Goal: Task Accomplishment & Management: Use online tool/utility

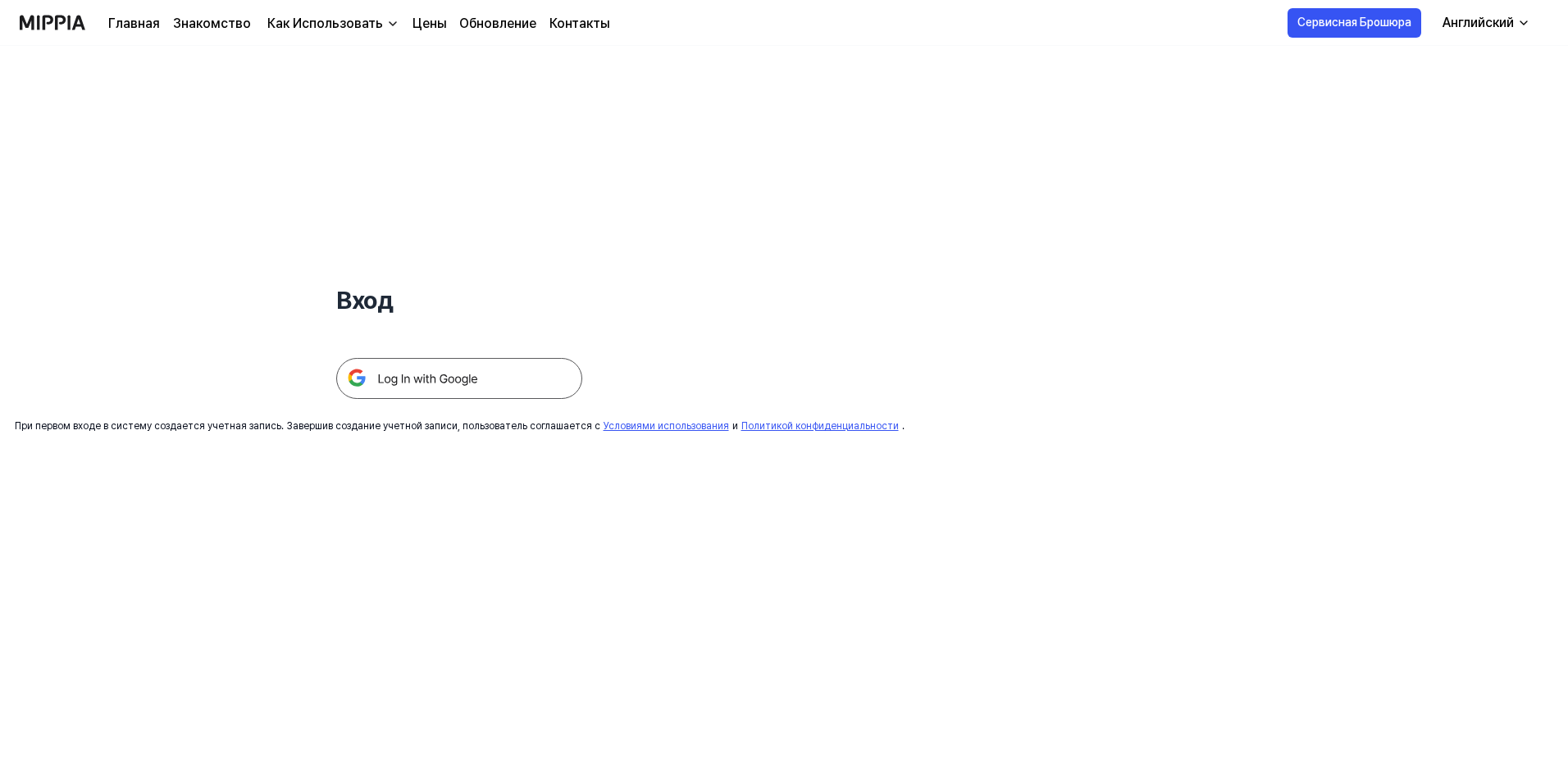
click at [449, 374] on img at bounding box center [458, 379] width 246 height 41
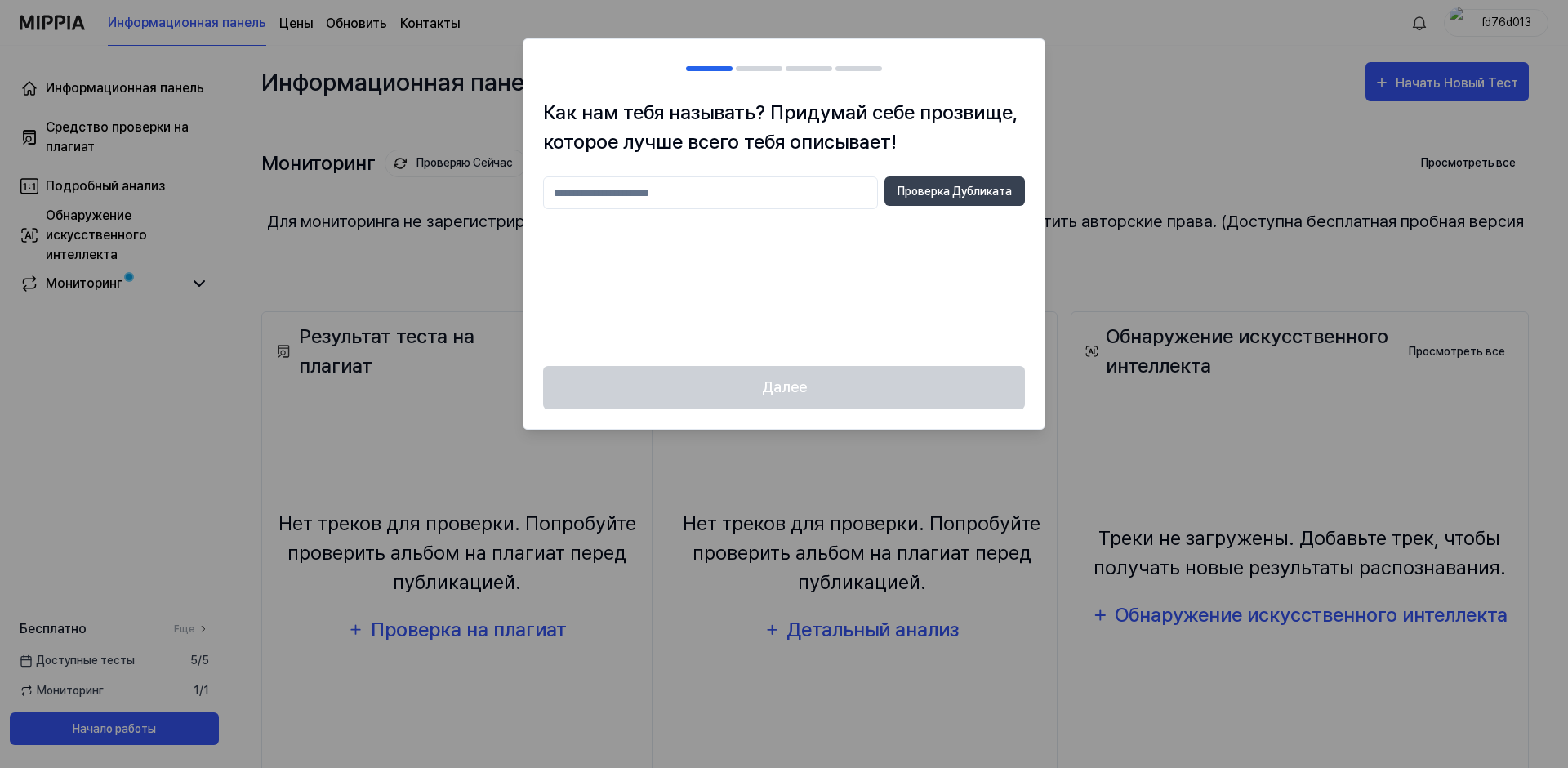
click at [749, 204] on input "text" at bounding box center [710, 193] width 335 height 33
drag, startPoint x: 730, startPoint y: 201, endPoint x: 516, endPoint y: 175, distance: 215.6
click at [509, 177] on body "Информационная панель Цены Обновить Контакты fd76d013 Информационная панель Сре…" at bounding box center [781, 384] width 1562 height 768
type input "*******"
click at [989, 182] on button "Проверка Дубликата" at bounding box center [954, 191] width 140 height 29
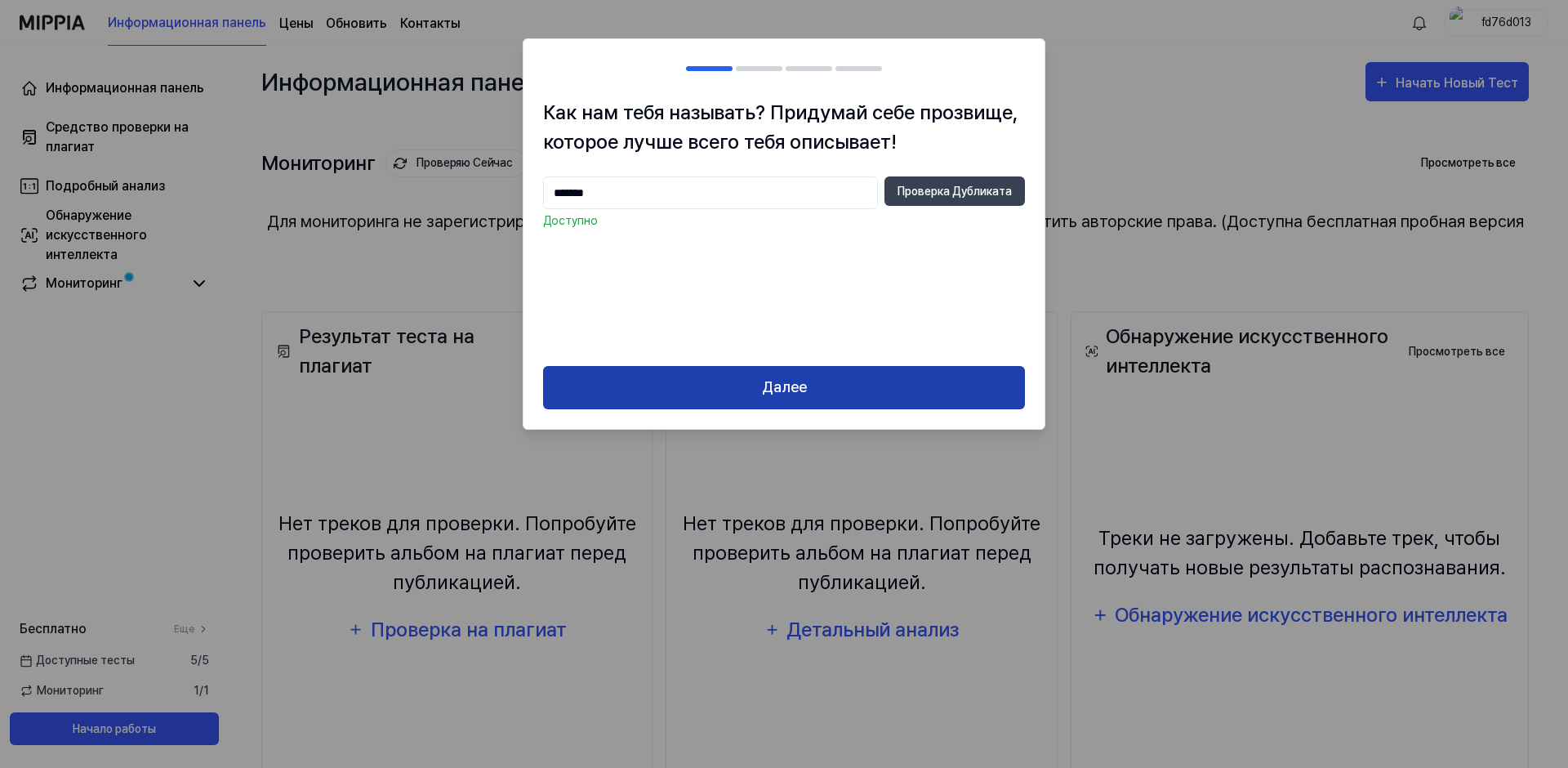
click at [840, 387] on button "Далее" at bounding box center [784, 387] width 482 height 43
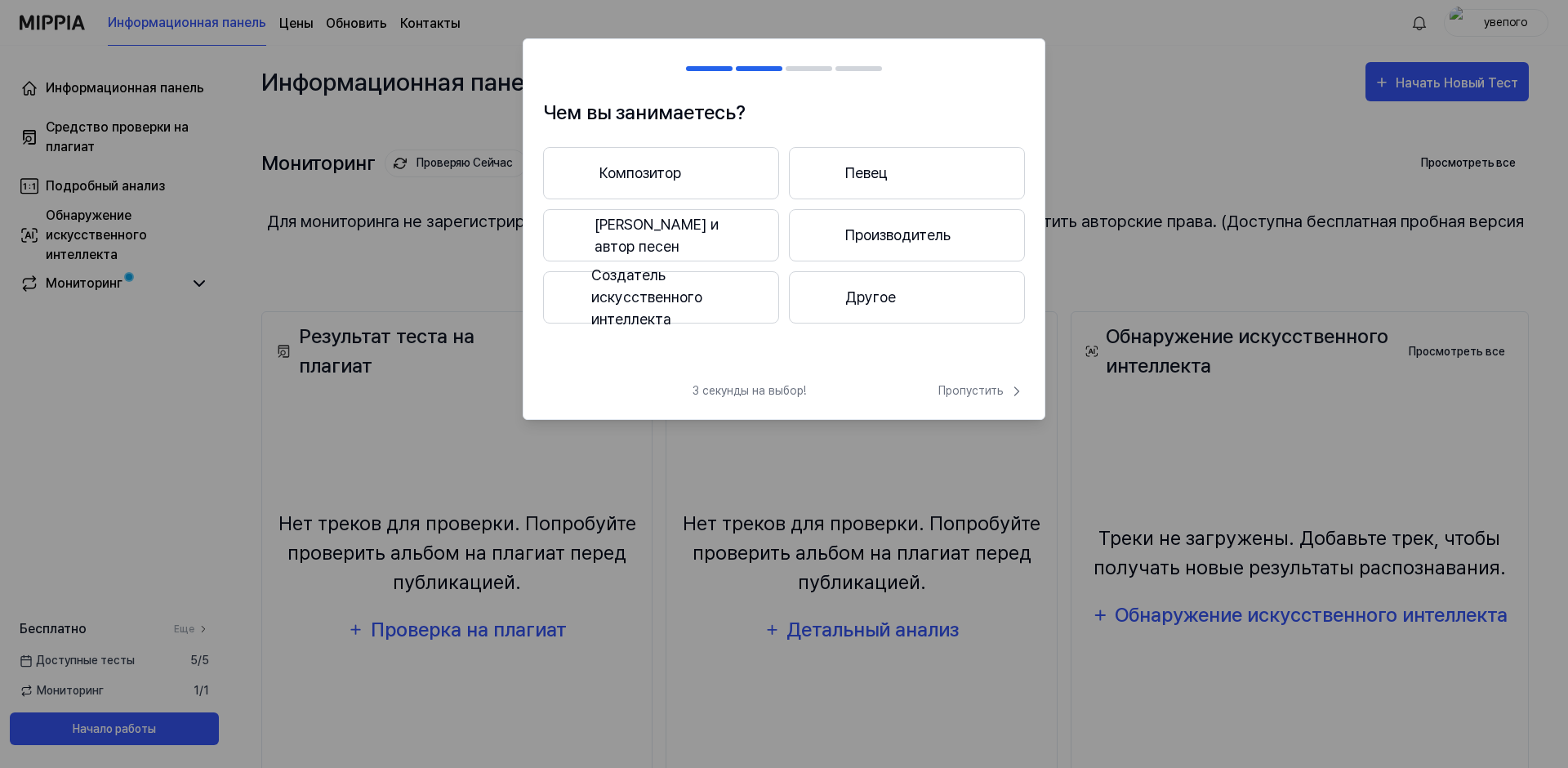
click at [663, 297] on button "Создатель искусственного интеллекта" at bounding box center [661, 298] width 236 height 52
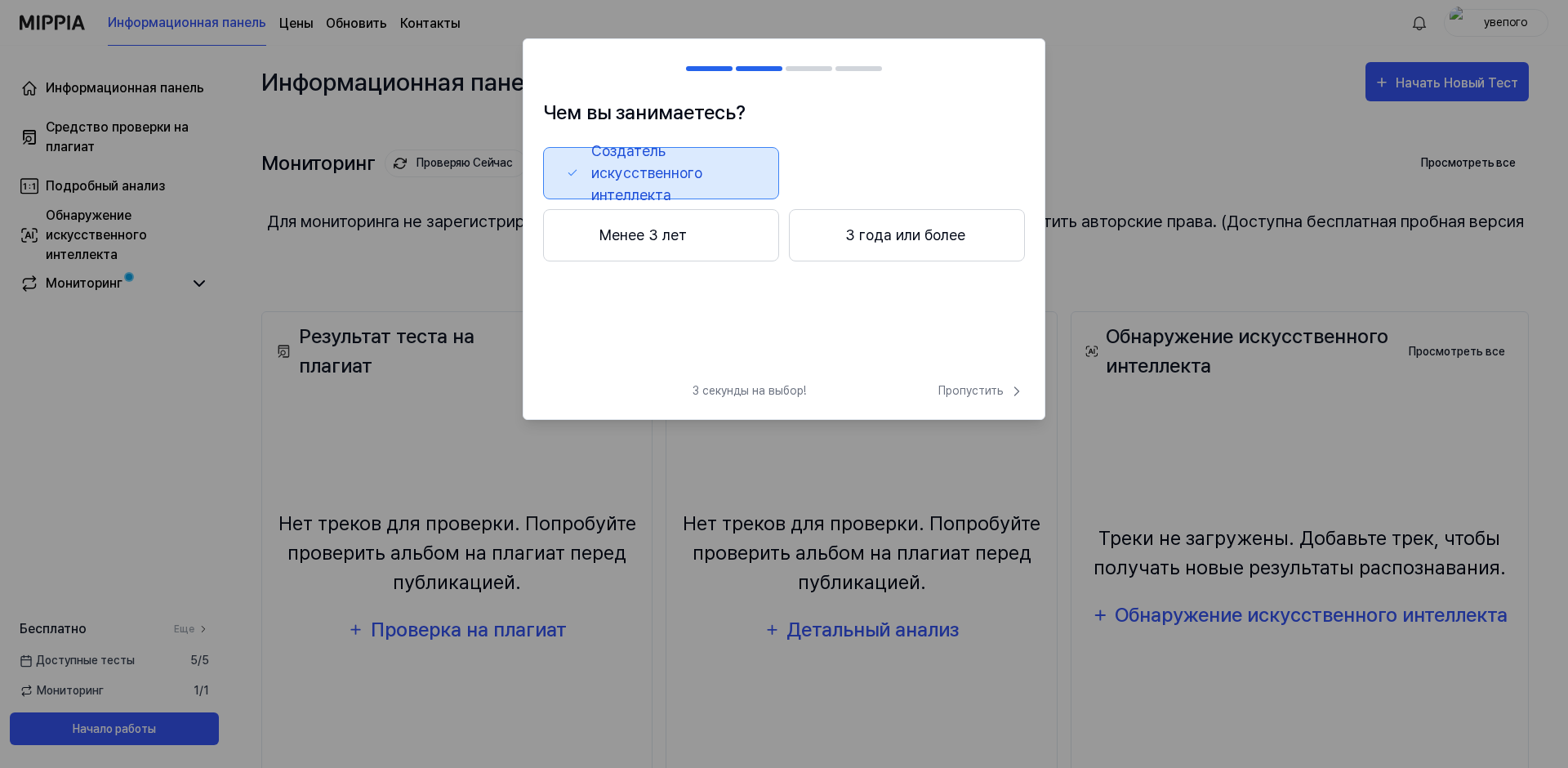
click at [874, 245] on button "3 года или более" at bounding box center [906, 236] width 236 height 52
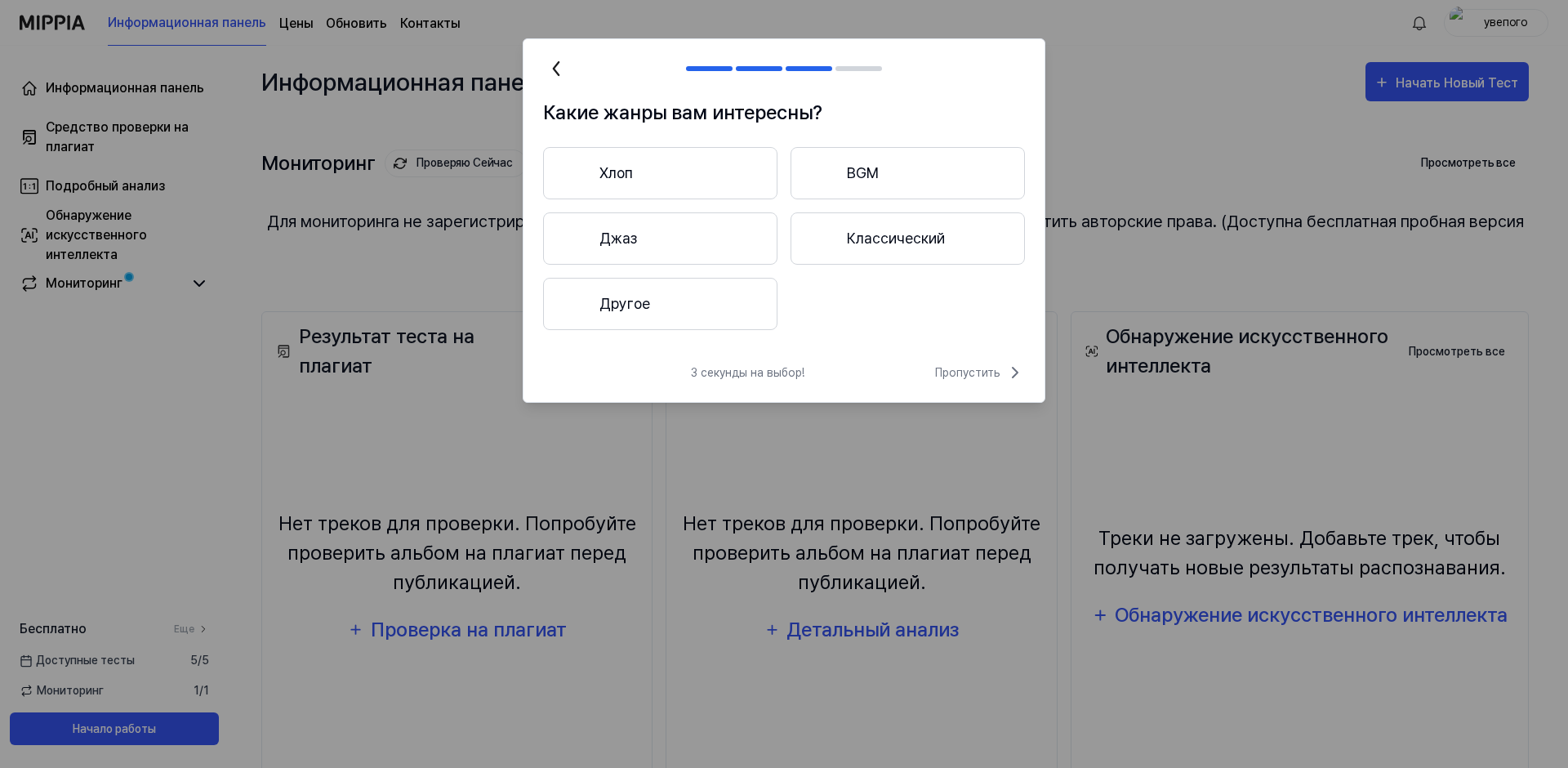
click at [728, 316] on button "Другое" at bounding box center [660, 304] width 235 height 52
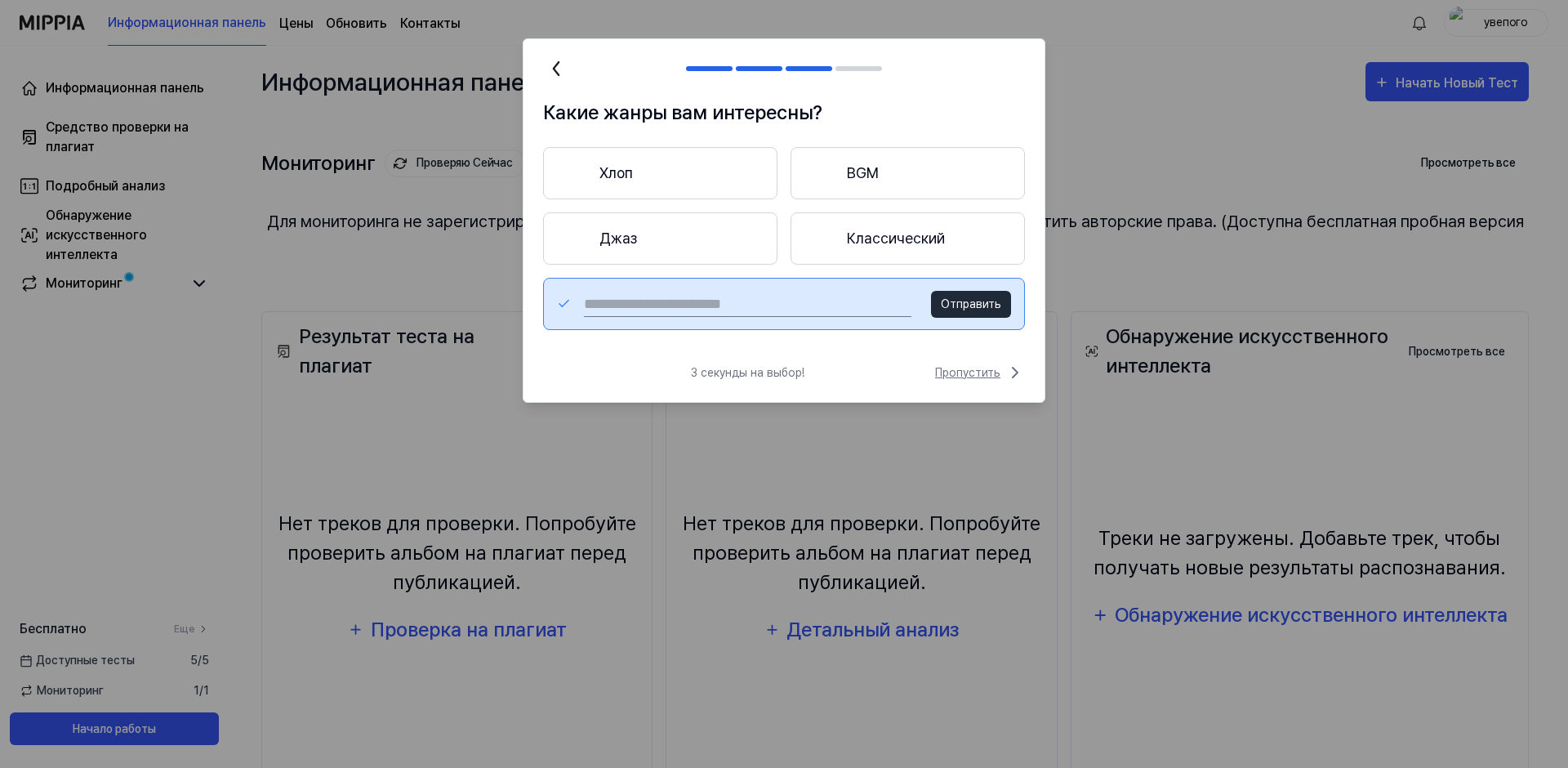
click at [984, 363] on span "Пропустить" at bounding box center [979, 372] width 90 height 19
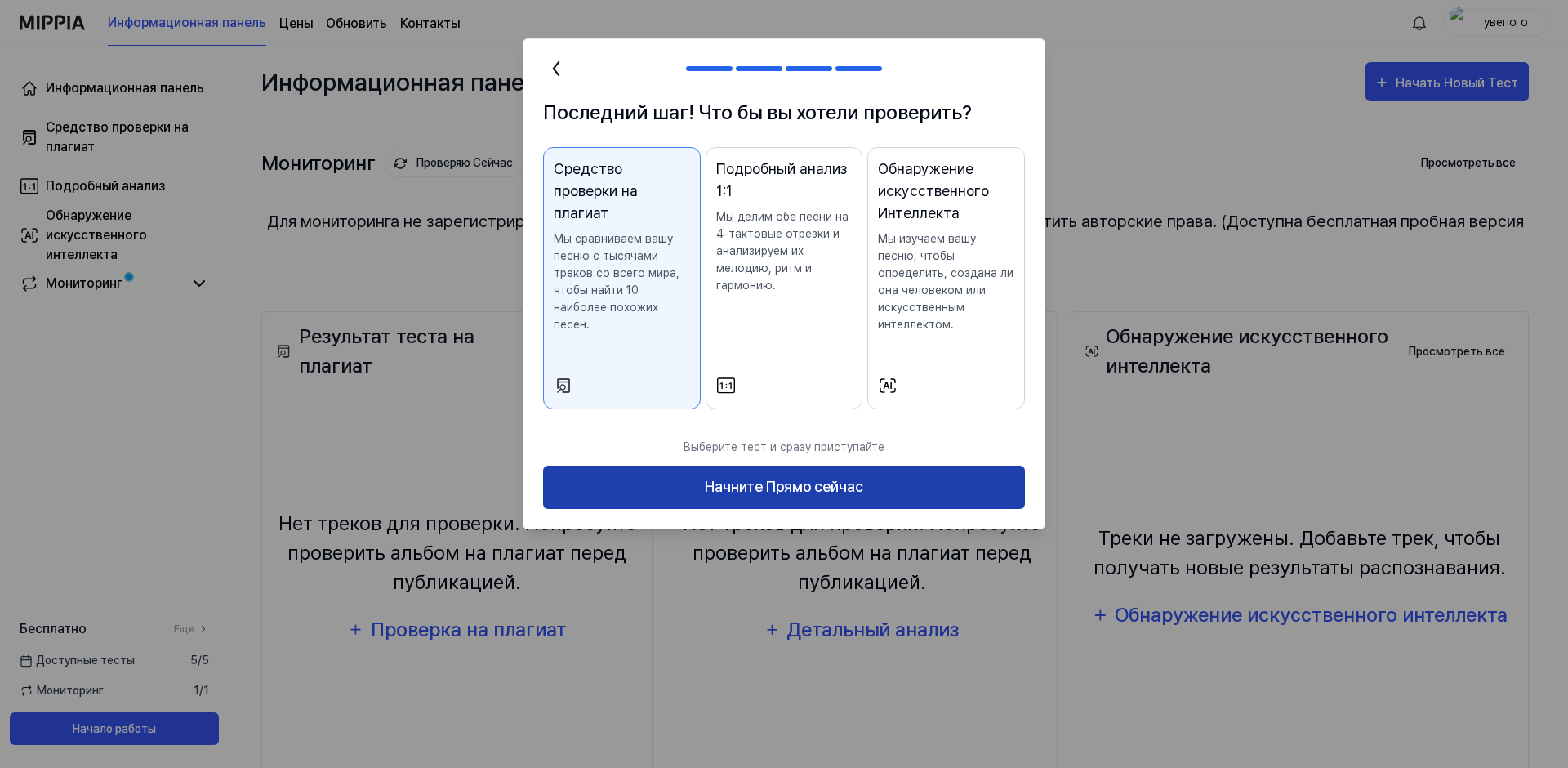
click at [715, 485] on button "Начните Прямо сейчас" at bounding box center [784, 487] width 482 height 43
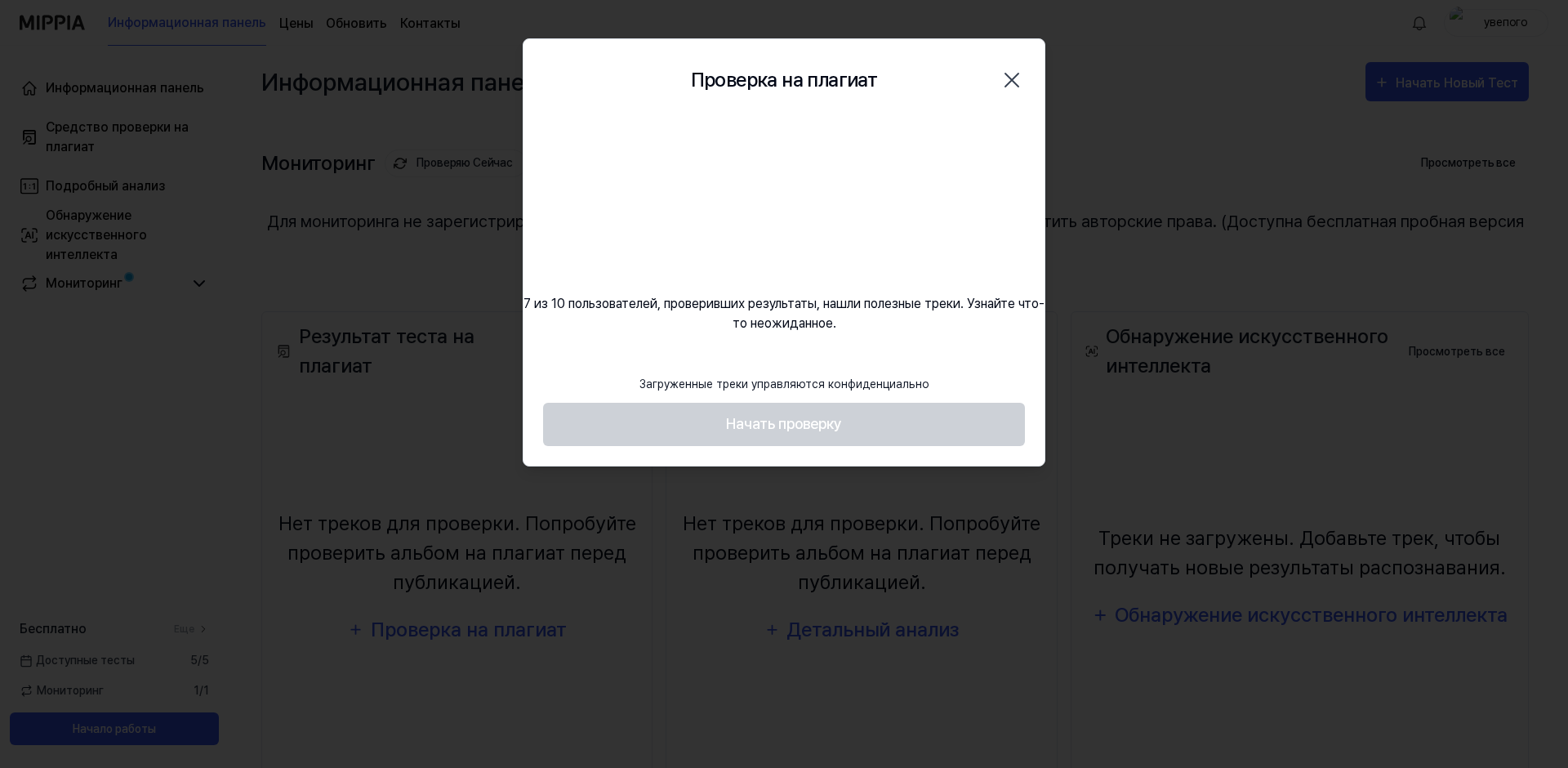
click at [799, 425] on footer "Загруженные треки управляются конфиденциально Начать проверку" at bounding box center [784, 405] width 482 height 80
click at [1009, 82] on icon "button" at bounding box center [1011, 80] width 26 height 26
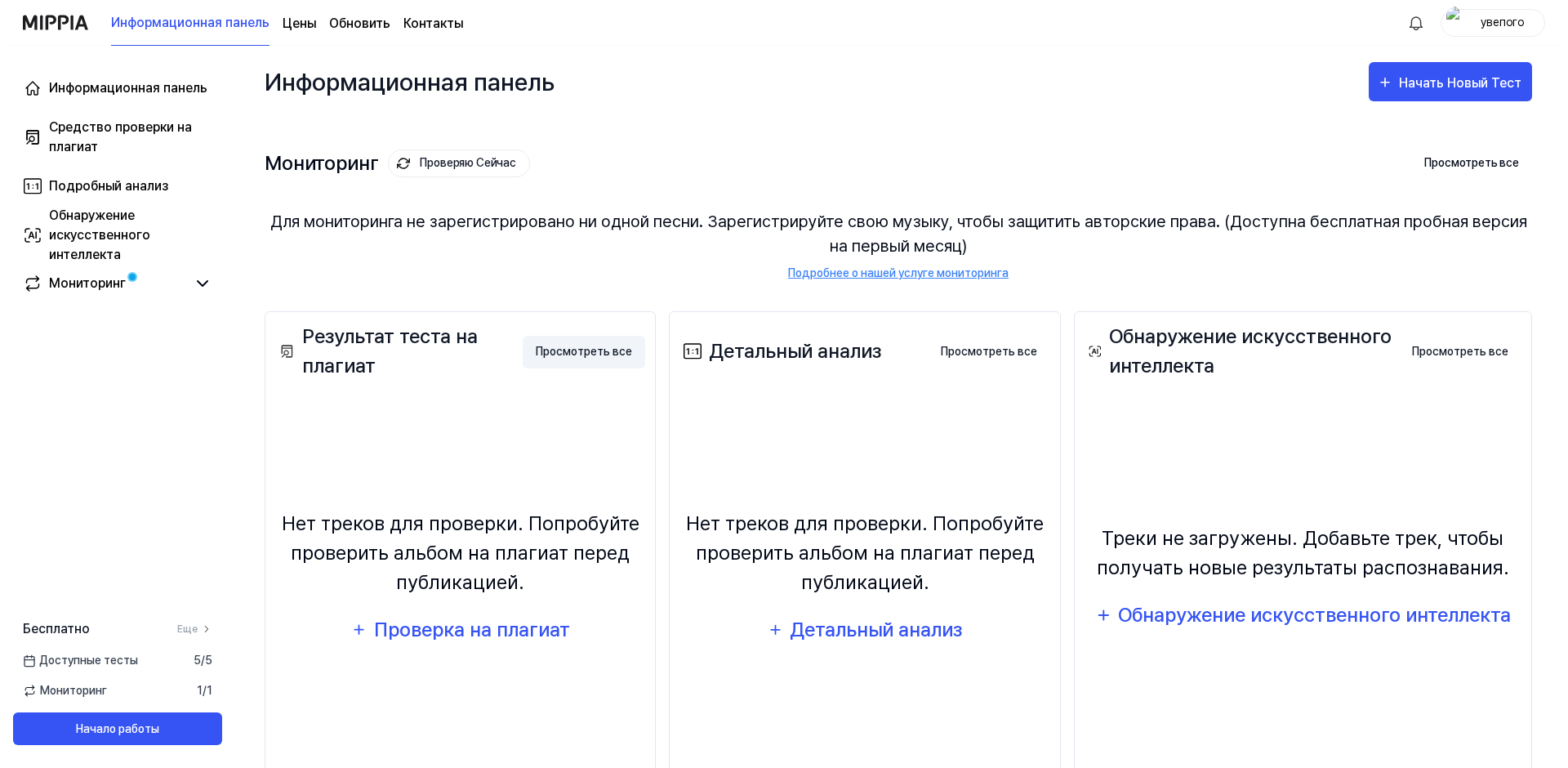
scroll to position [82, 0]
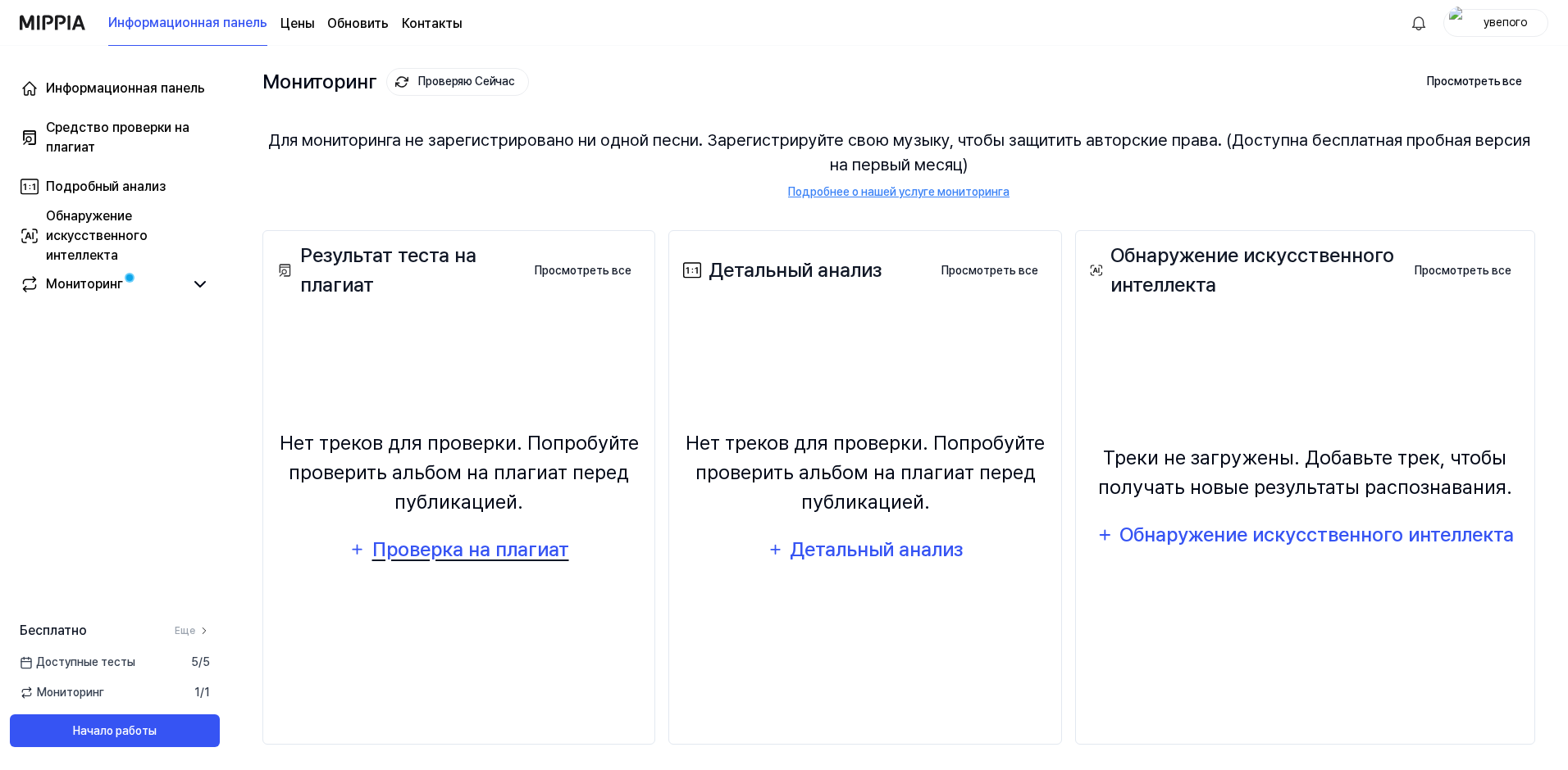
click at [486, 549] on div "Проверка на плагиат" at bounding box center [469, 549] width 198 height 31
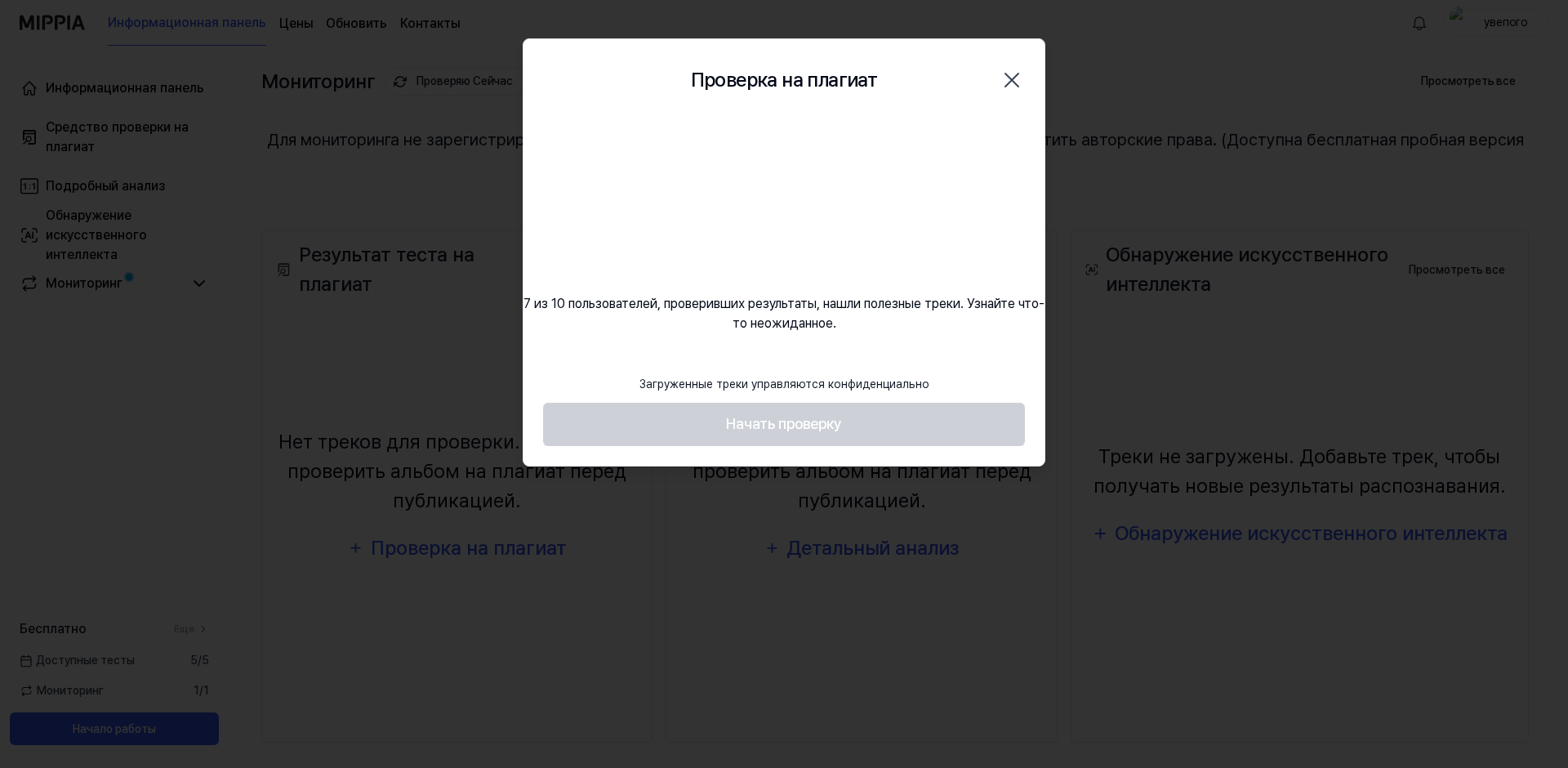
click at [786, 426] on footer "Загруженные треки управляются конфиденциально Начать проверку" at bounding box center [784, 405] width 482 height 80
click at [1014, 79] on icon "button" at bounding box center [1012, 80] width 13 height 13
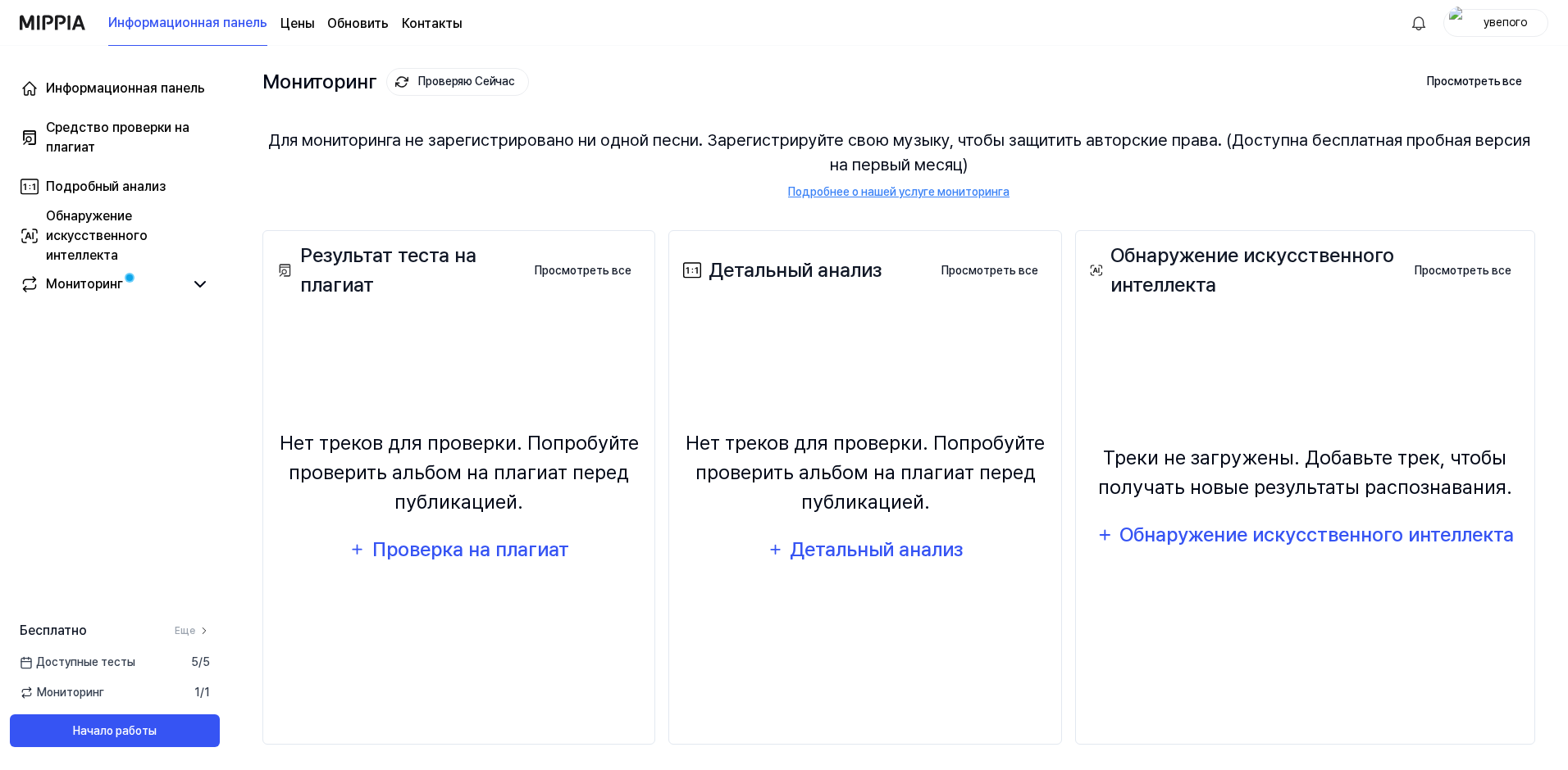
click at [436, 477] on div "Нет треков для проверки. Попробуйте проверить альбом на плагиат перед публикаци…" at bounding box center [459, 472] width 371 height 89
click at [460, 546] on div "Проверка на плагиат" at bounding box center [469, 549] width 198 height 31
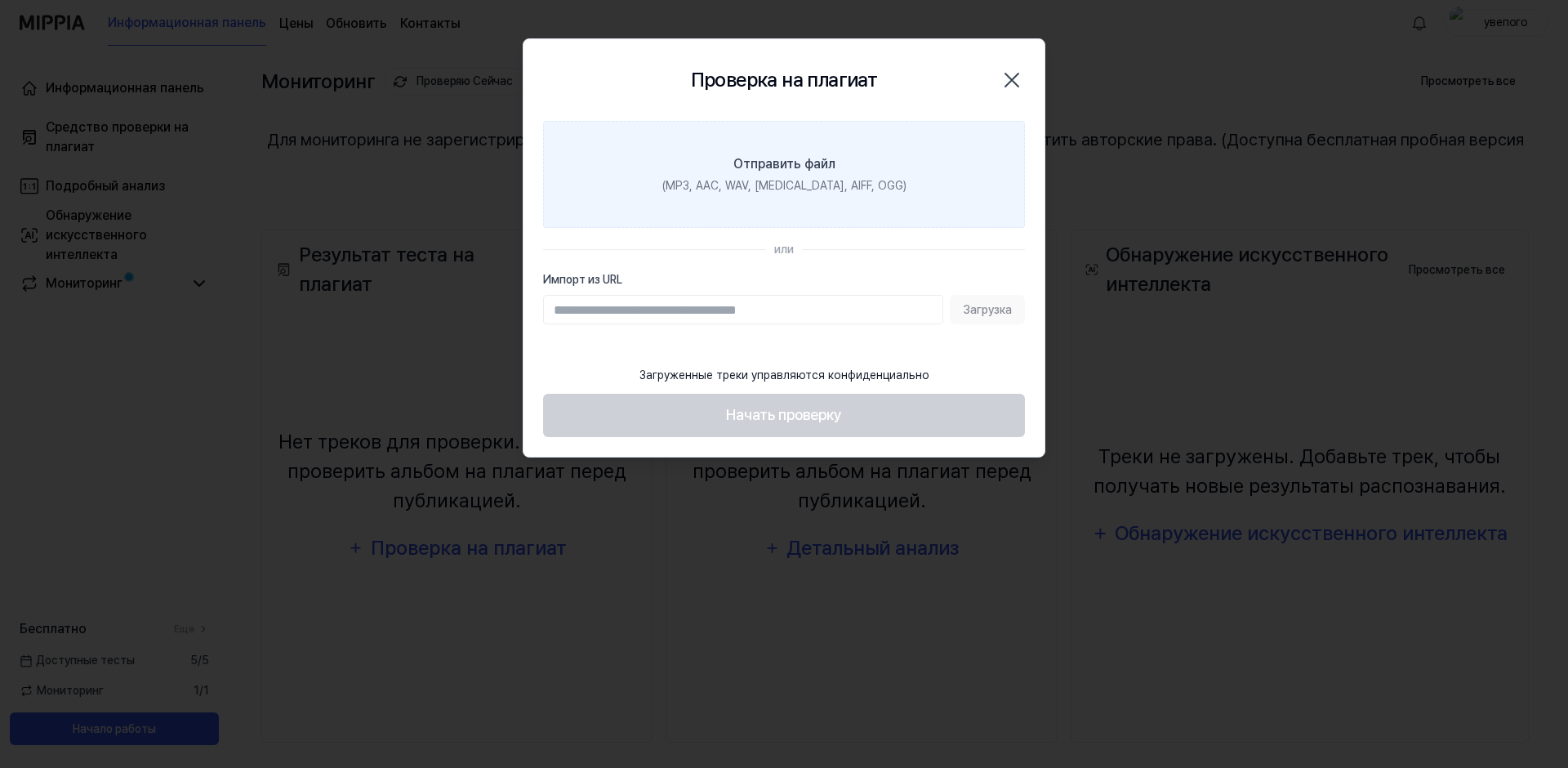
click at [795, 195] on label "Отправить файл (MP3, AAC, WAV, FLAC, AIFF, OGG)" at bounding box center [784, 174] width 482 height 107
click at [0, 0] on input "Отправить файл (MP3, AAC, WAV, FLAC, AIFF, OGG)" at bounding box center [0, 0] width 0 height 0
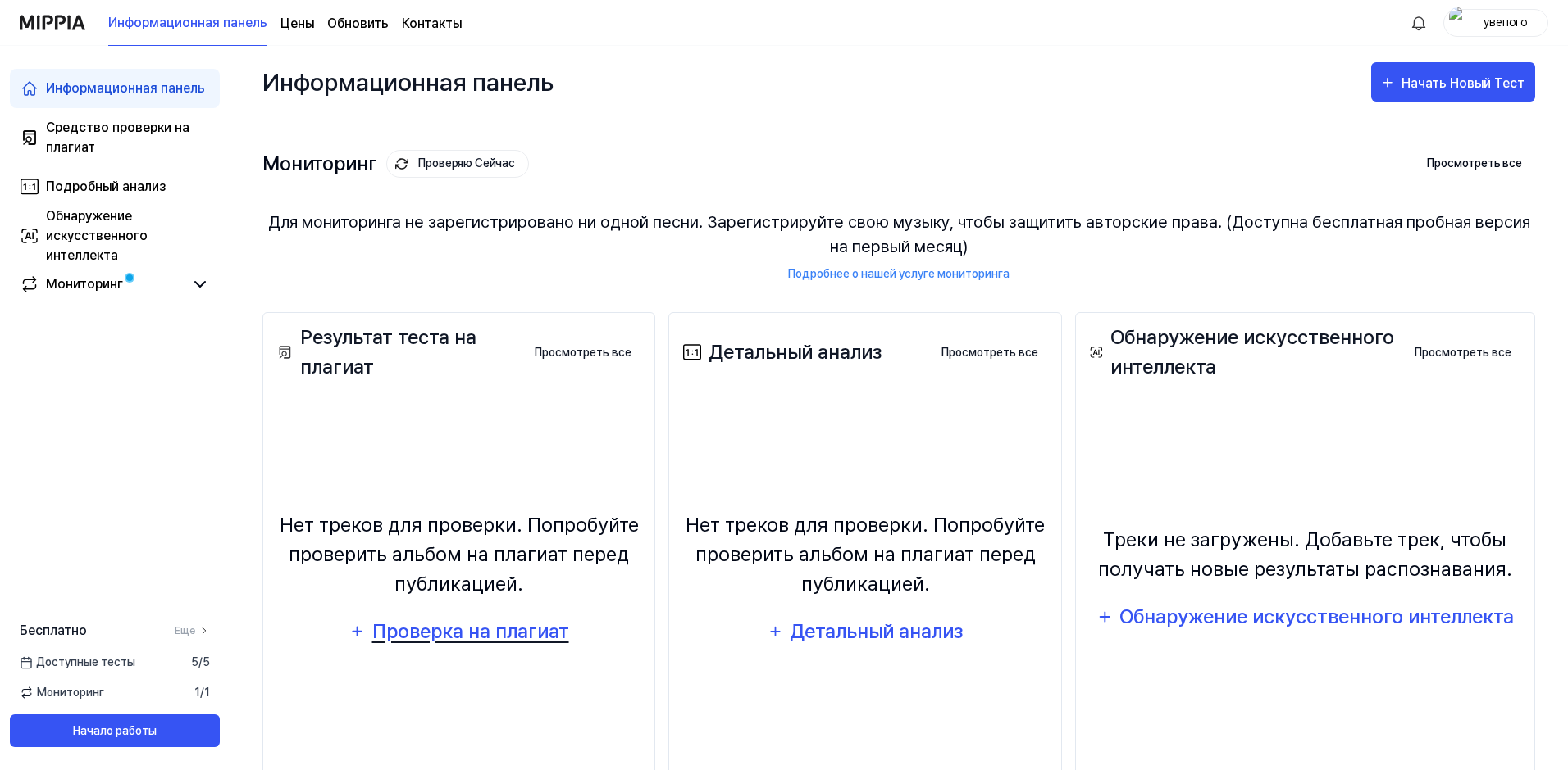
click at [483, 631] on div "Проверка на плагиат" at bounding box center [469, 632] width 198 height 31
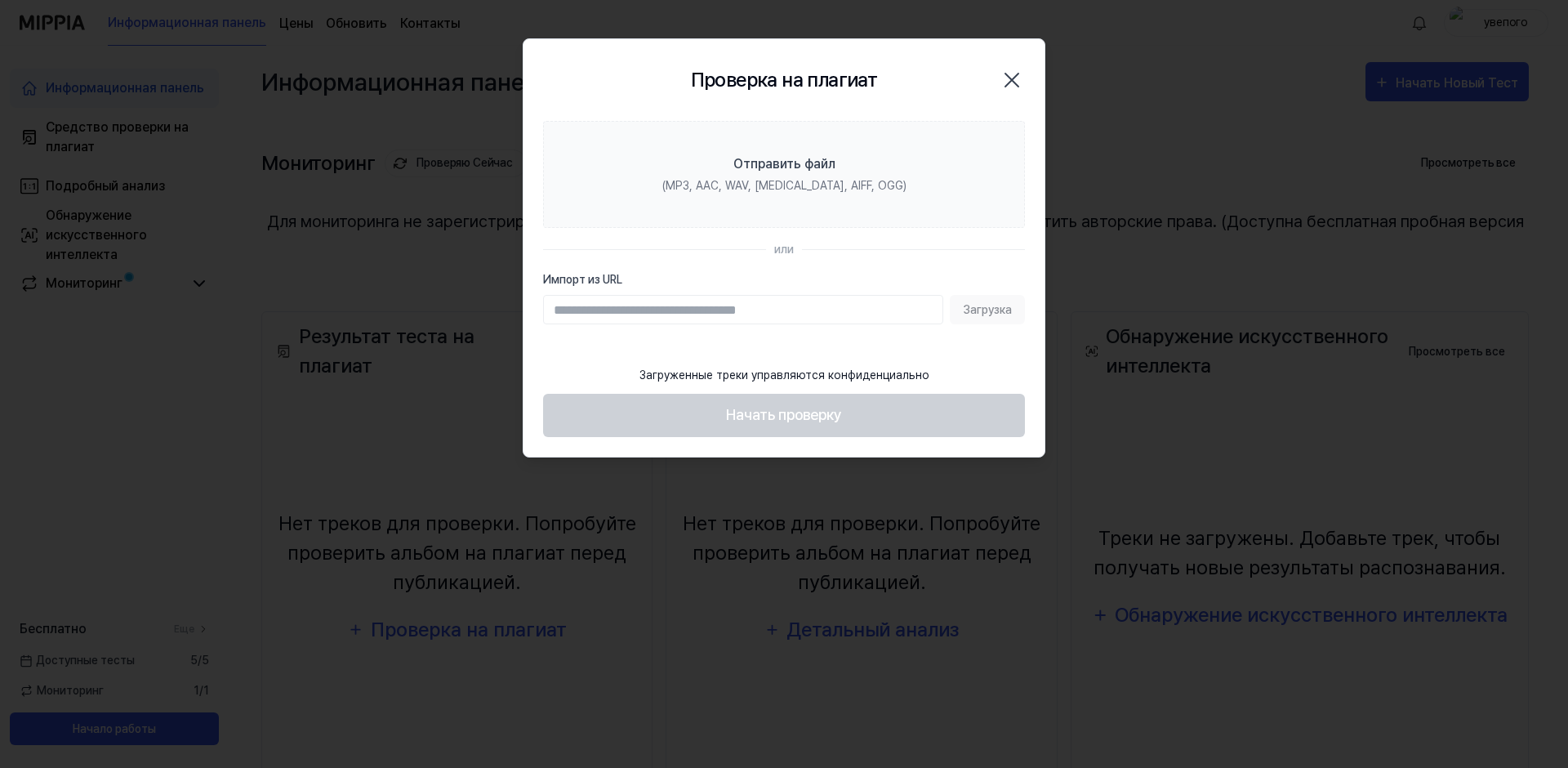
drag, startPoint x: 1016, startPoint y: 72, endPoint x: 717, endPoint y: 150, distance: 309.0
click at [1016, 73] on icon "button" at bounding box center [1011, 80] width 26 height 26
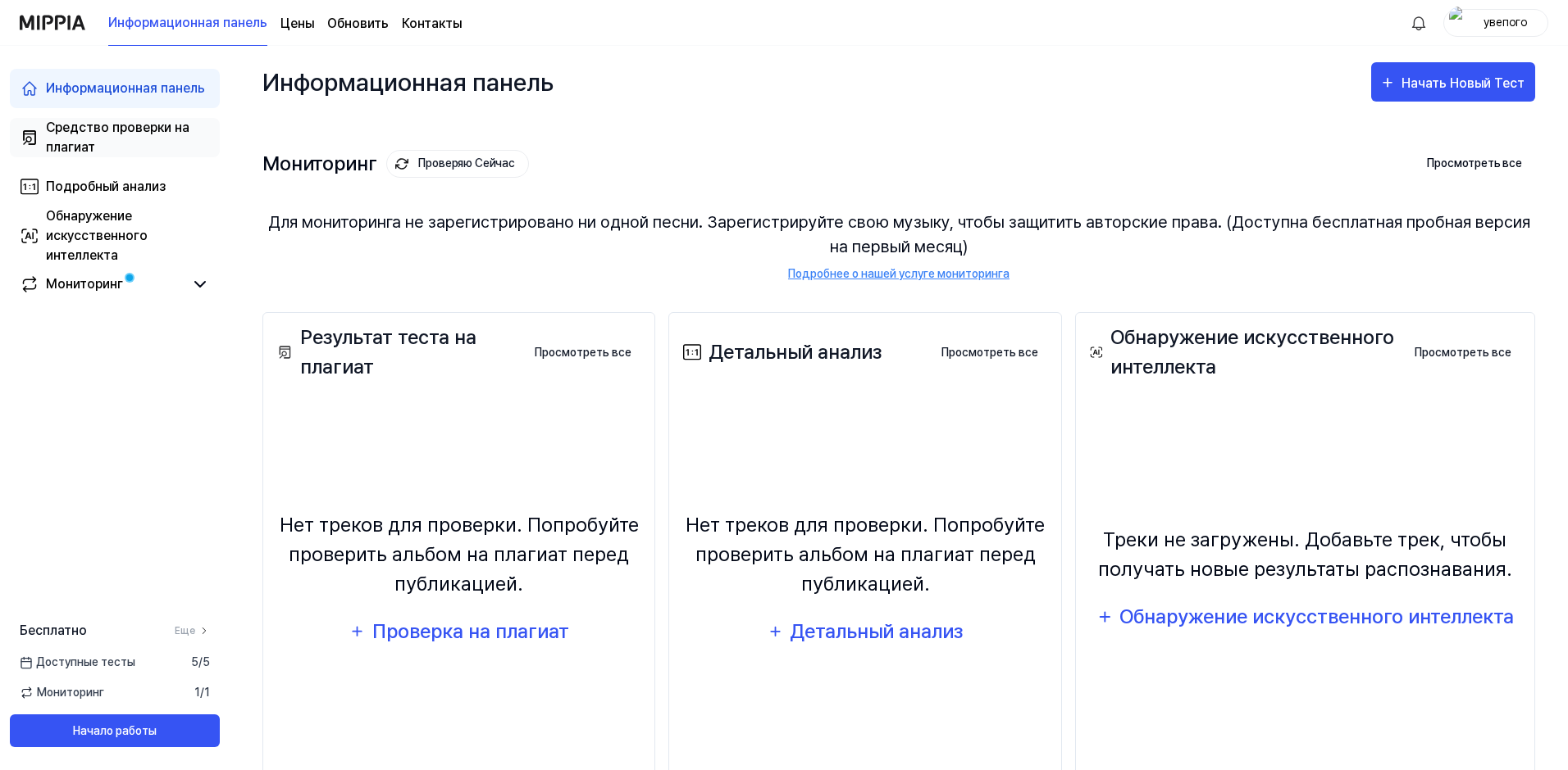
click at [105, 128] on div "Средство проверки на плагиат" at bounding box center [127, 137] width 164 height 40
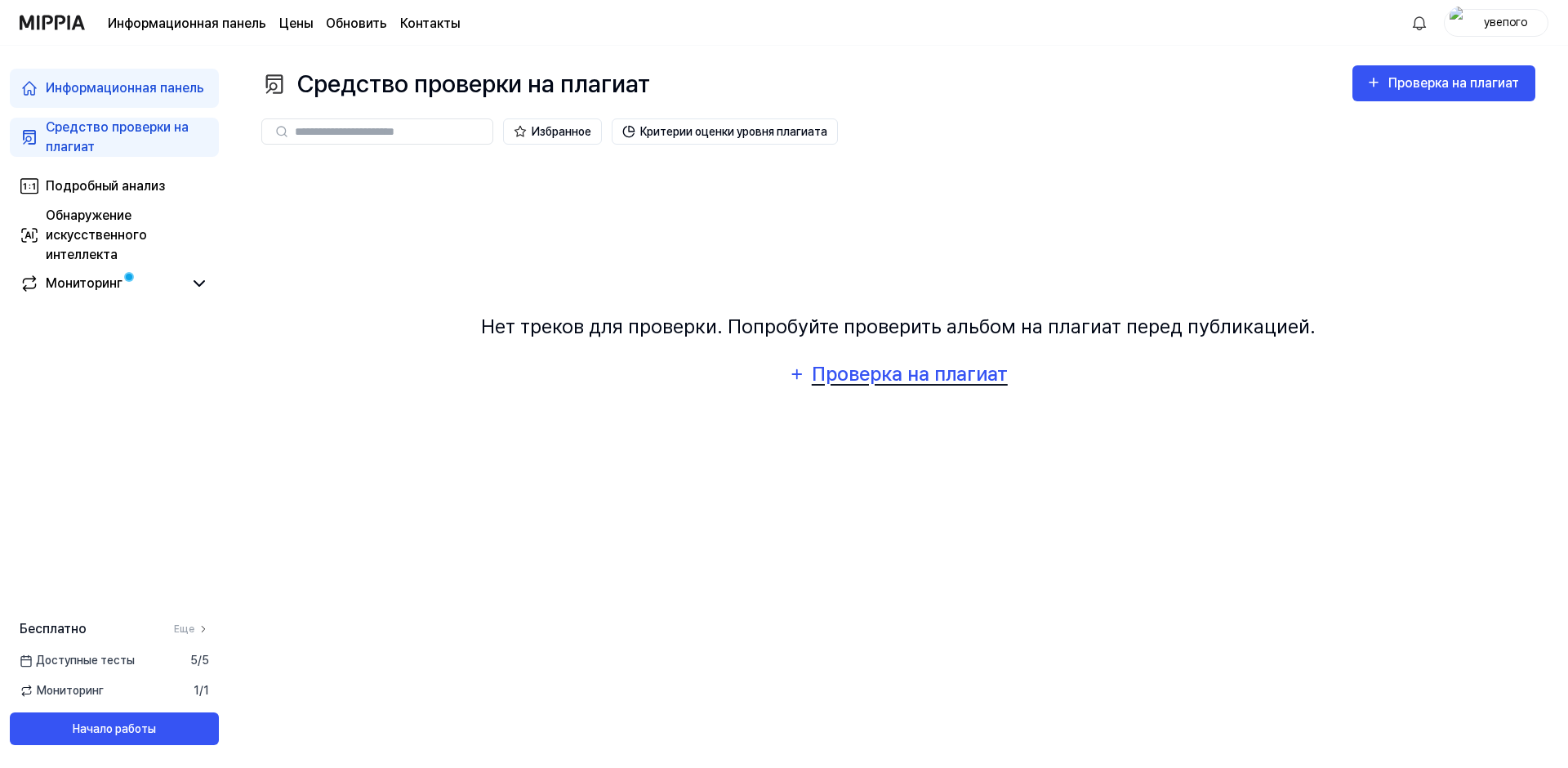
click at [884, 385] on div "Проверка на плагиат" at bounding box center [910, 373] width 198 height 31
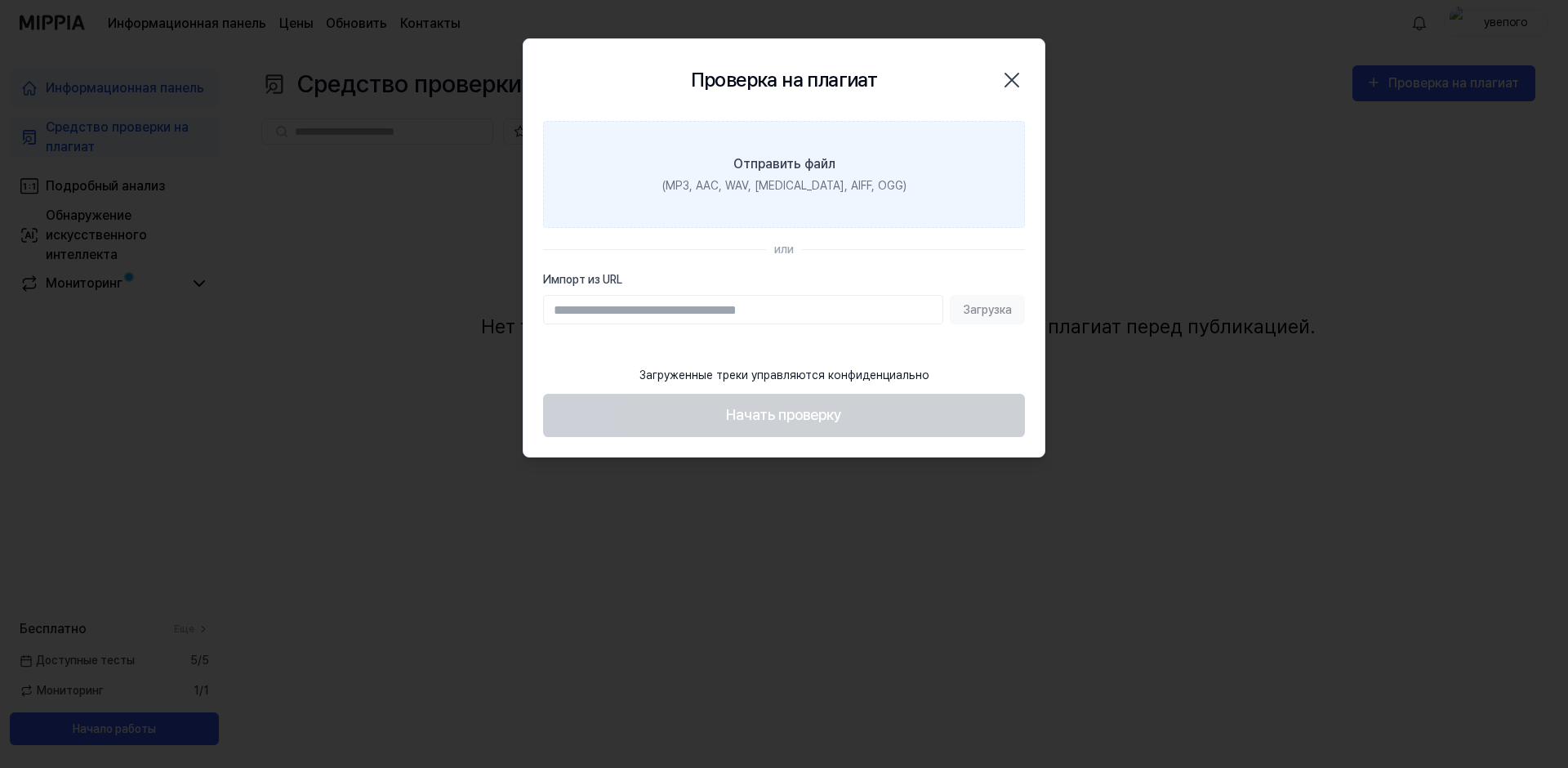
click at [750, 180] on div "(MP3, AAC, WAV, FLAC, AIFF, OGG)" at bounding box center [784, 186] width 244 height 17
click at [0, 0] on input "Отправить файл (MP3, AAC, WAV, FLAC, AIFF, OGG)" at bounding box center [0, 0] width 0 height 0
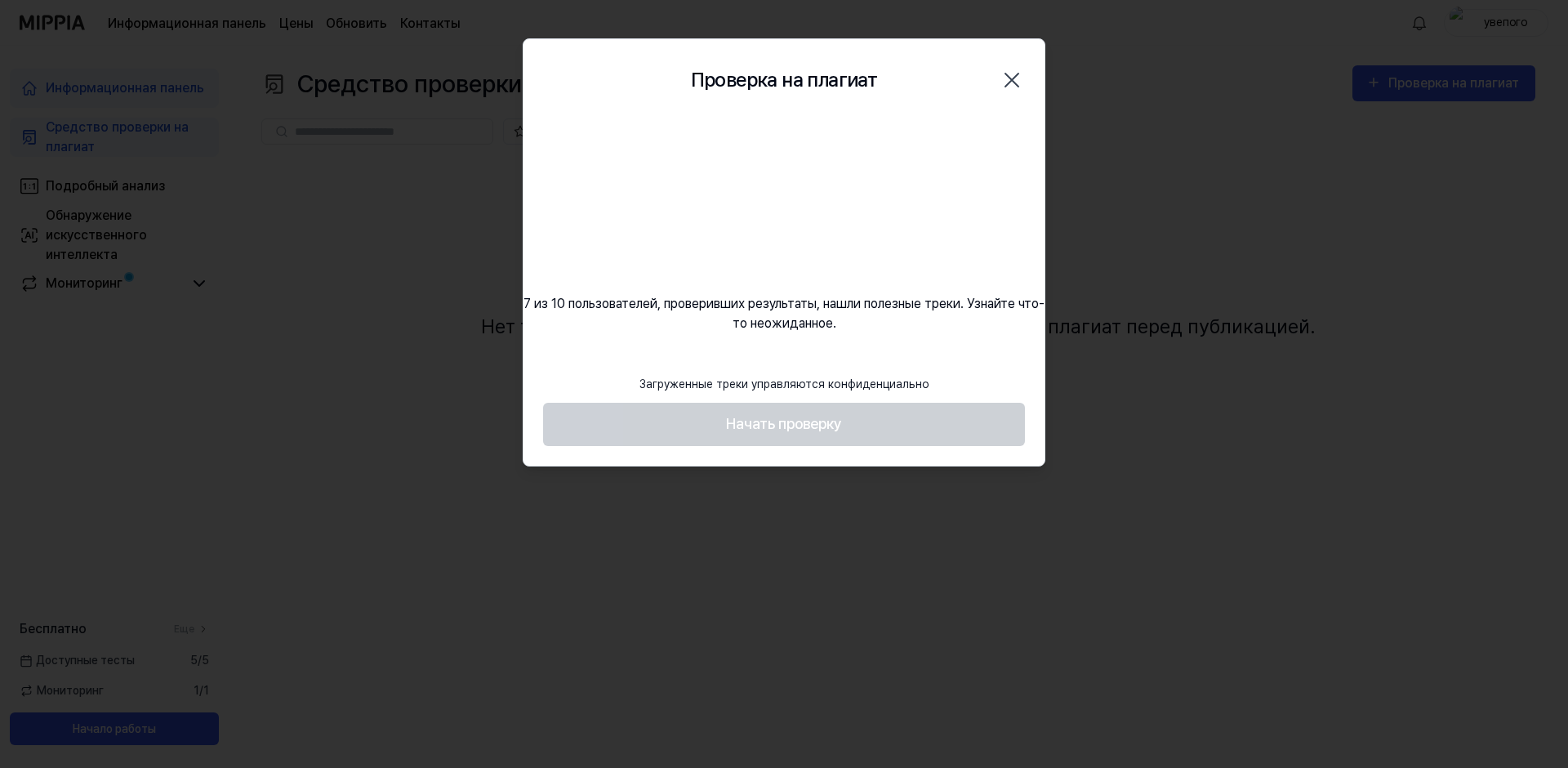
drag, startPoint x: 1017, startPoint y: 69, endPoint x: 1062, endPoint y: 80, distance: 46.3
click at [1016, 69] on icon "button" at bounding box center [1011, 80] width 26 height 26
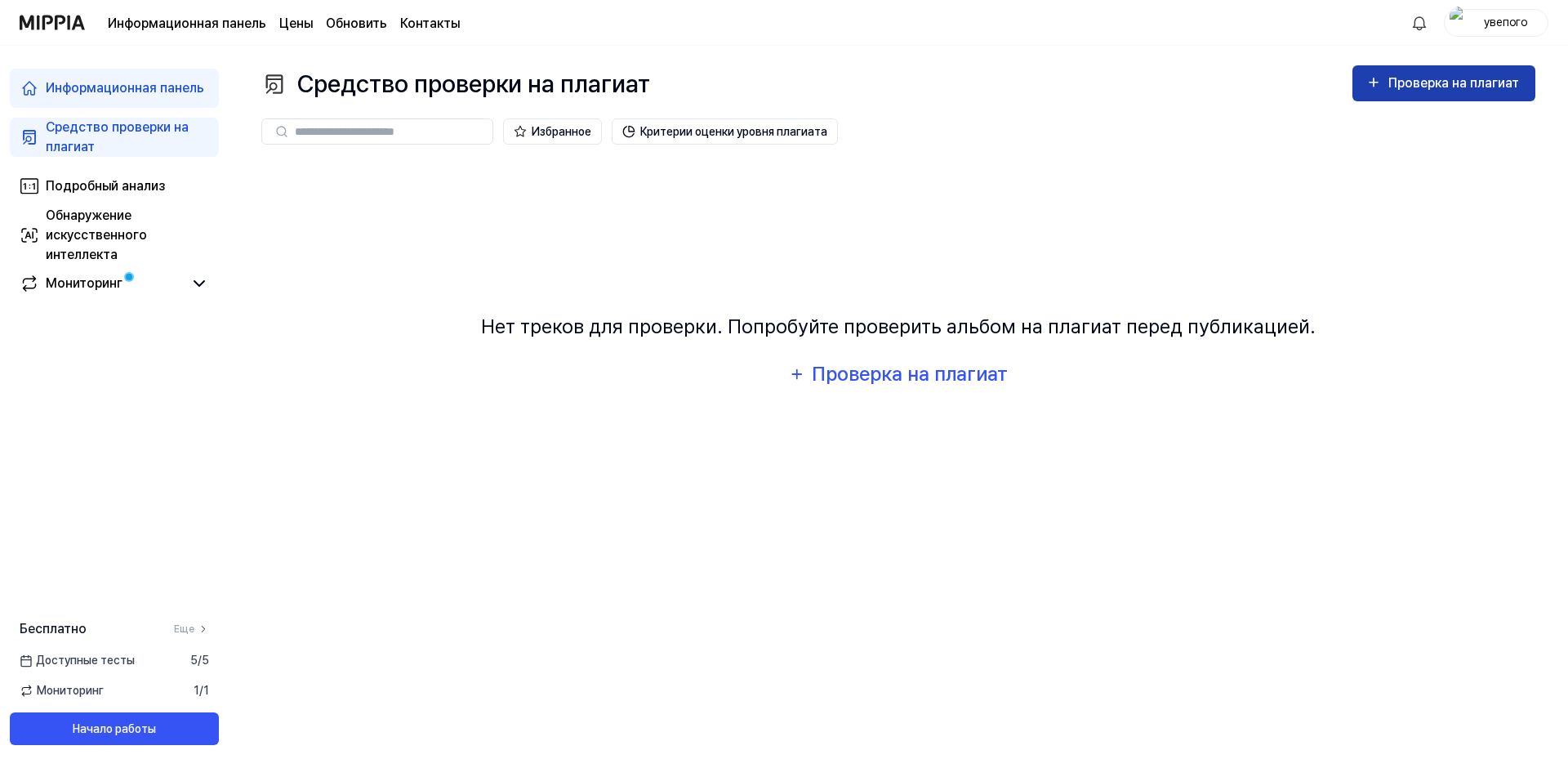
click at [1402, 77] on div "Проверка на плагиат" at bounding box center [1455, 82] width 134 height 21
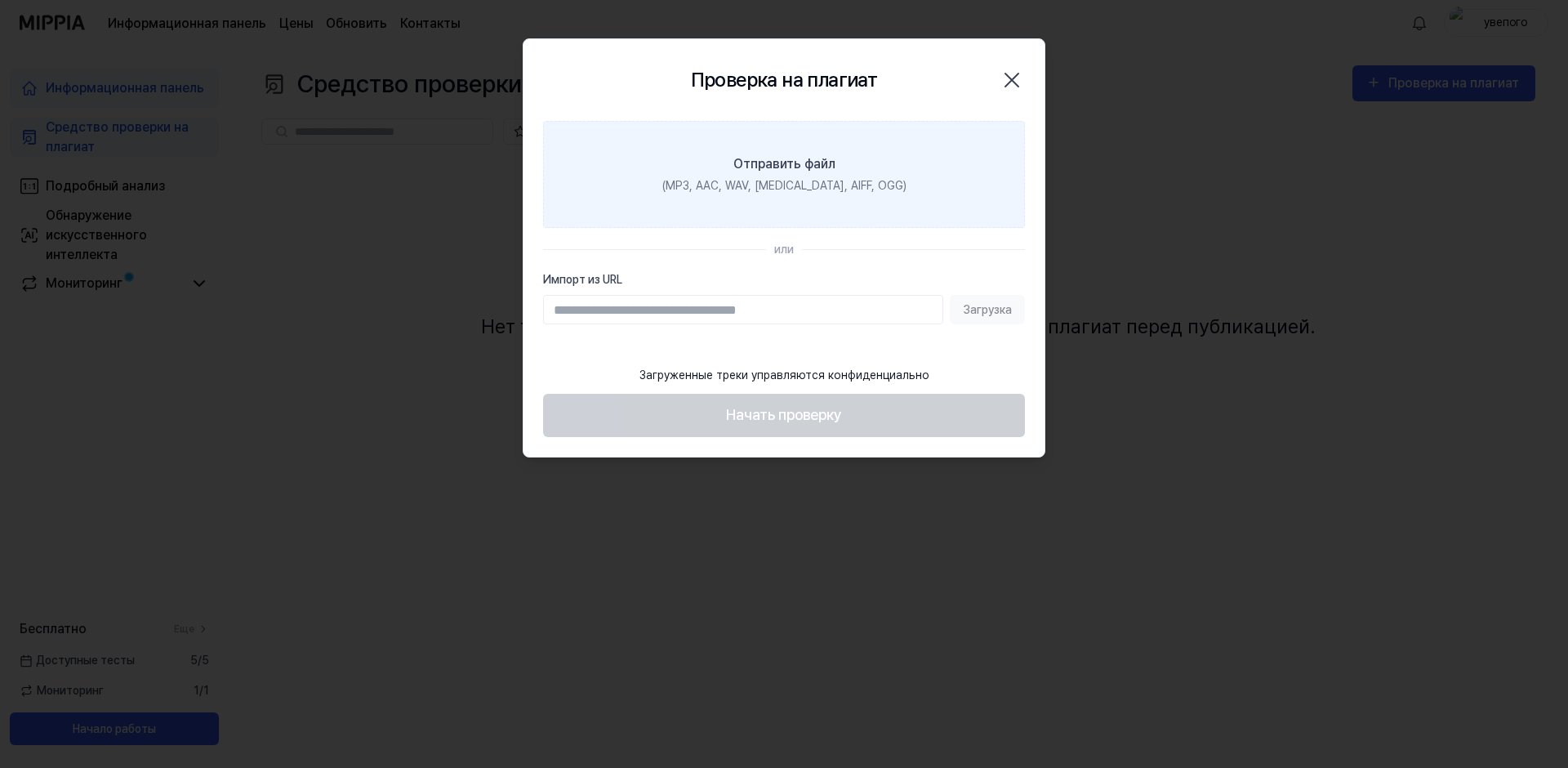
click at [801, 158] on div "Отправить файл" at bounding box center [784, 164] width 102 height 19
click at [0, 0] on input "Отправить файл (MP3, AAC, WAV, FLAC, AIFF, OGG)" at bounding box center [0, 0] width 0 height 0
click at [826, 177] on label "Отправить файл (MP3, AAC, WAV, FLAC, AIFF, OGG)" at bounding box center [784, 174] width 482 height 107
click at [0, 0] on input "Отправить файл (MP3, AAC, WAV, FLAC, AIFF, OGG)" at bounding box center [0, 0] width 0 height 0
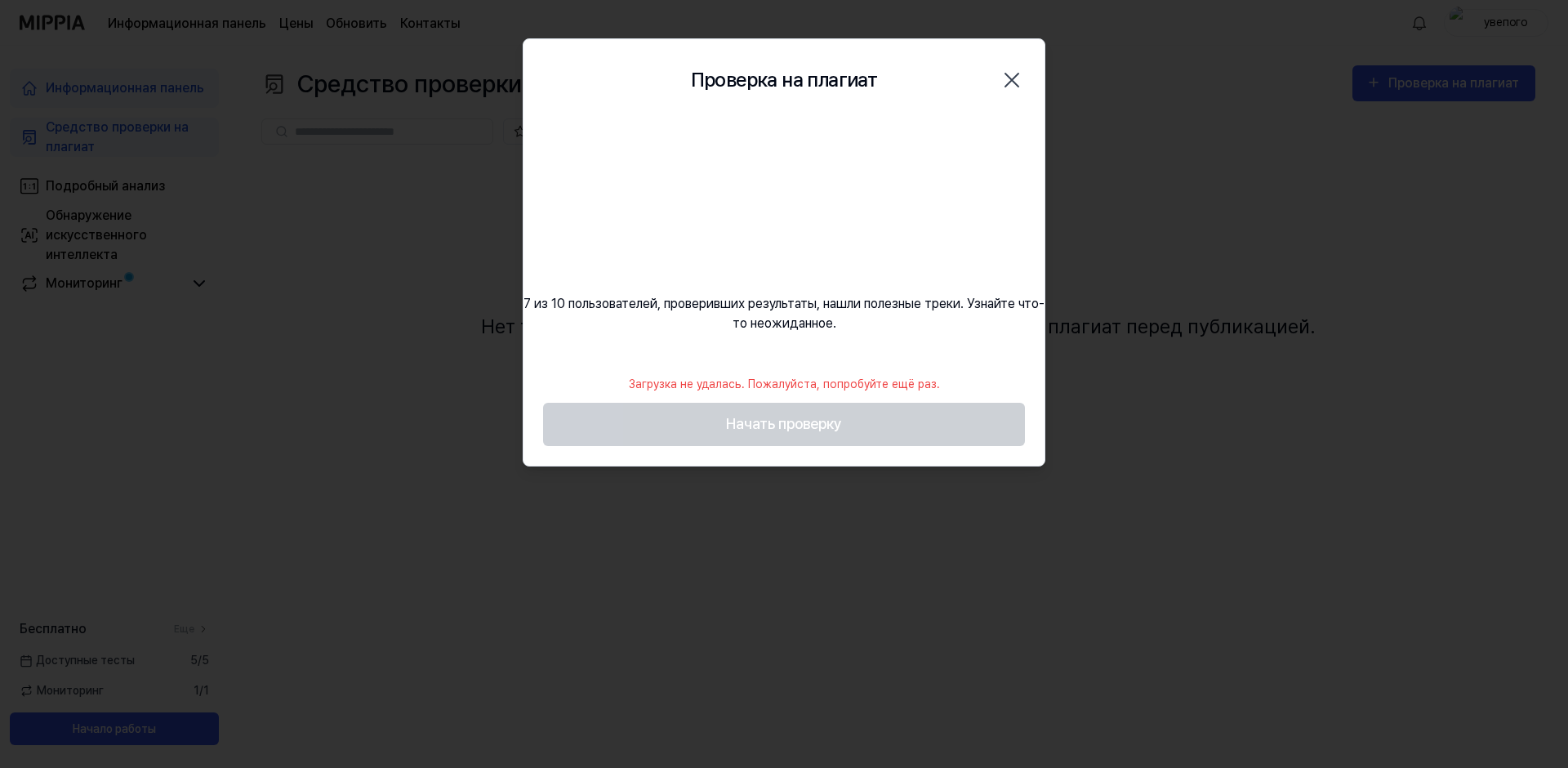
click at [1012, 81] on icon "button" at bounding box center [1012, 80] width 13 height 13
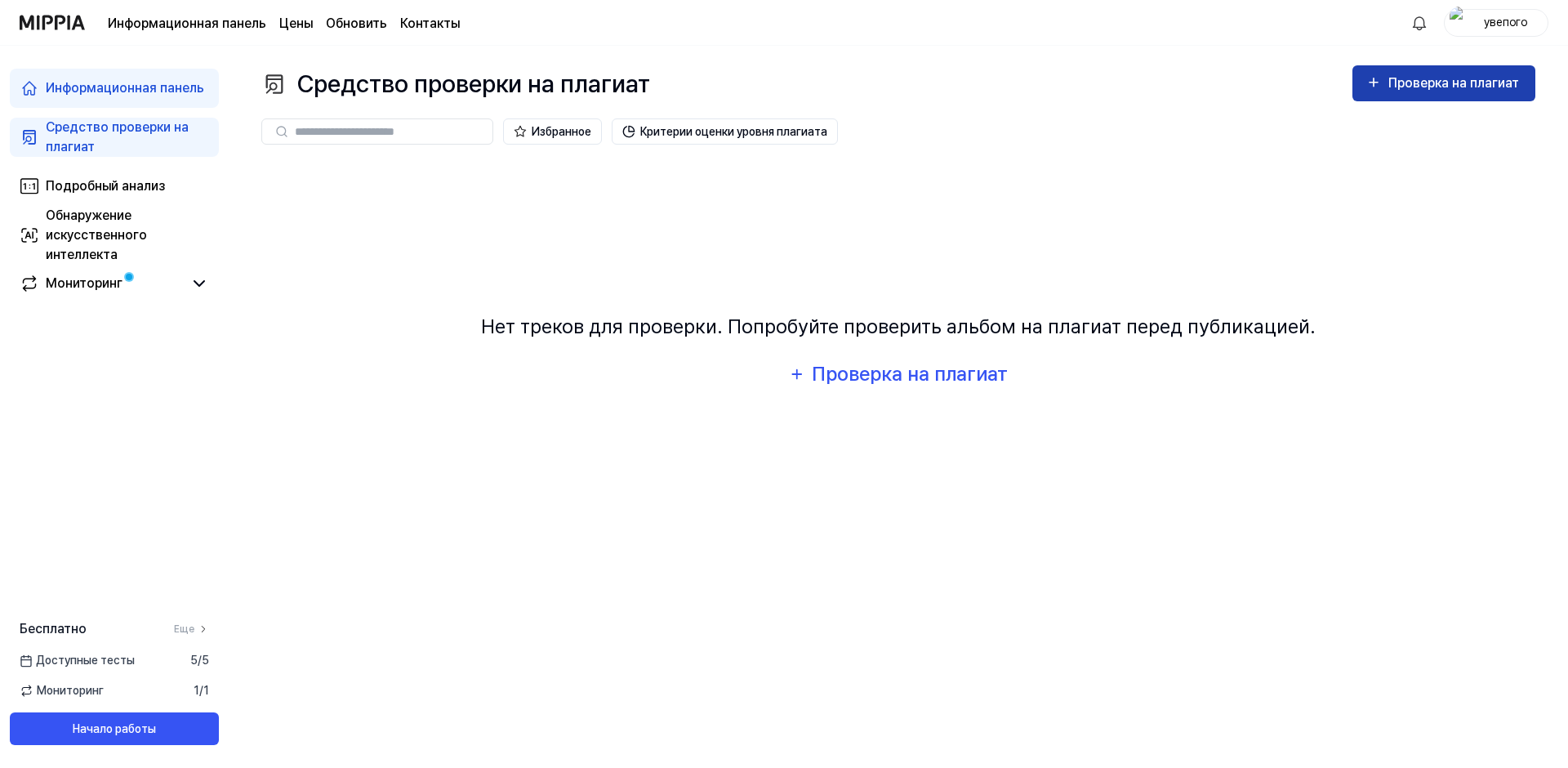
click at [1419, 96] on button "Проверка на плагиат" at bounding box center [1444, 83] width 183 height 36
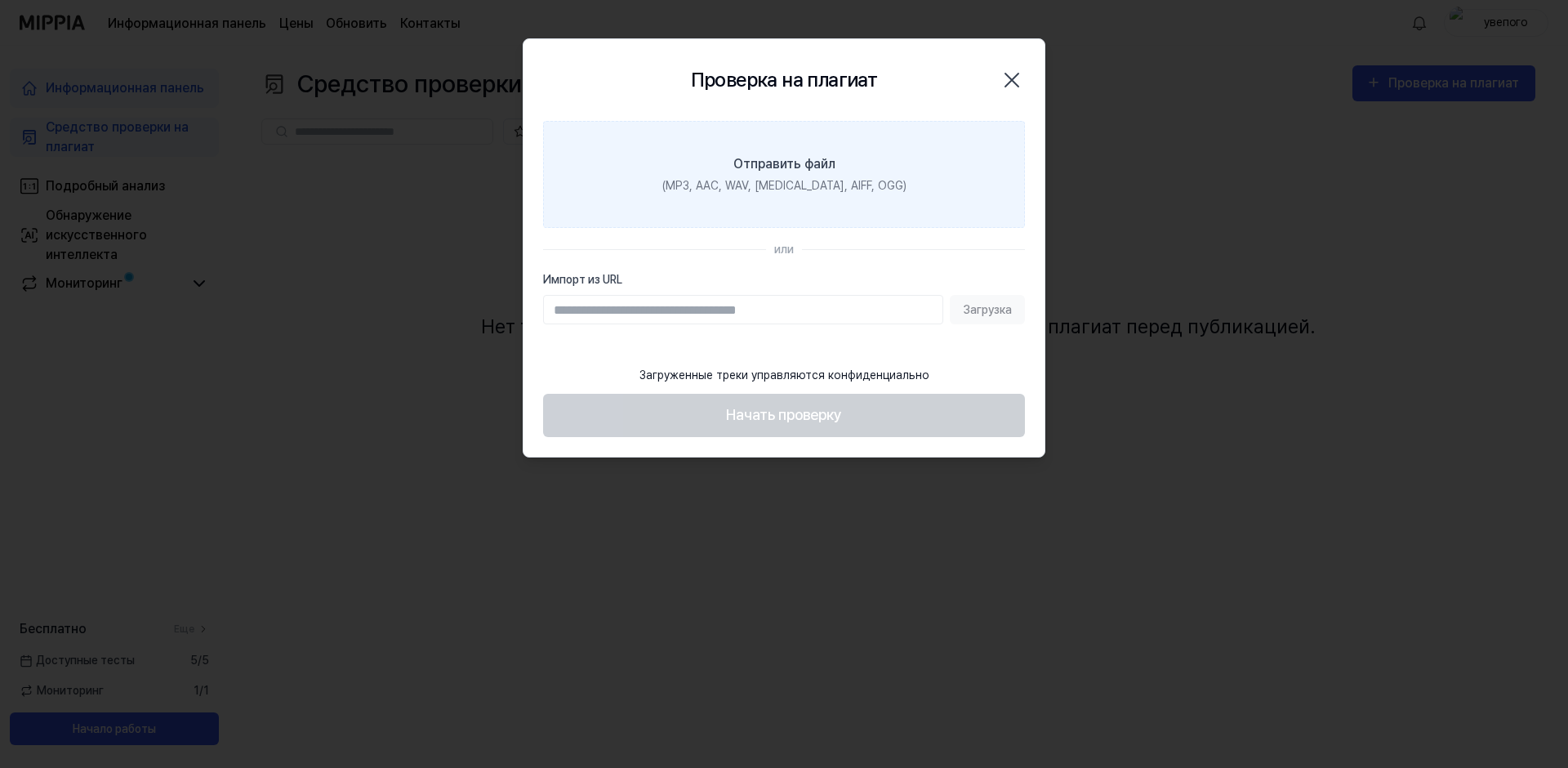
click at [778, 190] on div "(MP3, AAC, WAV, FLAC, AIFF, OGG)" at bounding box center [784, 186] width 244 height 17
click at [0, 0] on input "Отправить файл (MP3, AAC, WAV, FLAC, AIFF, OGG)" at bounding box center [0, 0] width 0 height 0
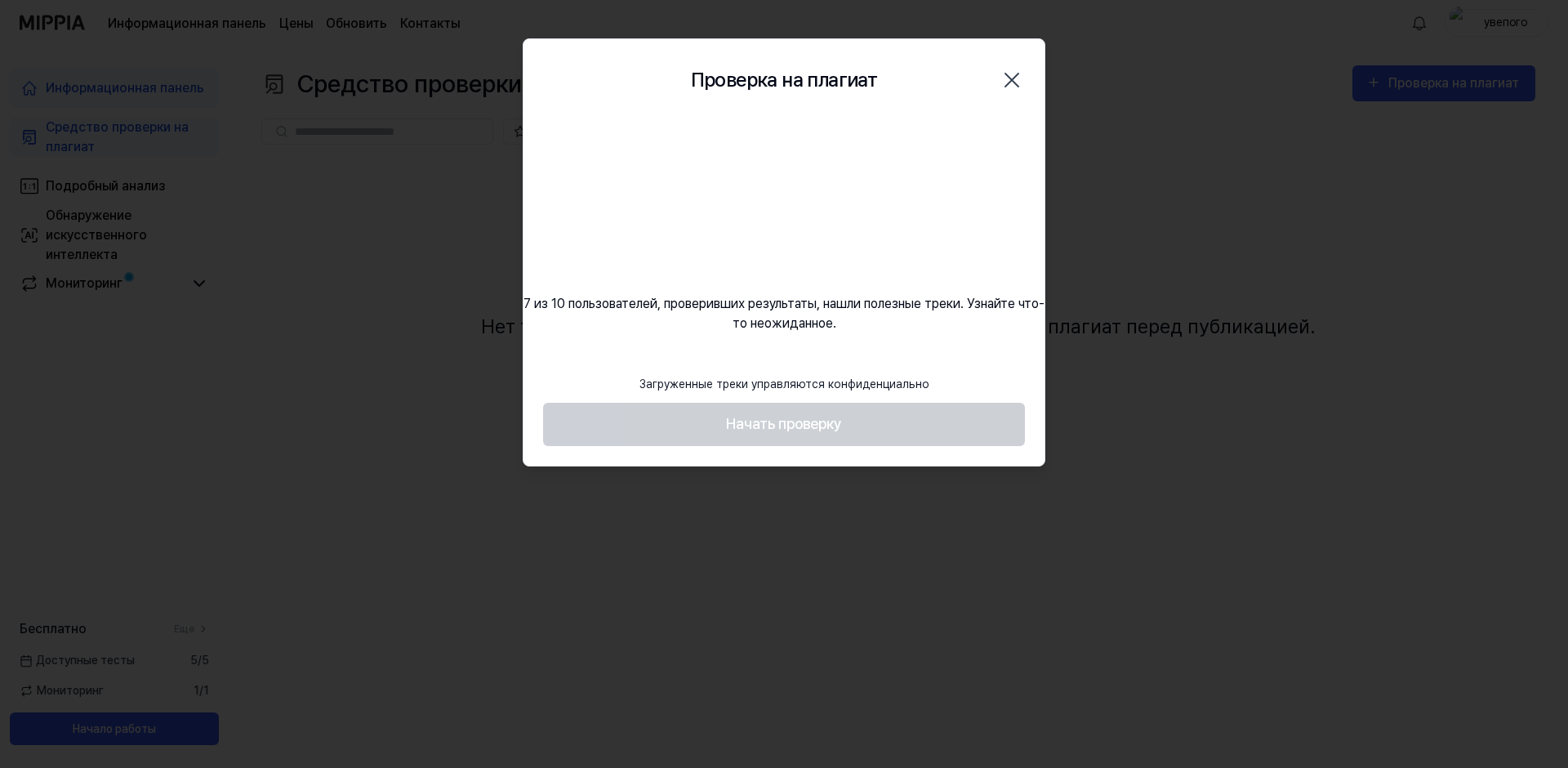
click at [1011, 87] on icon "button" at bounding box center [1011, 80] width 26 height 26
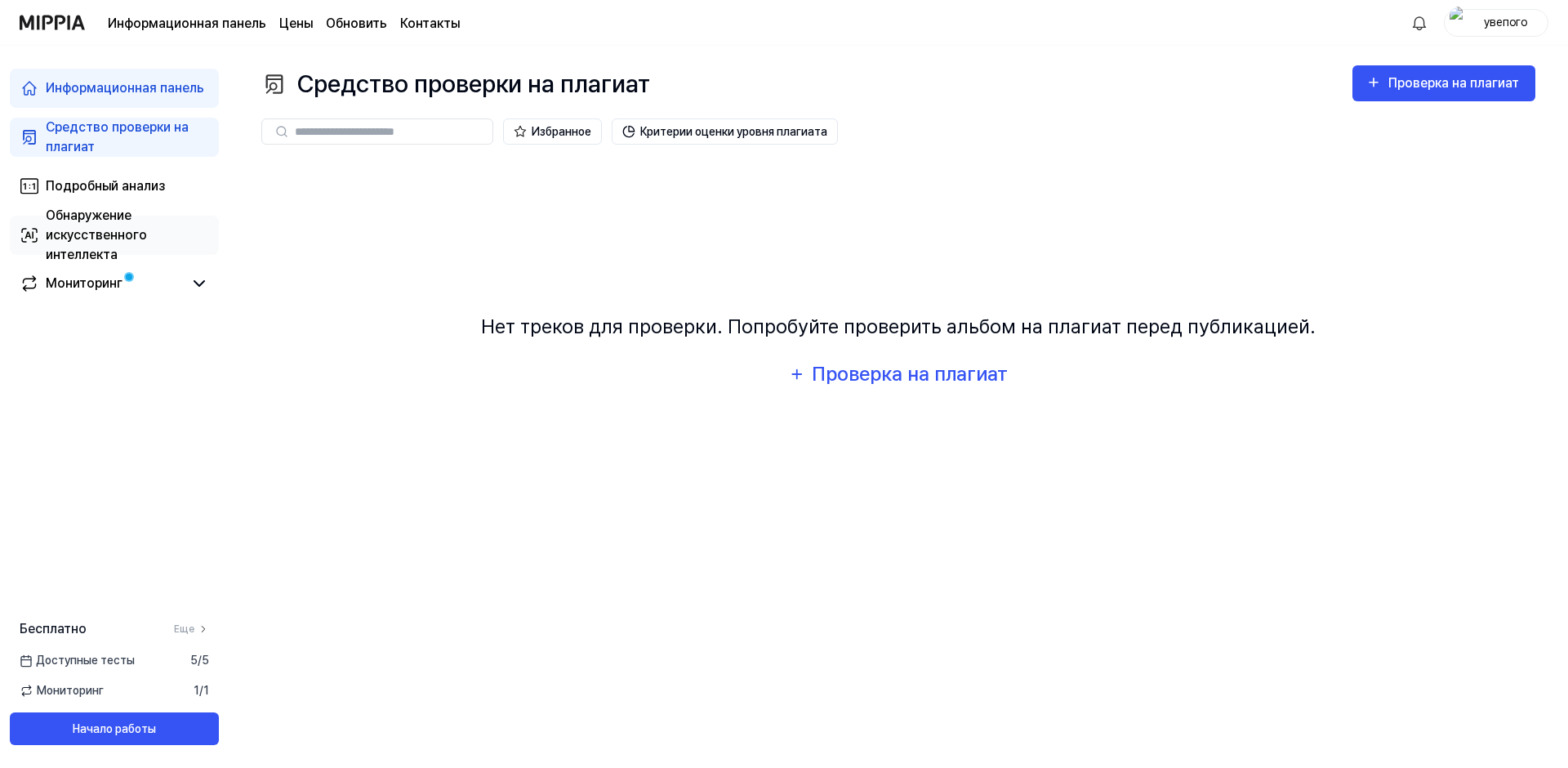
click at [108, 240] on div "Обнаружение искусственного интеллекта" at bounding box center [127, 236] width 163 height 59
click at [79, 225] on div "Обнаружение искусственного интеллекта" at bounding box center [127, 236] width 163 height 59
click at [97, 177] on div "Подробный анализ" at bounding box center [105, 186] width 119 height 19
click at [85, 187] on div "Подробный анализ" at bounding box center [105, 186] width 119 height 19
click at [83, 231] on div "Обнаружение искусственного интеллекта" at bounding box center [127, 236] width 163 height 59
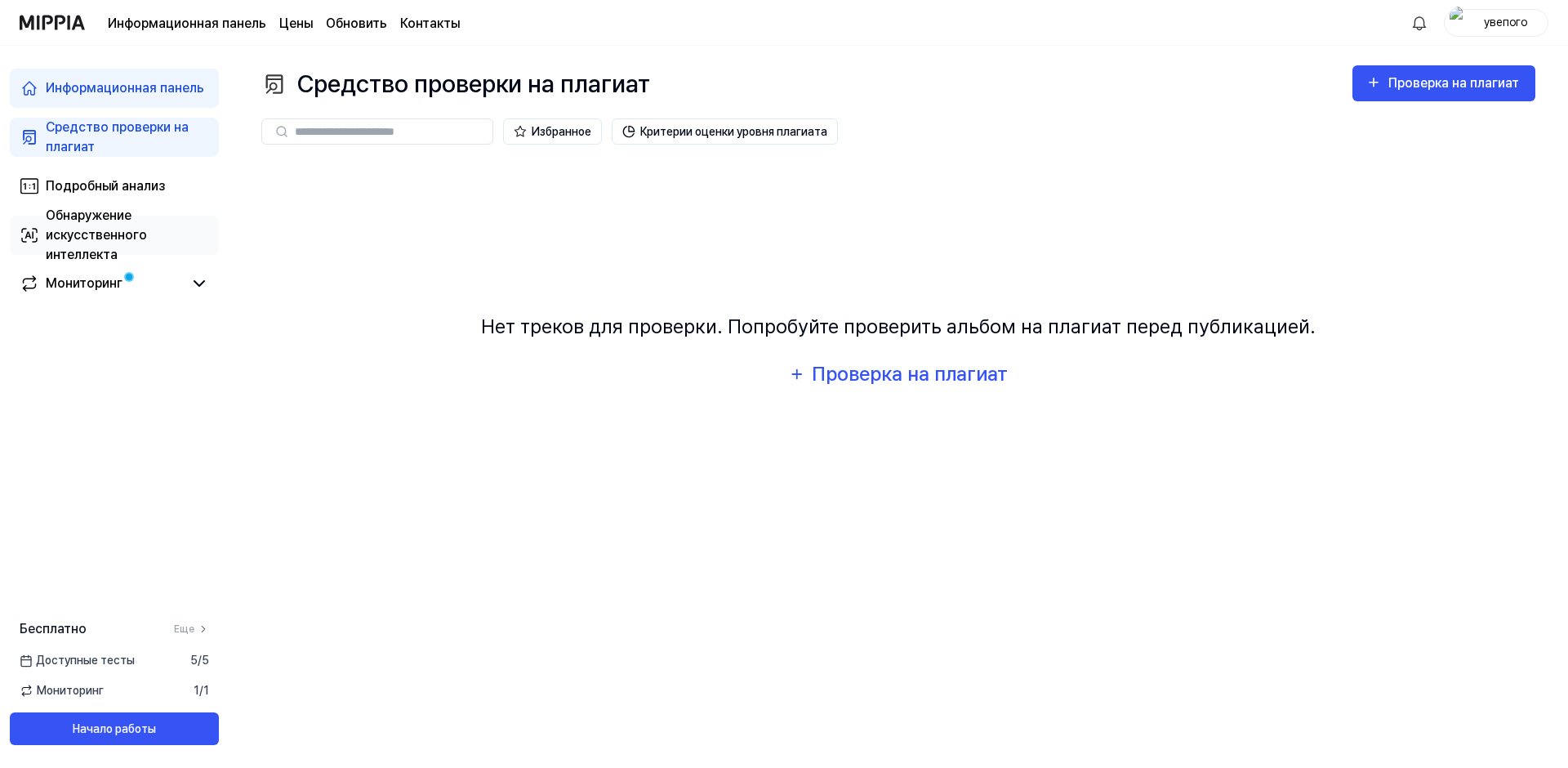
click at [81, 228] on div "Обнаружение искусственного интеллекта" at bounding box center [127, 236] width 163 height 59
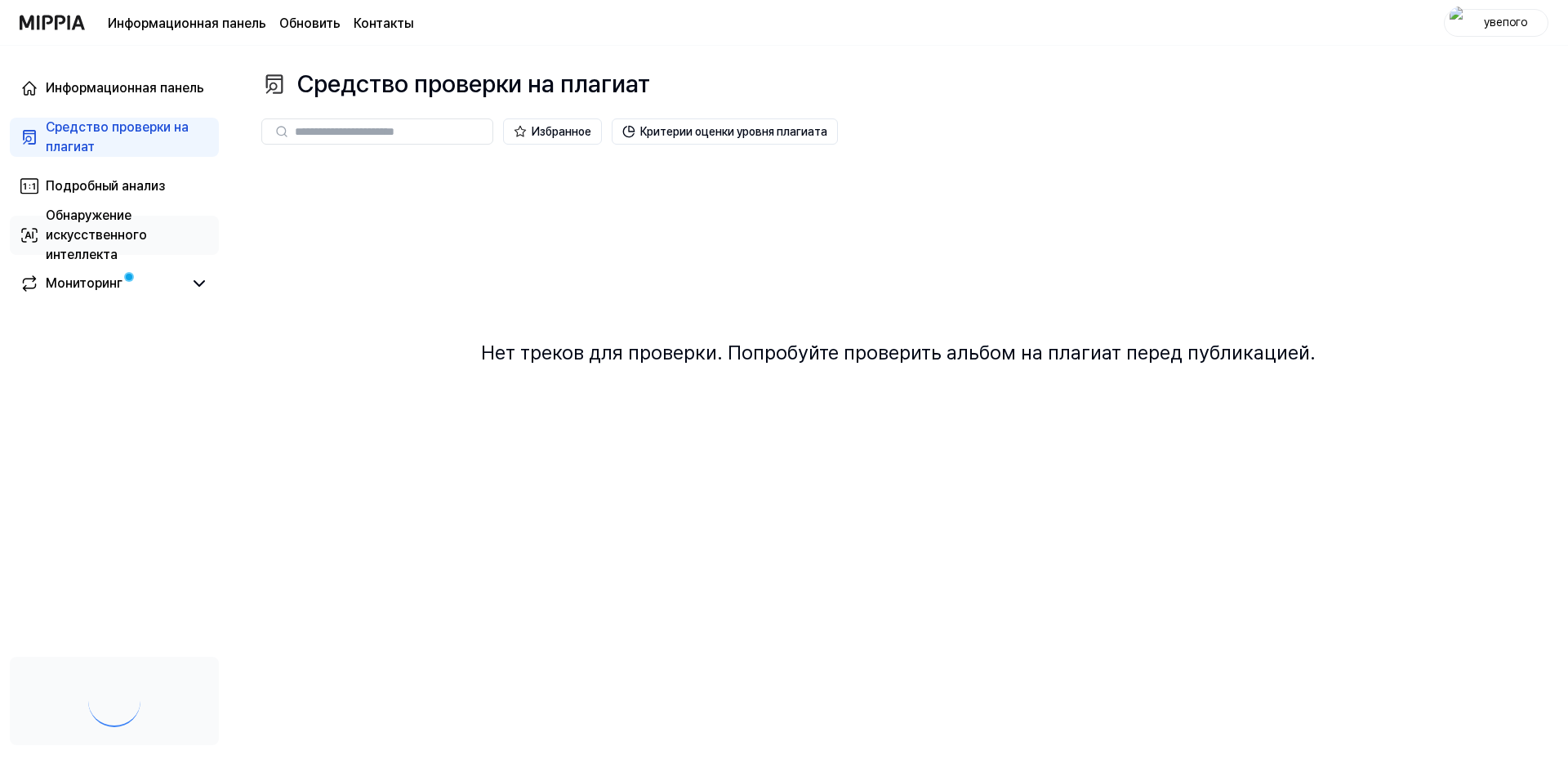
click at [111, 236] on div "Обнаружение искусственного интеллекта" at bounding box center [127, 236] width 163 height 59
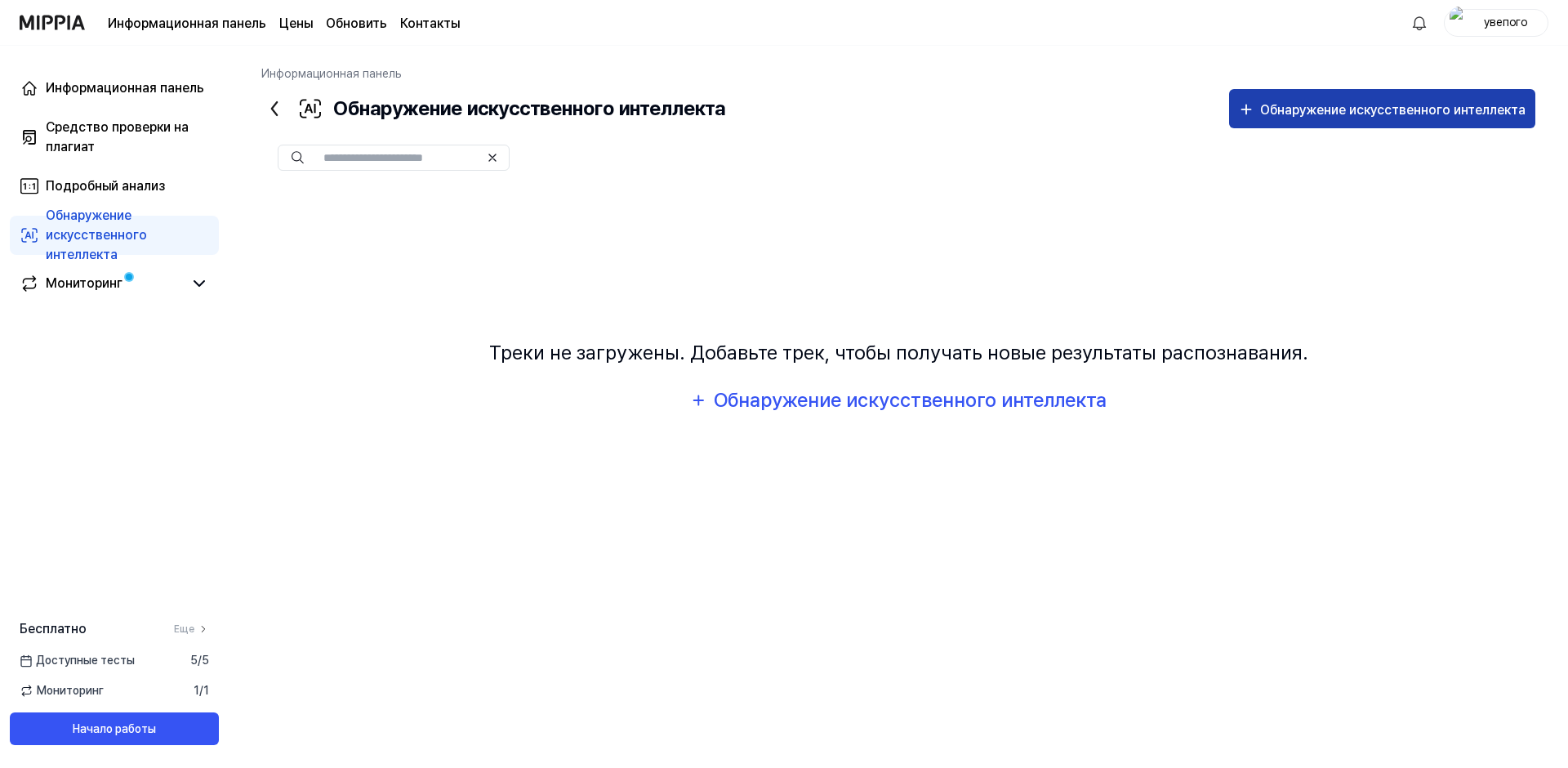
click at [1349, 98] on button "Обнаружение искусственного интеллекта" at bounding box center [1382, 109] width 306 height 40
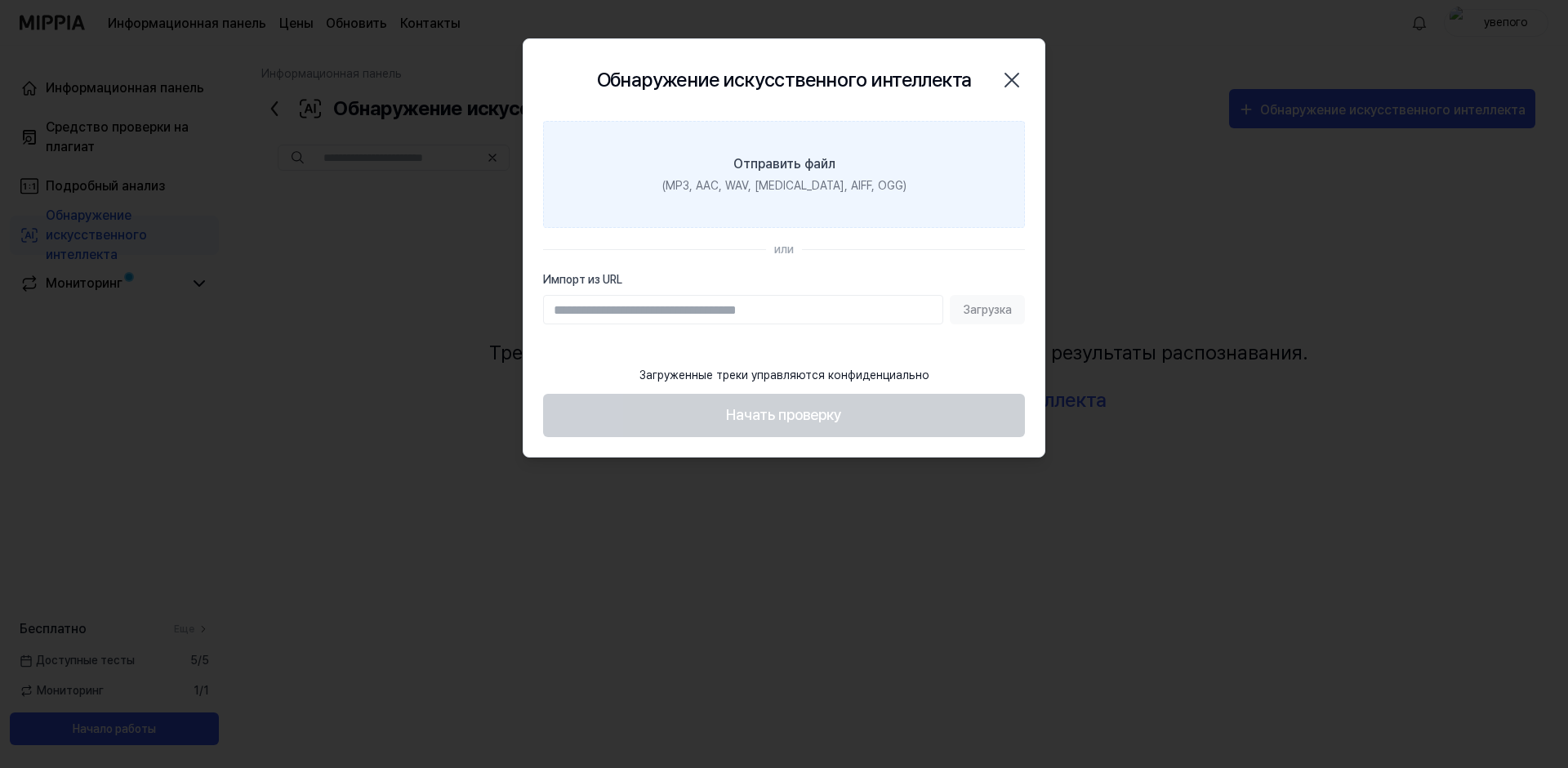
click at [752, 177] on label "Отправить файл (MP3, AAC, WAV, FLAC, AIFF, OGG)" at bounding box center [784, 174] width 482 height 107
click at [0, 0] on input "Отправить файл (MP3, AAC, WAV, FLAC, AIFF, OGG)" at bounding box center [0, 0] width 0 height 0
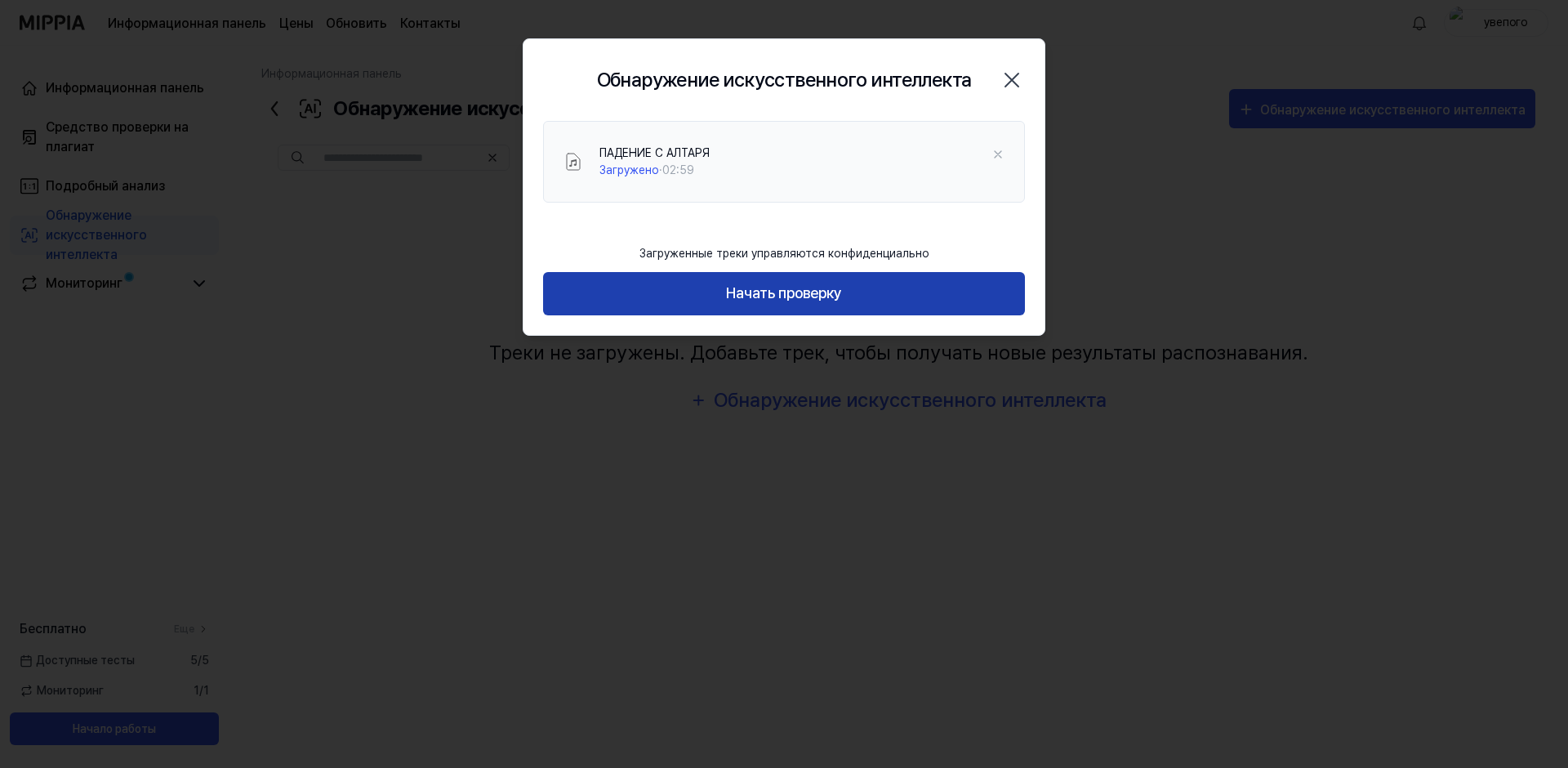
click at [779, 297] on button "Начать проверку" at bounding box center [784, 294] width 482 height 43
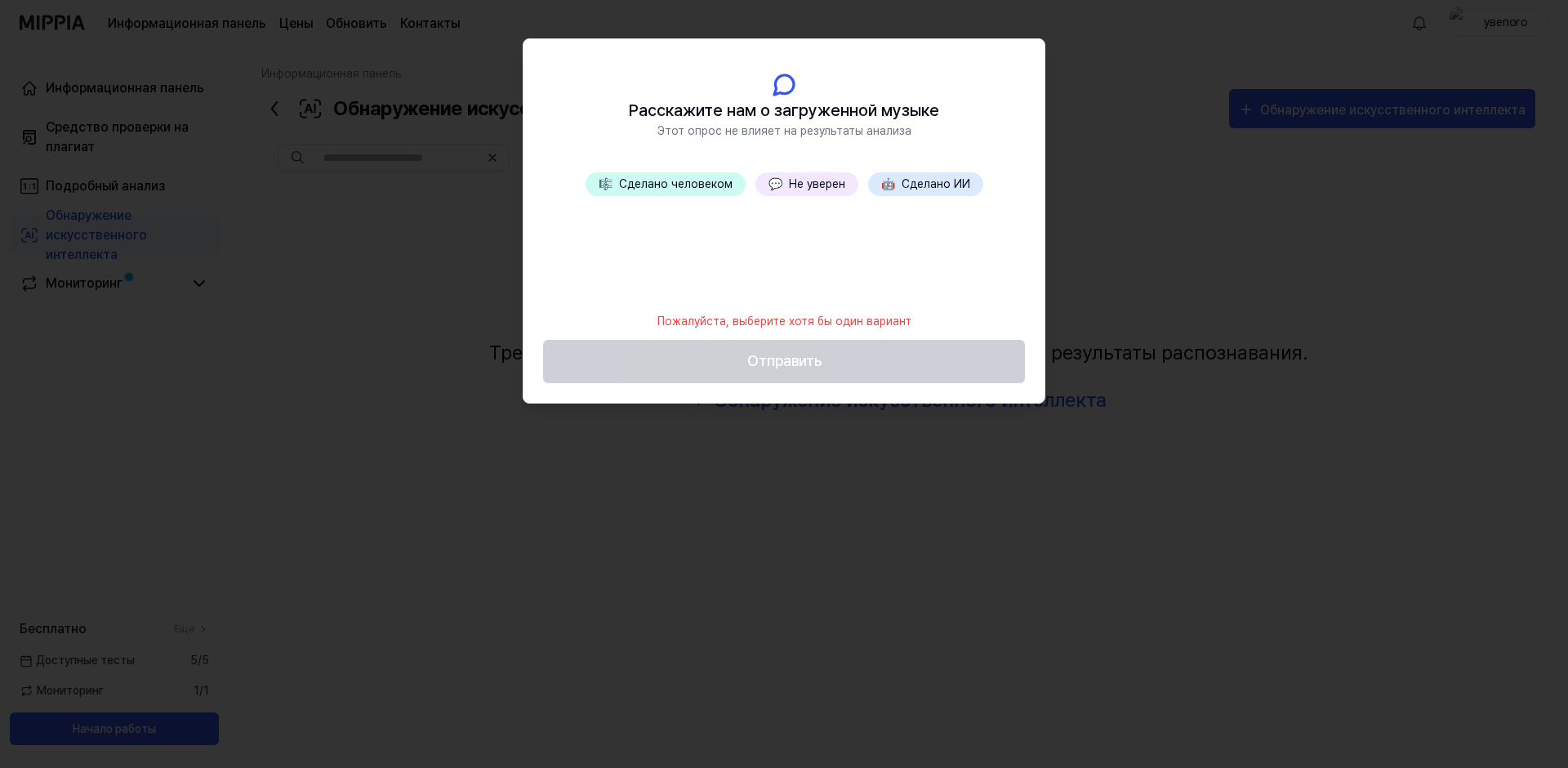
click at [919, 182] on button "🤖 Сделано ИИ" at bounding box center [926, 184] width 115 height 24
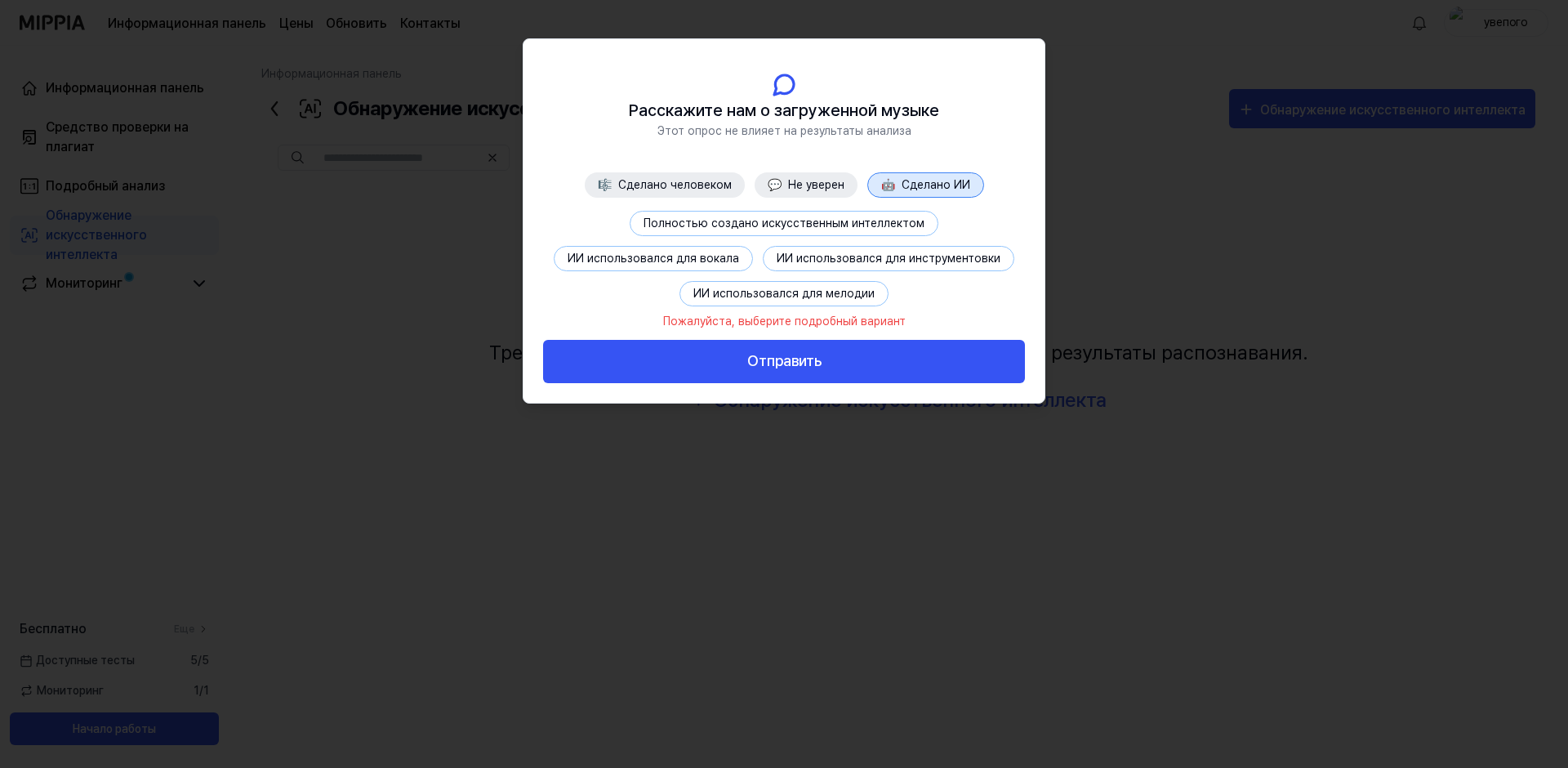
click at [797, 187] on button "💬 Не уверен" at bounding box center [806, 185] width 103 height 25
click at [704, 215] on button "Нет информации" at bounding box center [679, 224] width 122 height 25
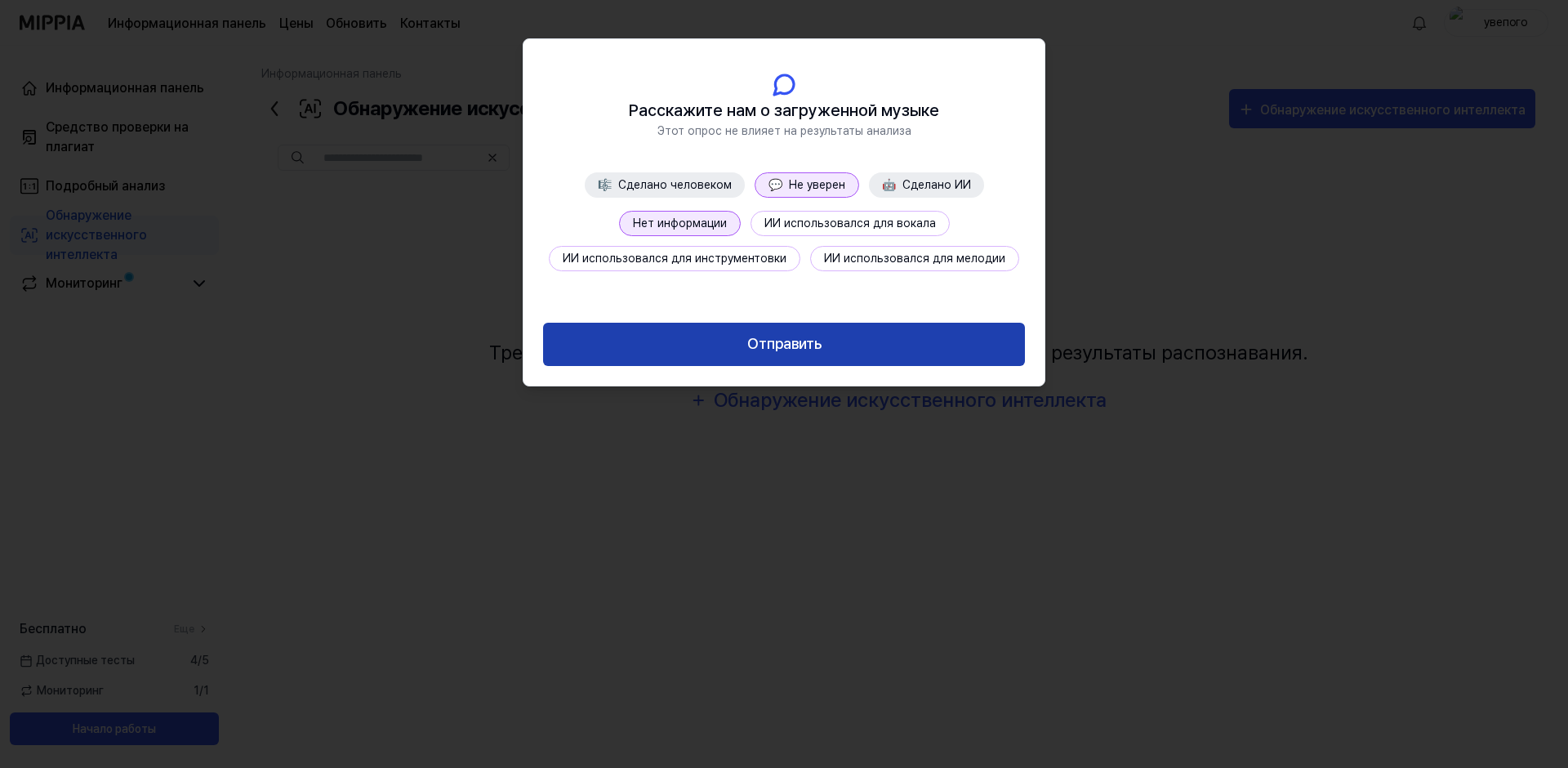
click at [800, 345] on button "Отправить" at bounding box center [784, 344] width 482 height 43
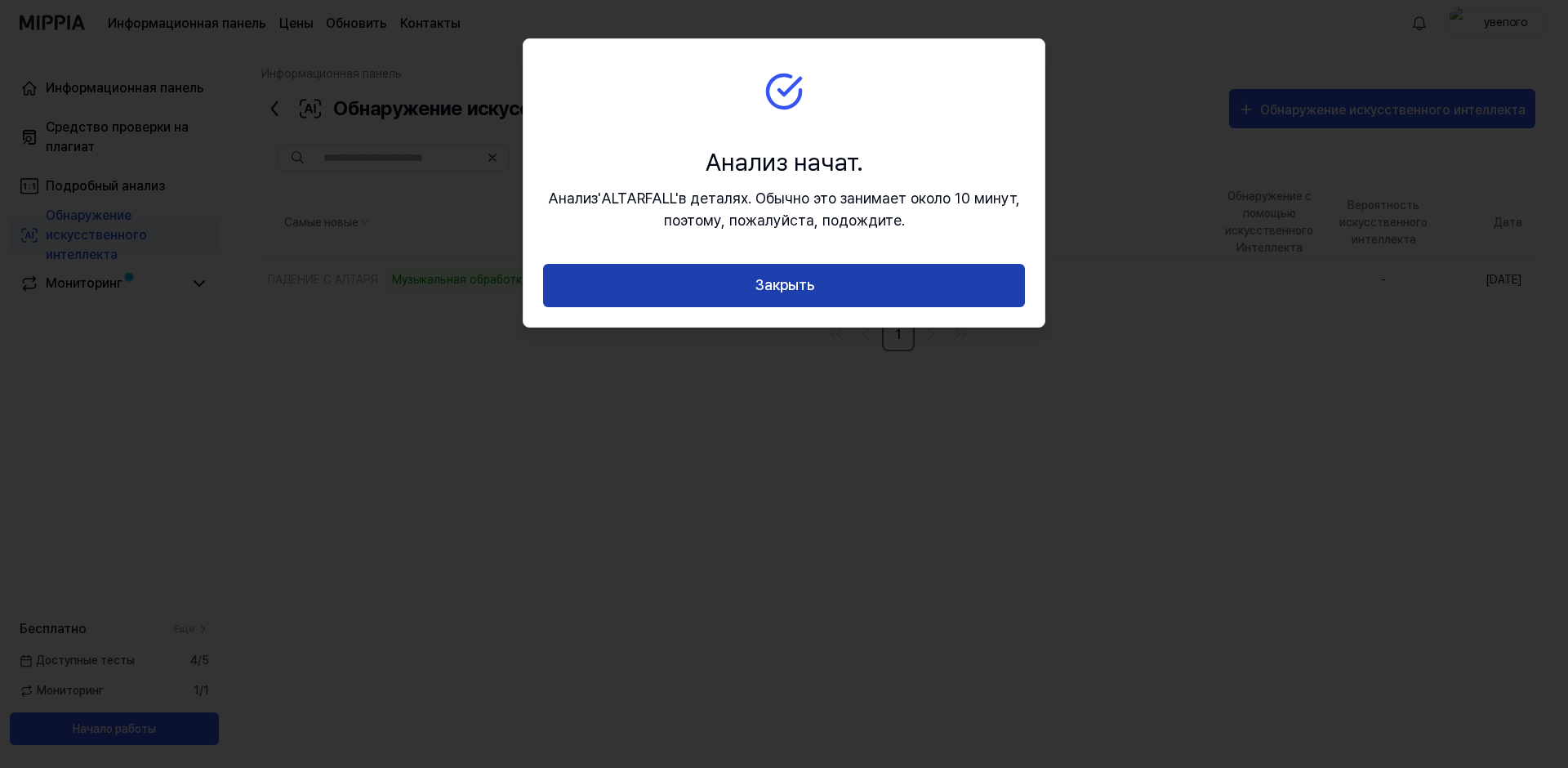
click at [786, 284] on button "Закрыть" at bounding box center [784, 285] width 482 height 43
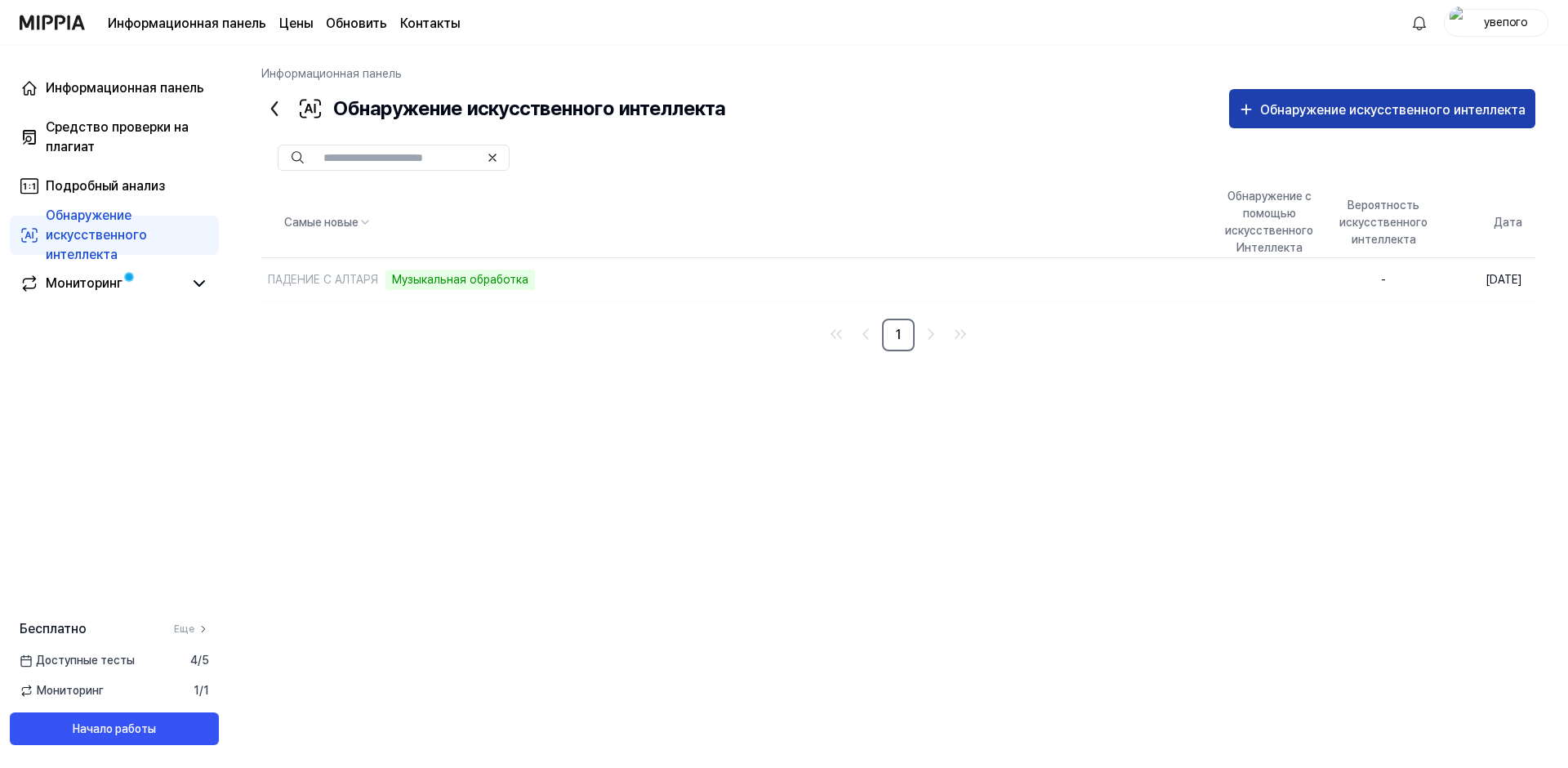
click at [1309, 122] on button "Обнаружение искусственного интеллекта" at bounding box center [1382, 109] width 306 height 40
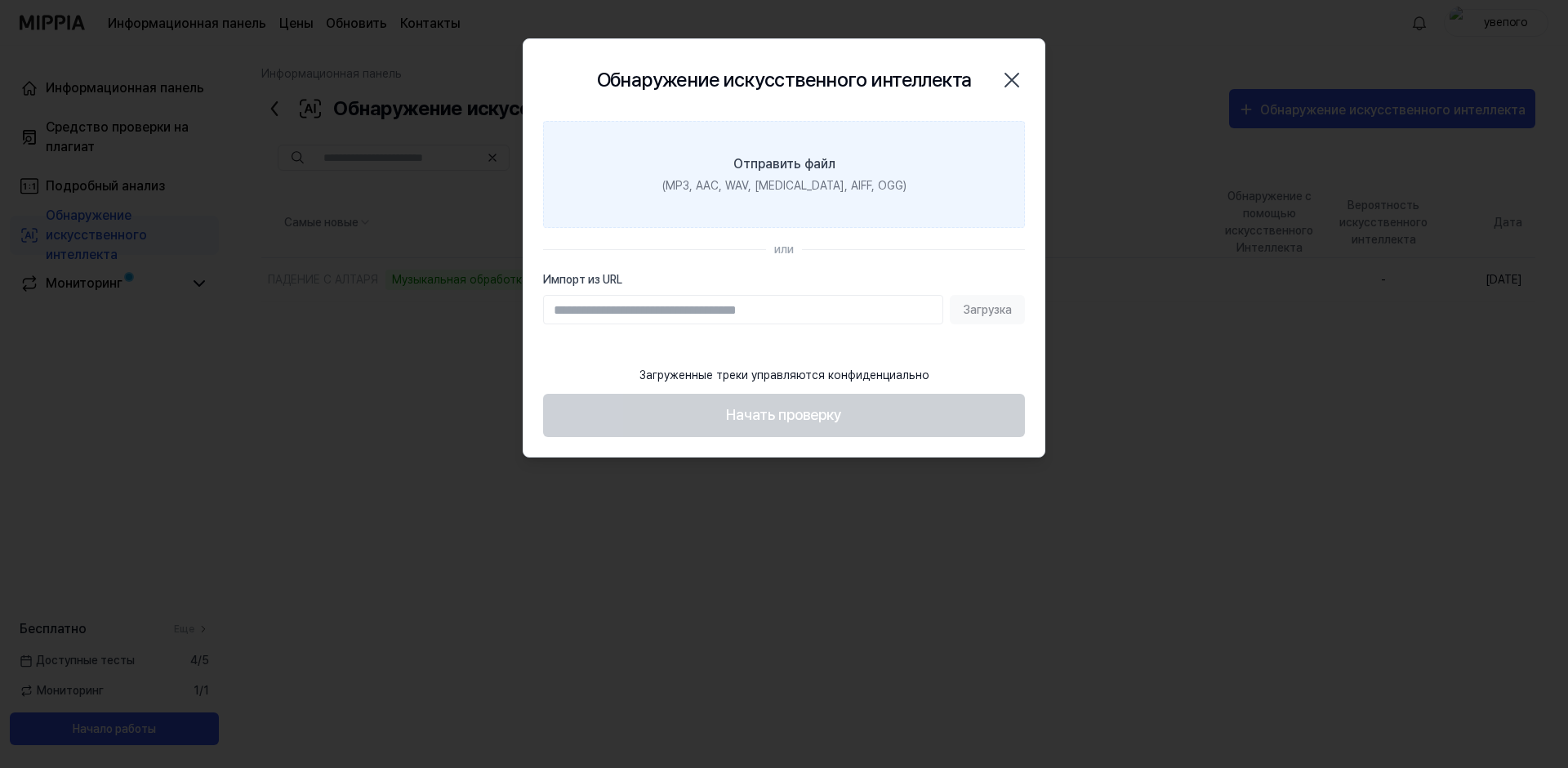
click at [828, 182] on div "(MP3, AAC, WAV, FLAC, AIFF, OGG)" at bounding box center [784, 186] width 244 height 17
click at [0, 0] on input "Отправить файл (MP3, AAC, WAV, FLAC, AIFF, OGG)" at bounding box center [0, 0] width 0 height 0
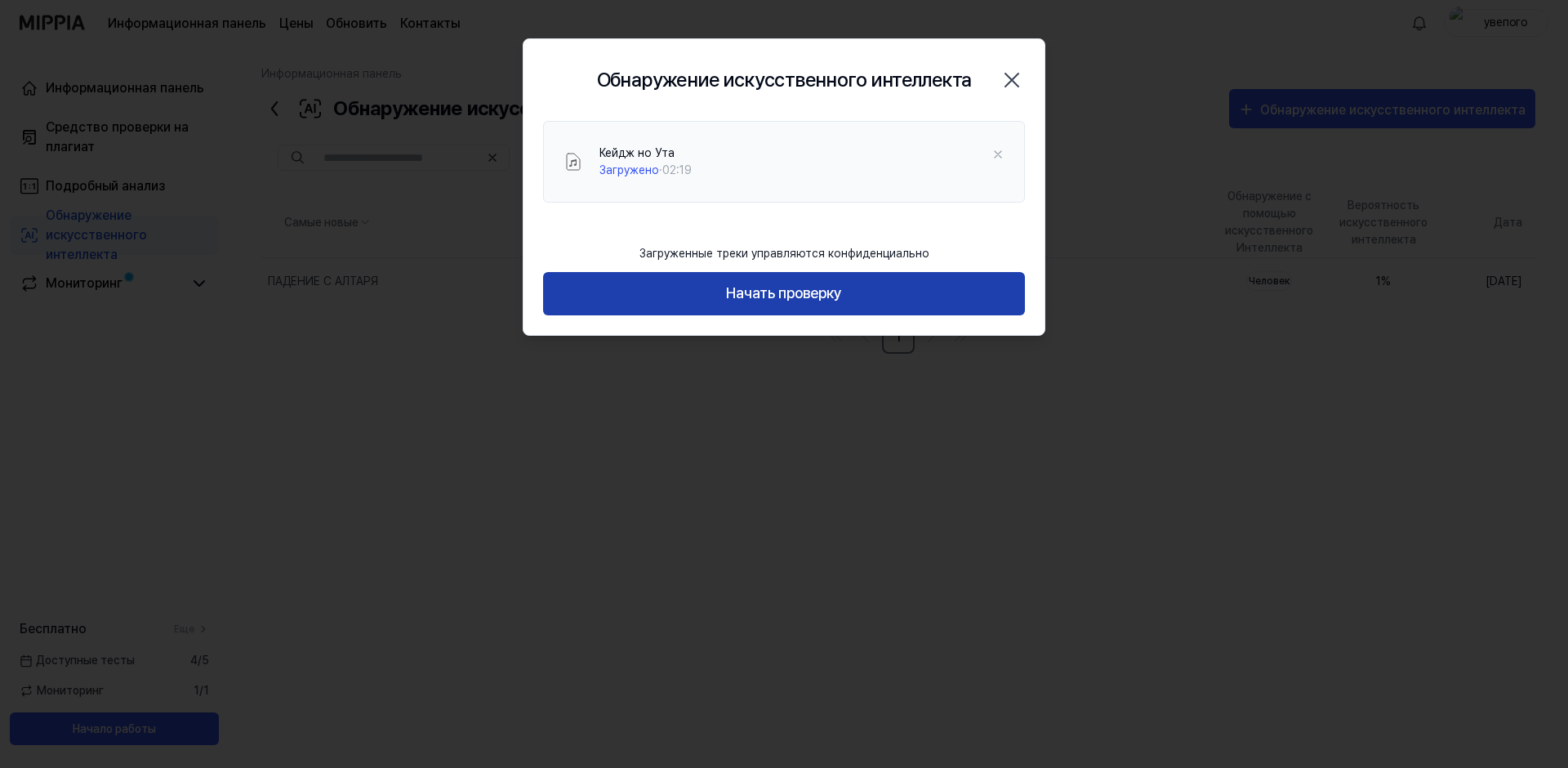
click at [786, 296] on button "Начать проверку" at bounding box center [784, 294] width 482 height 43
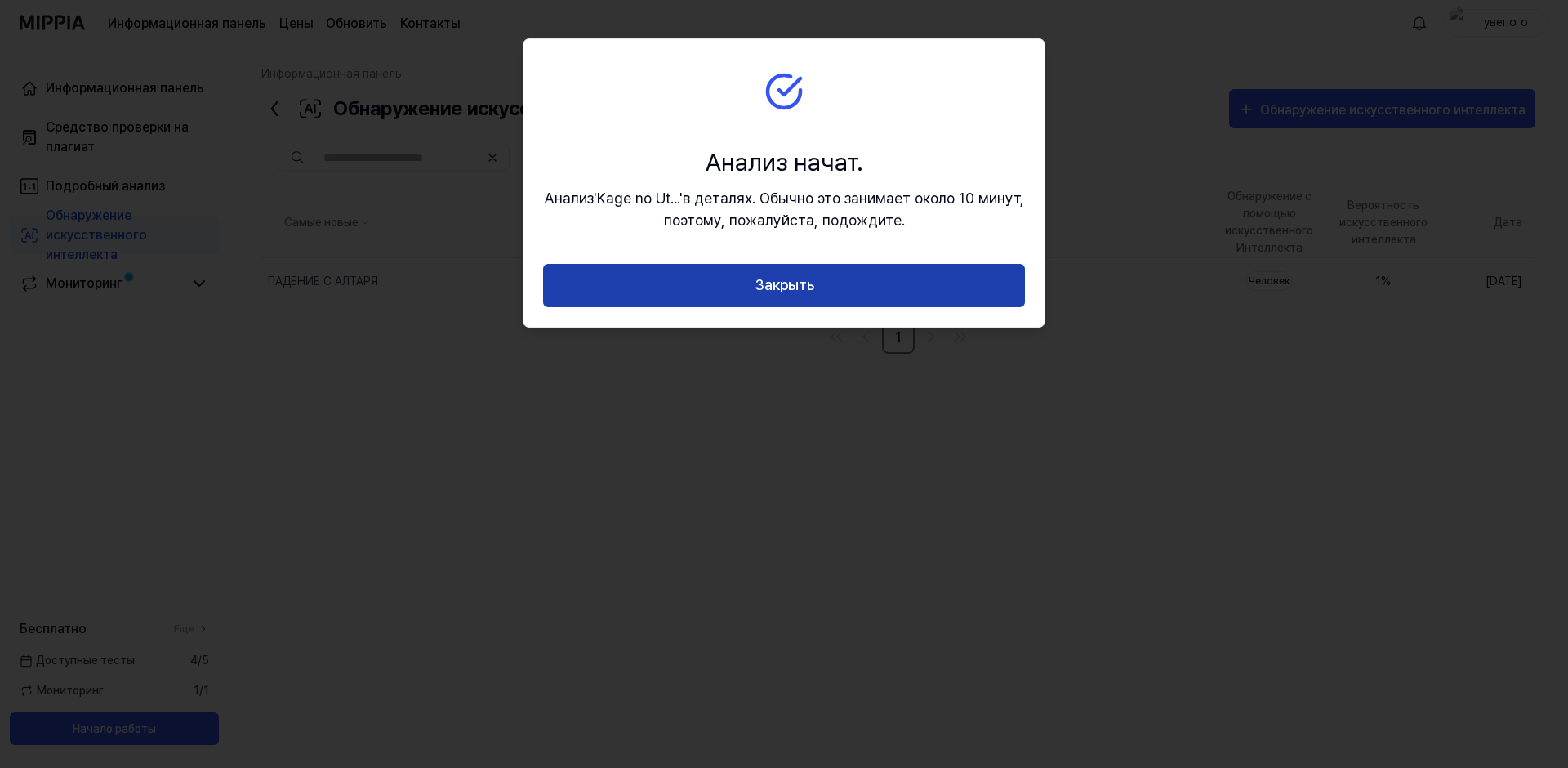
click at [782, 284] on button "Закрыть" at bounding box center [784, 285] width 482 height 43
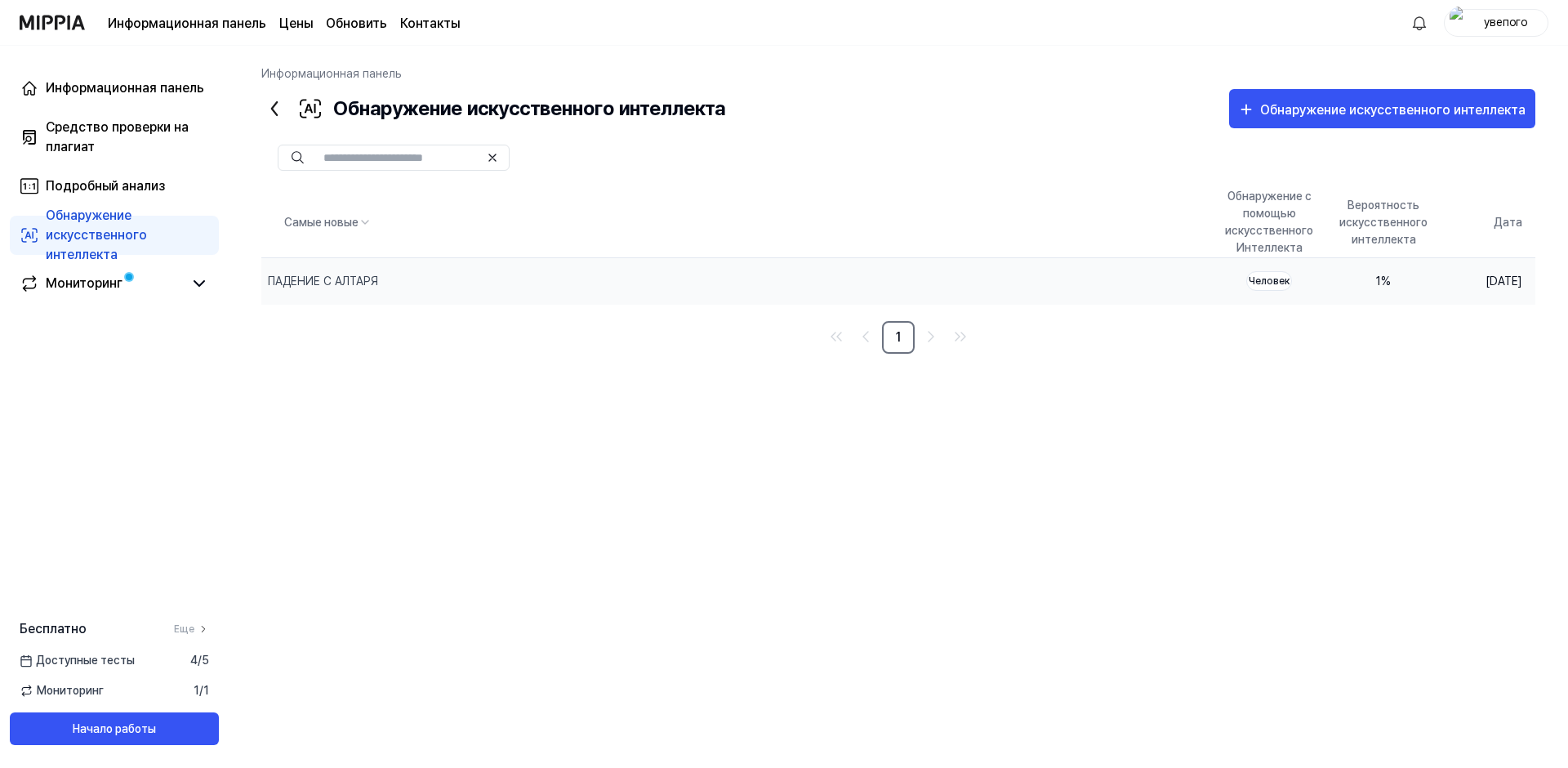
click at [1247, 278] on div "Человек" at bounding box center [1270, 281] width 45 height 19
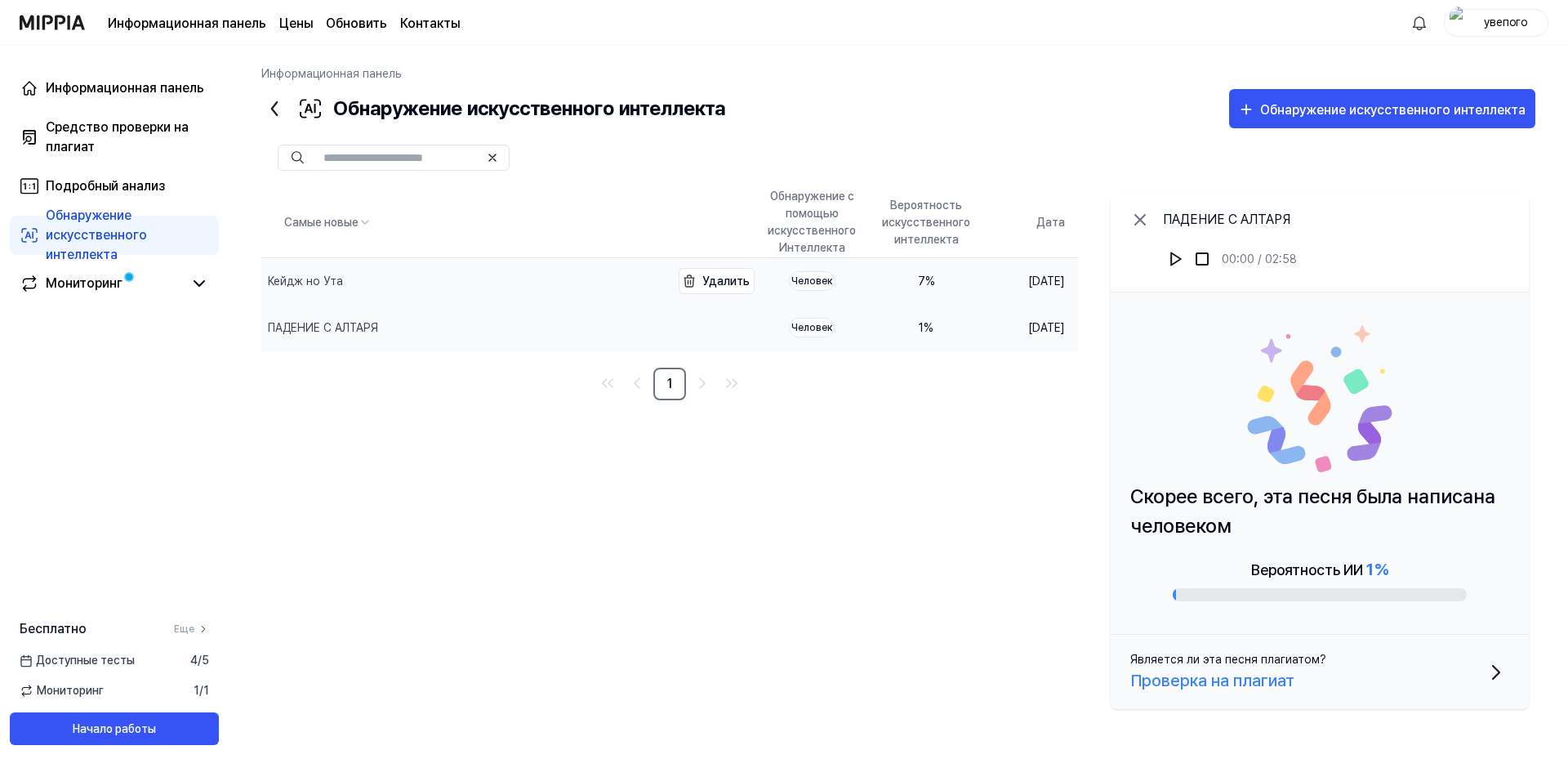
click at [491, 267] on div "Кейдж но Ута" at bounding box center [466, 281] width 409 height 45
click at [1453, 670] on button "Является ли эта песня плагиатом? Проверка на плагиат" at bounding box center [1319, 672] width 418 height 74
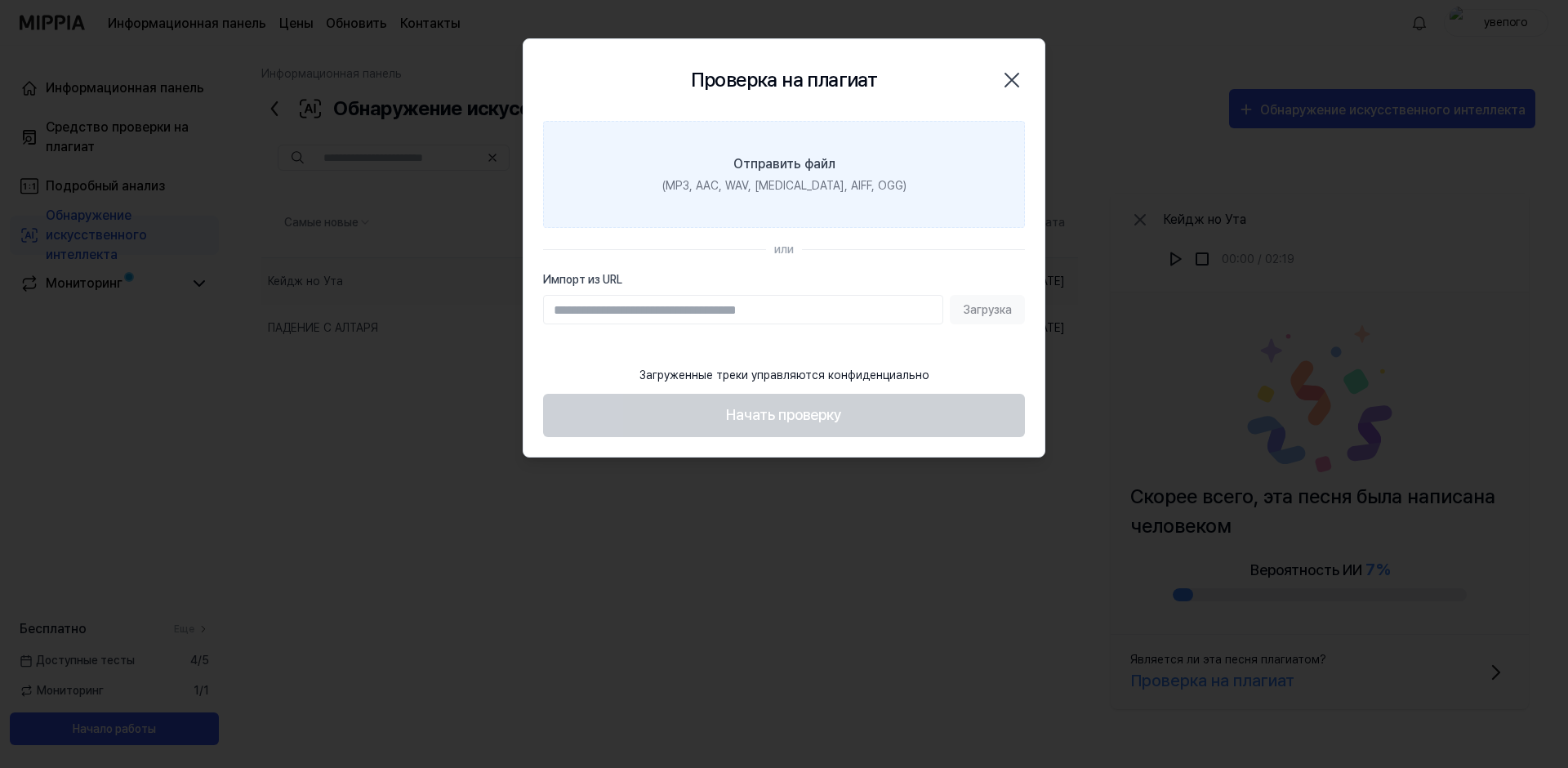
click at [830, 155] on div "Отправить файл" at bounding box center [784, 164] width 102 height 19
click at [0, 0] on input "Отправить файл (MP3, AAC, WAV, FLAC, AIFF, OGG)" at bounding box center [0, 0] width 0 height 0
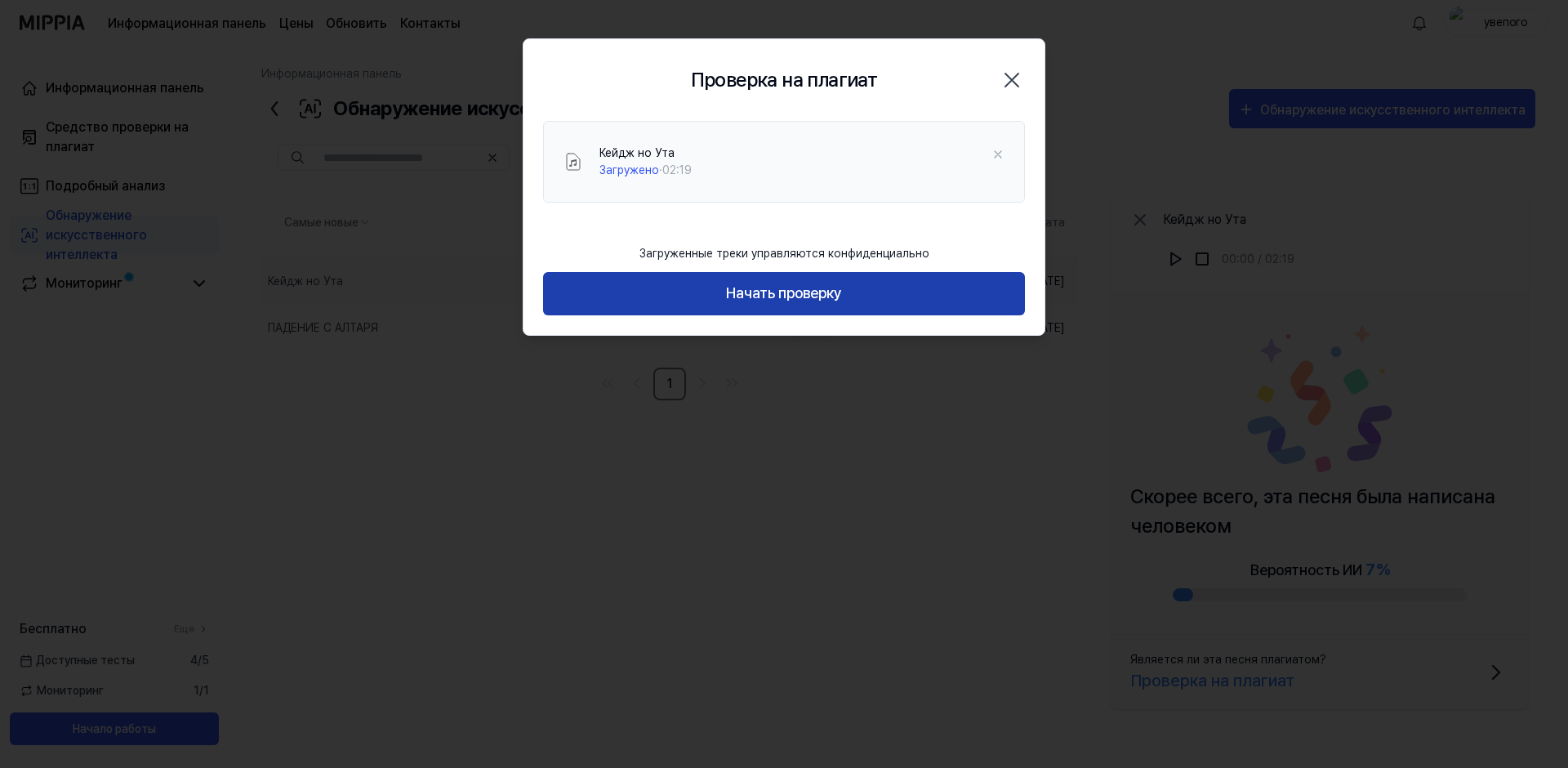
click at [783, 294] on button "Начать проверку" at bounding box center [784, 294] width 482 height 43
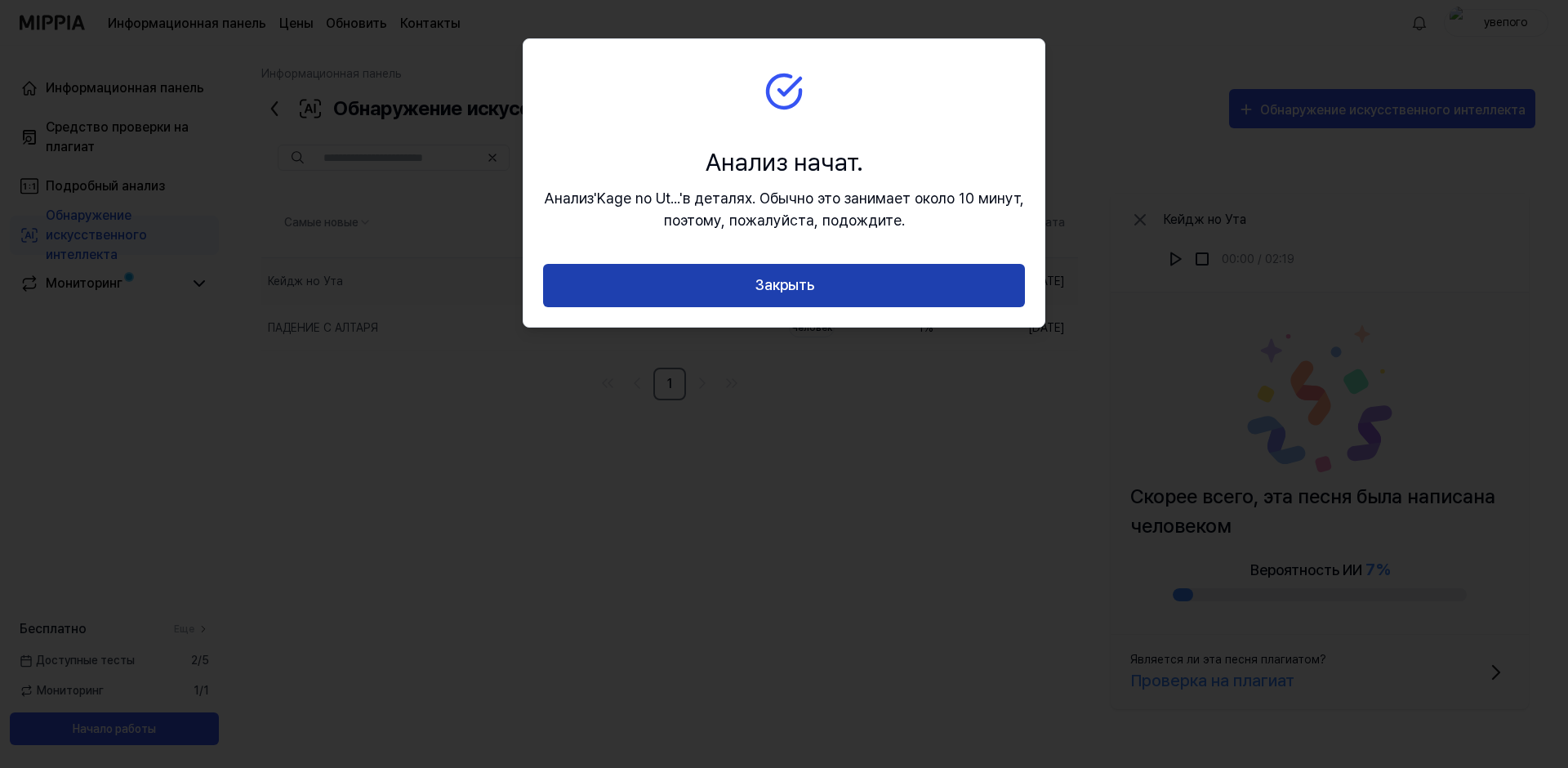
click at [783, 283] on button "Закрыть" at bounding box center [784, 285] width 482 height 43
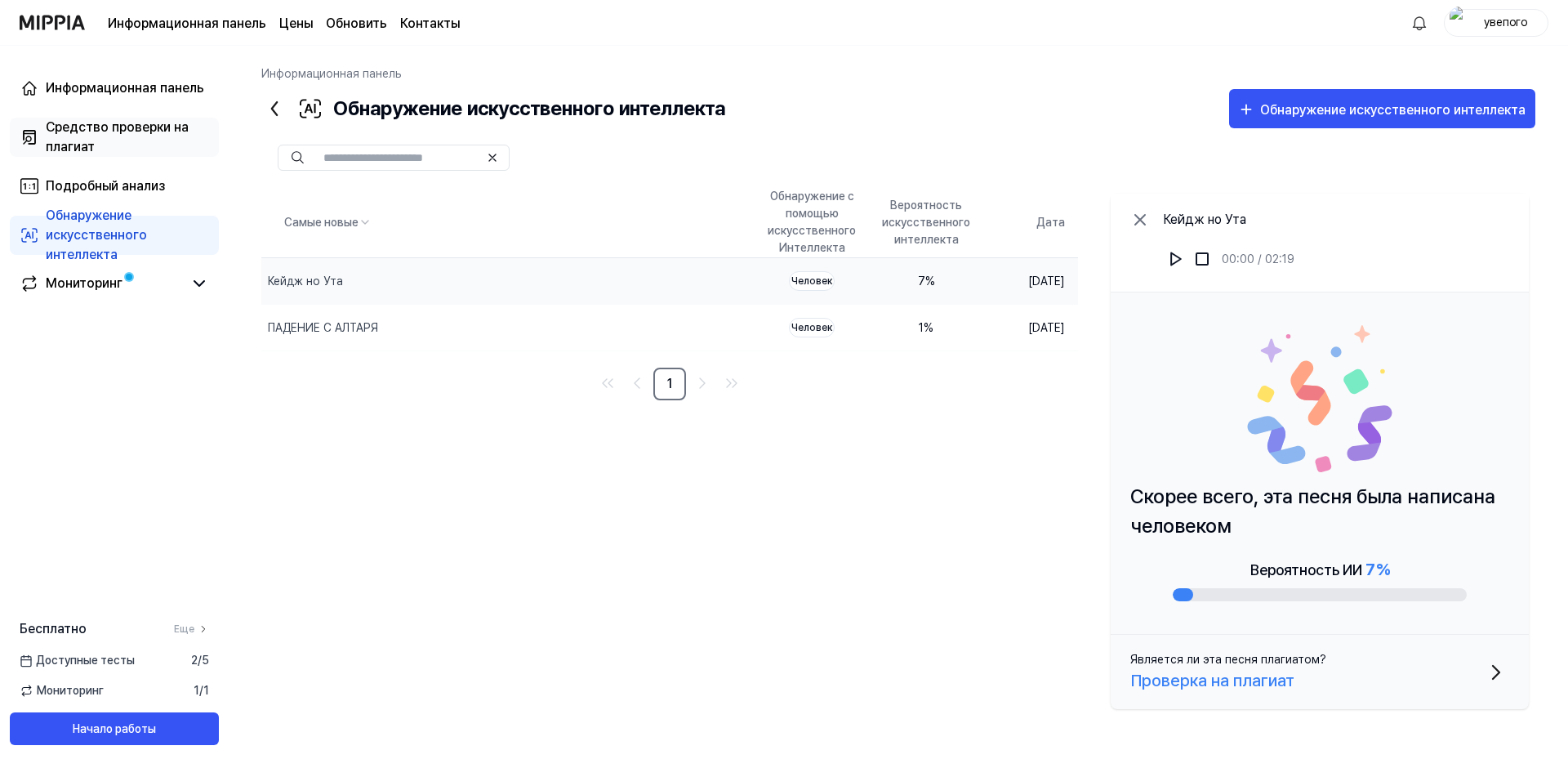
click at [134, 129] on div "Средство проверки на плагиат" at bounding box center [127, 137] width 163 height 40
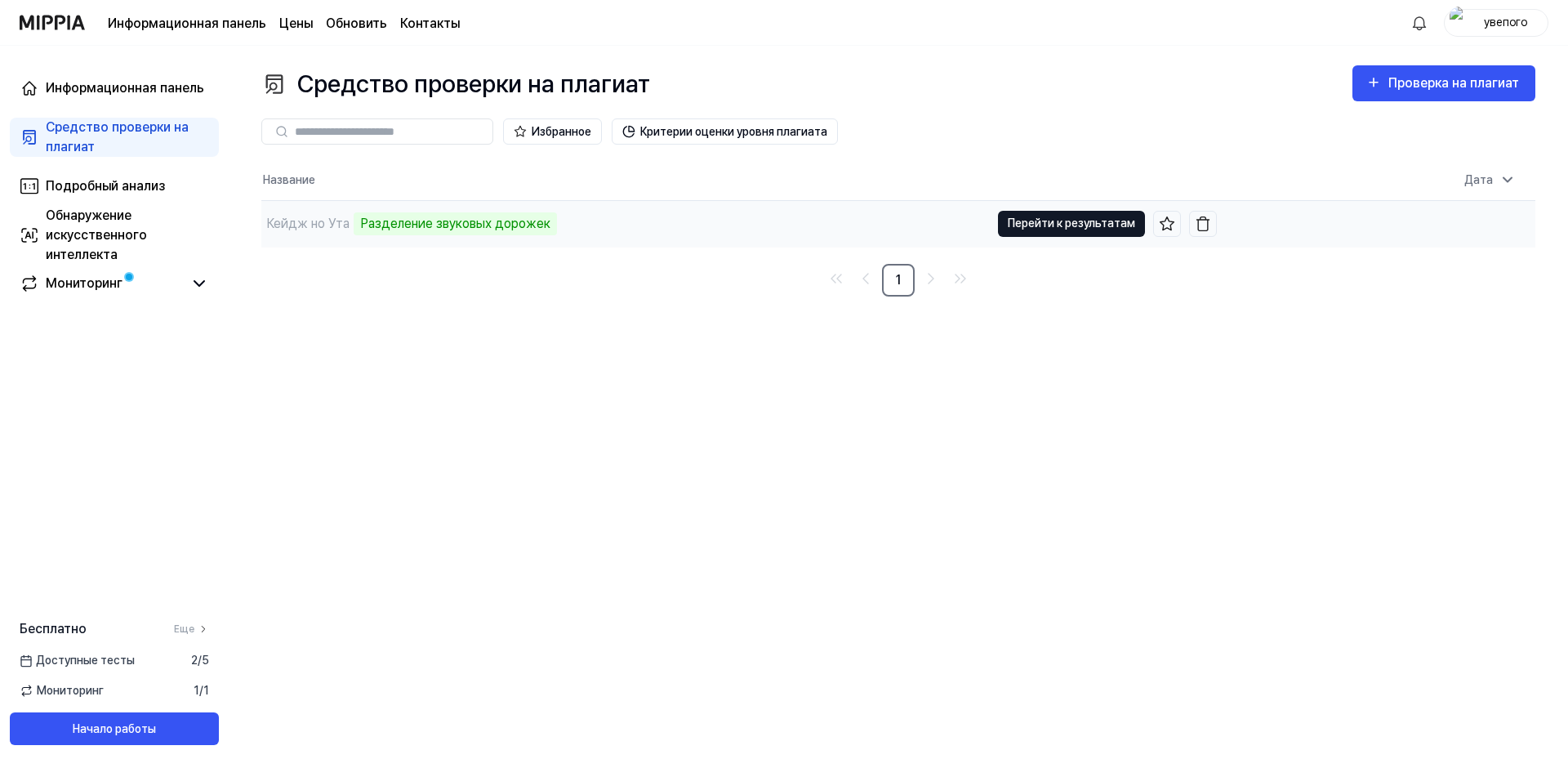
click at [1041, 224] on button "Перейти к результатам" at bounding box center [1071, 224] width 147 height 26
click at [1038, 220] on button "Перейти к результатам" at bounding box center [1071, 224] width 147 height 26
click at [129, 235] on div "Обнаружение искусственного интеллекта" at bounding box center [127, 236] width 163 height 59
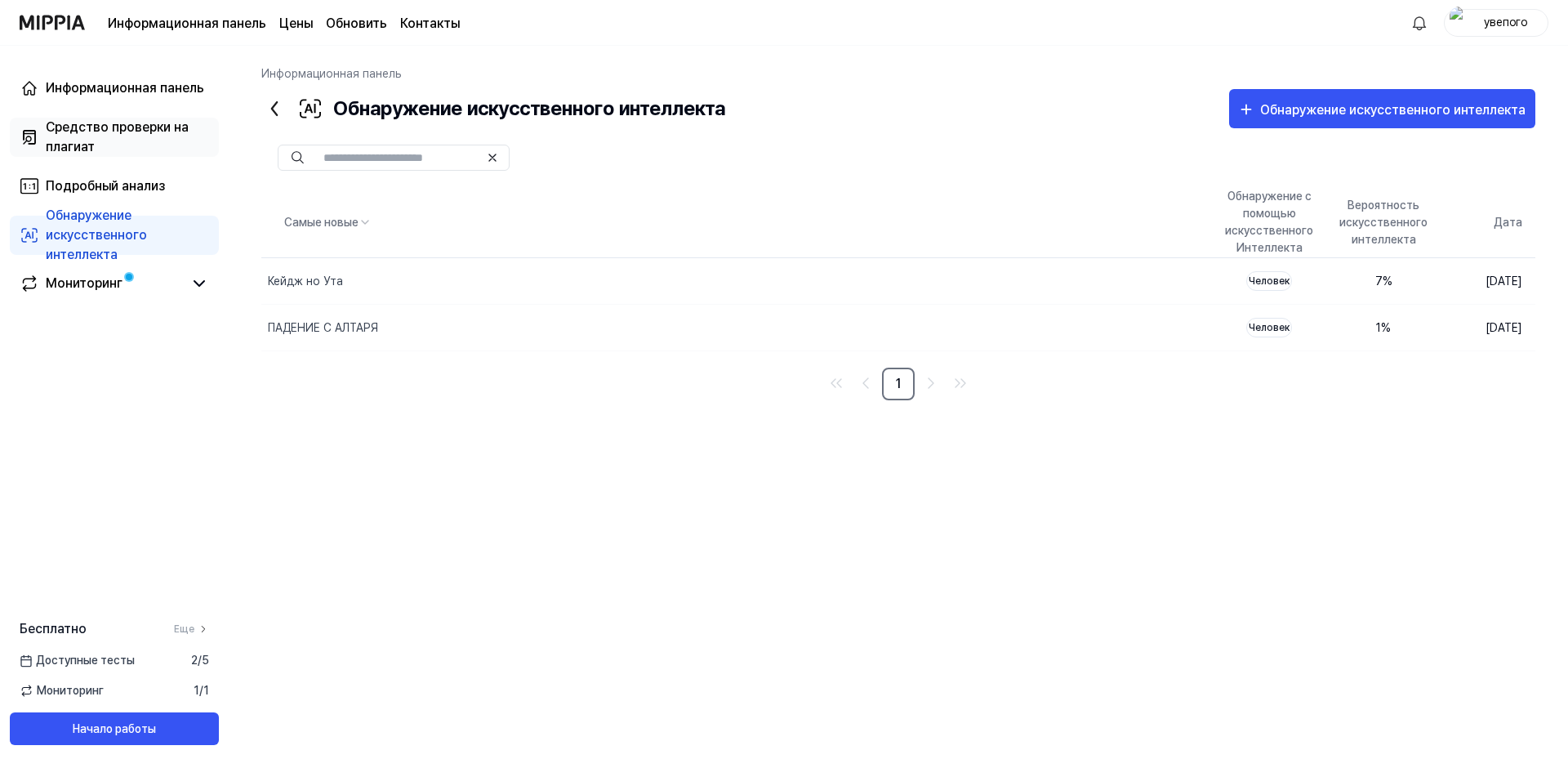
click at [119, 140] on div "Средство проверки на плагиат" at bounding box center [127, 137] width 163 height 40
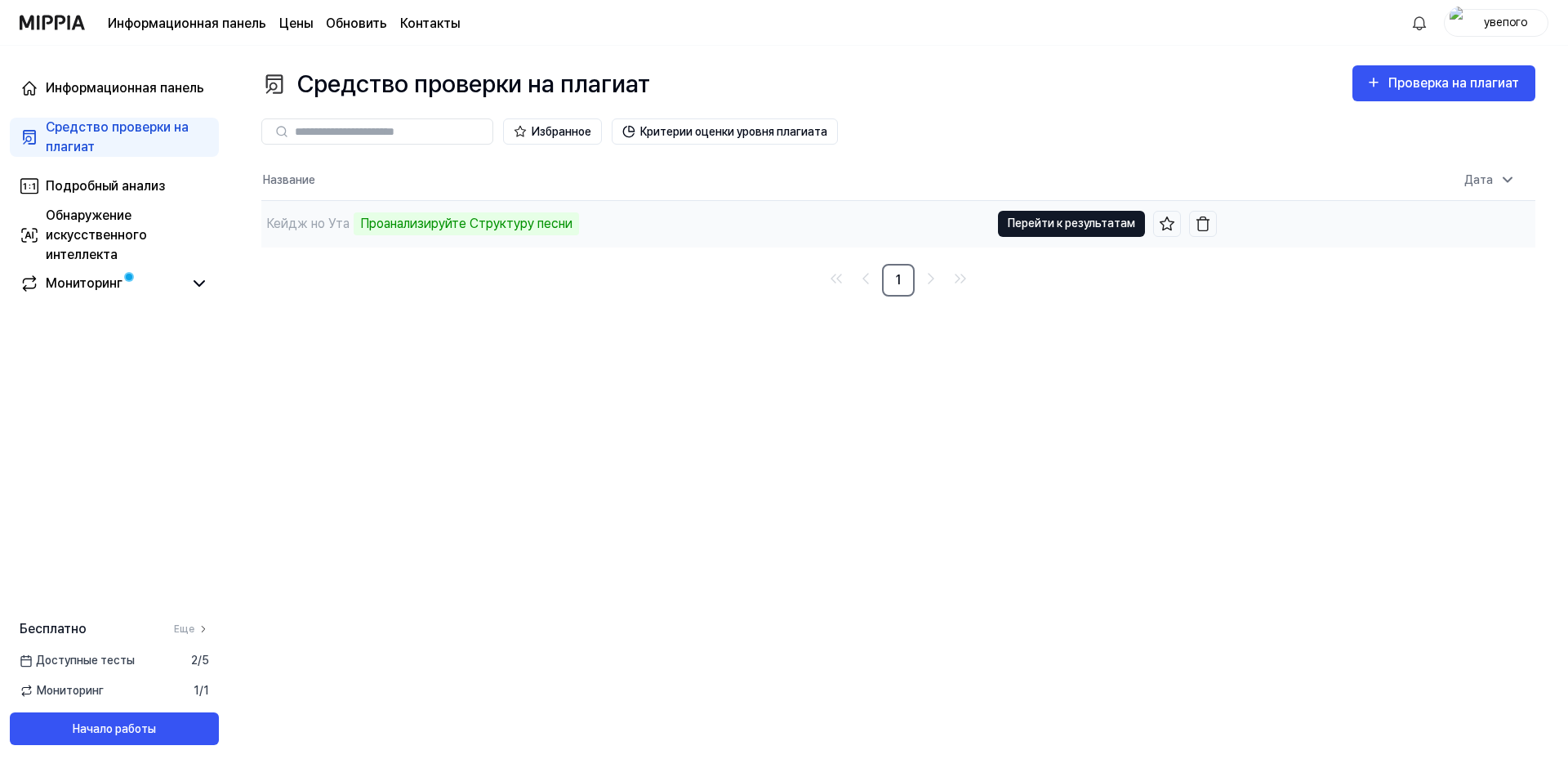
click at [1071, 221] on button "Перейти к результатам" at bounding box center [1071, 224] width 147 height 26
click at [752, 227] on div "Кейдж но Ута Проанализируйте Структуру песни" at bounding box center [626, 224] width 729 height 45
click at [1045, 229] on button "Перейти к результатам" at bounding box center [1071, 224] width 147 height 26
click at [140, 228] on div "Обнаружение искусственного интеллекта" at bounding box center [127, 236] width 163 height 59
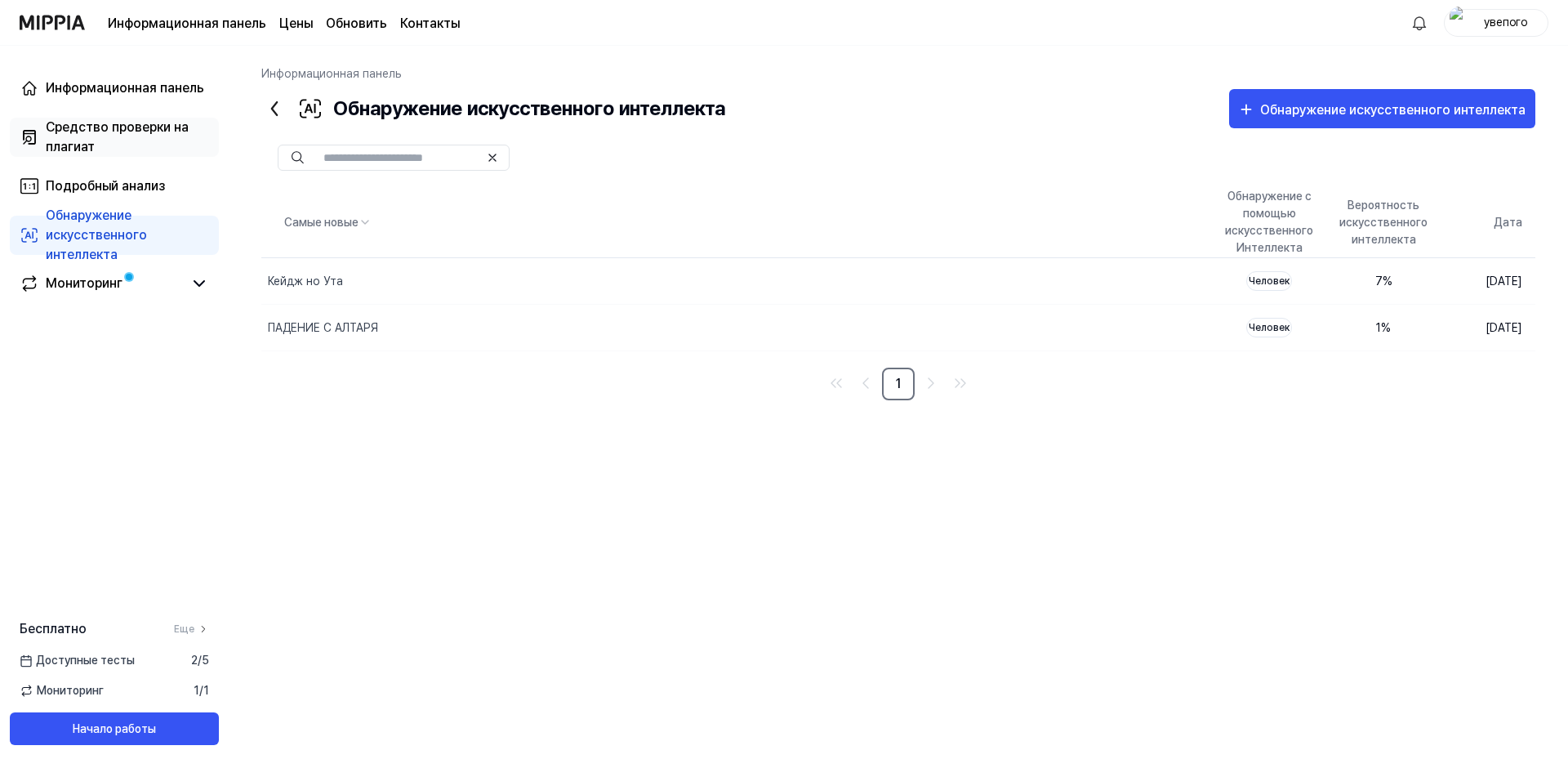
click at [145, 145] on div "Средство проверки на плагиат" at bounding box center [127, 137] width 163 height 40
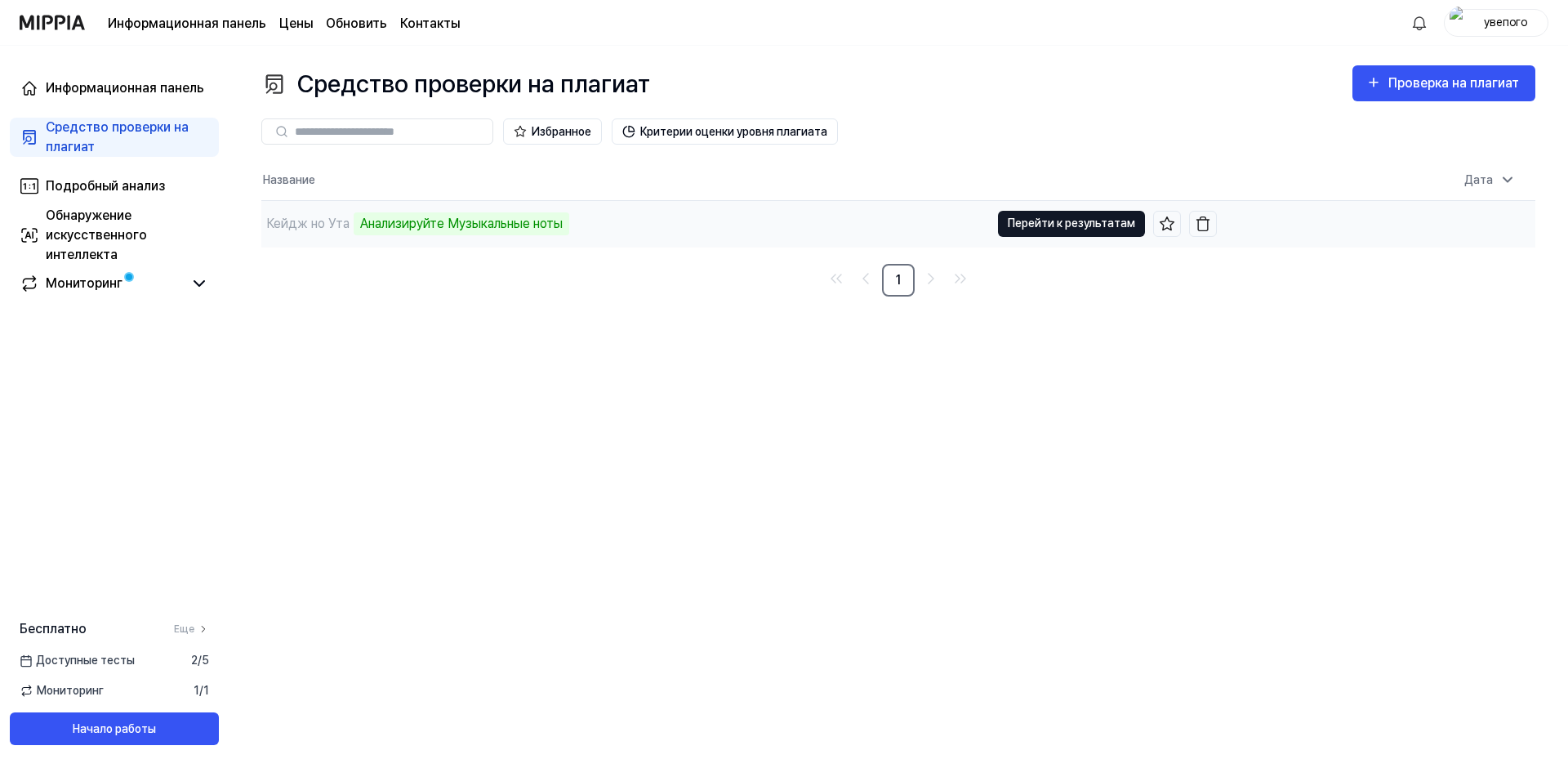
click at [1059, 226] on button "Перейти к результатам" at bounding box center [1071, 224] width 147 height 26
click at [889, 227] on div "Кейдж но Ута Анализируйте Музыкальные ноты" at bounding box center [626, 224] width 729 height 45
click at [113, 227] on div "Обнаружение искусственного интеллекта" at bounding box center [127, 236] width 163 height 59
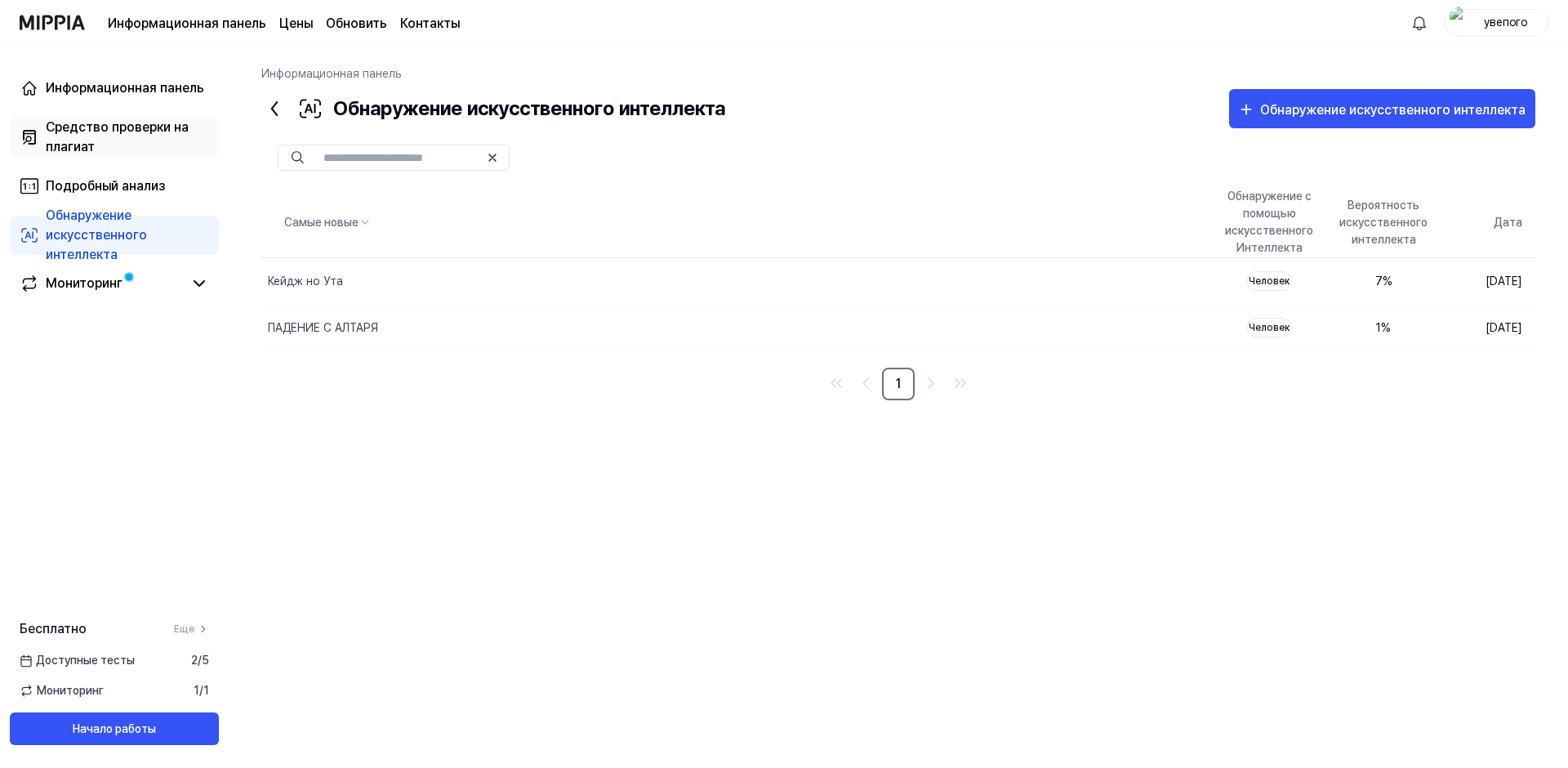
click at [101, 144] on div "Средство проверки на плагиат" at bounding box center [127, 137] width 163 height 40
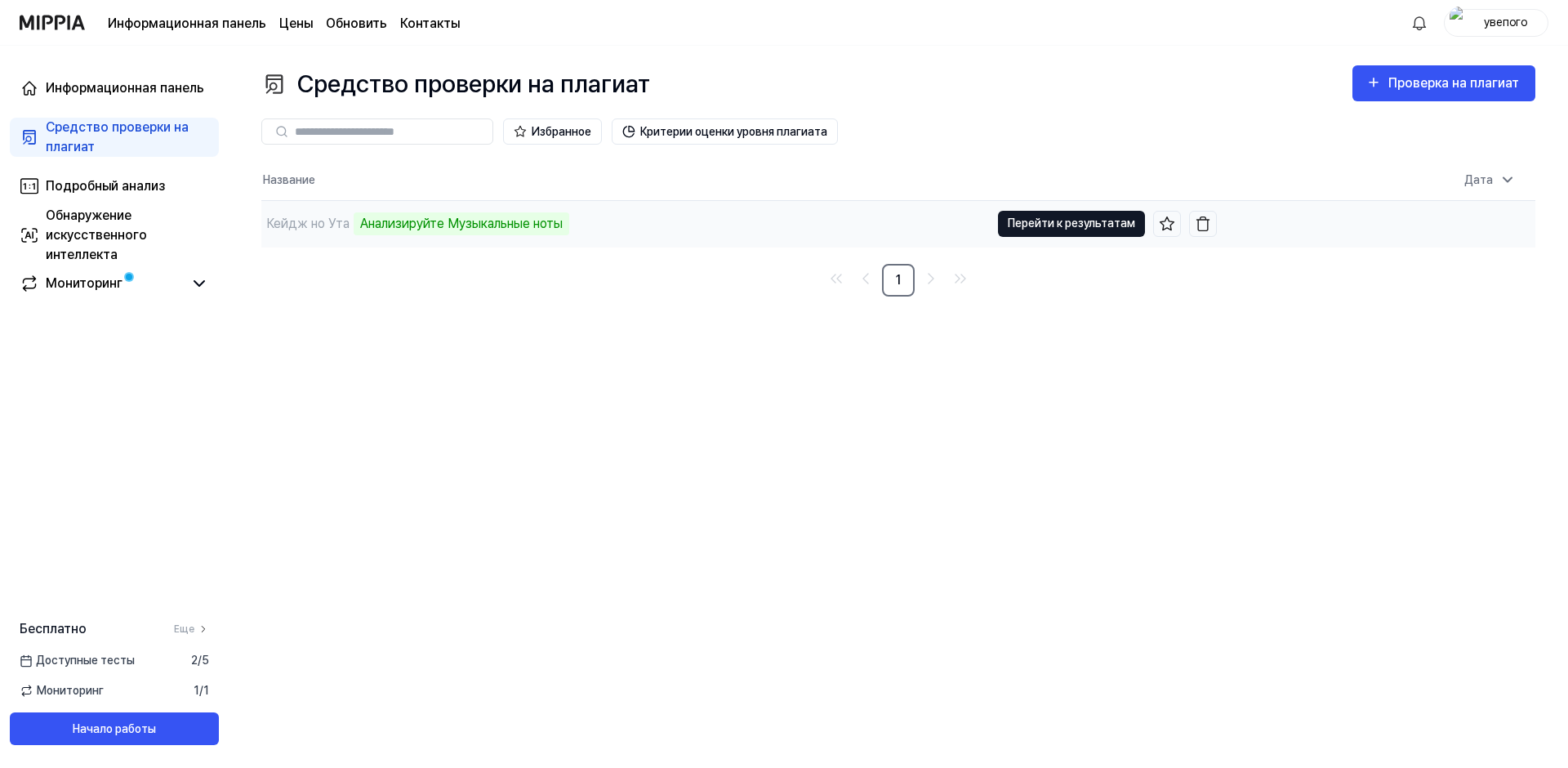
click at [1064, 228] on button "Перейти к результатам" at bounding box center [1071, 224] width 147 height 26
click at [1064, 225] on button "Перейти к результатам" at bounding box center [1071, 224] width 147 height 26
click at [116, 231] on div "Обнаружение искусственного интеллекта" at bounding box center [127, 236] width 163 height 59
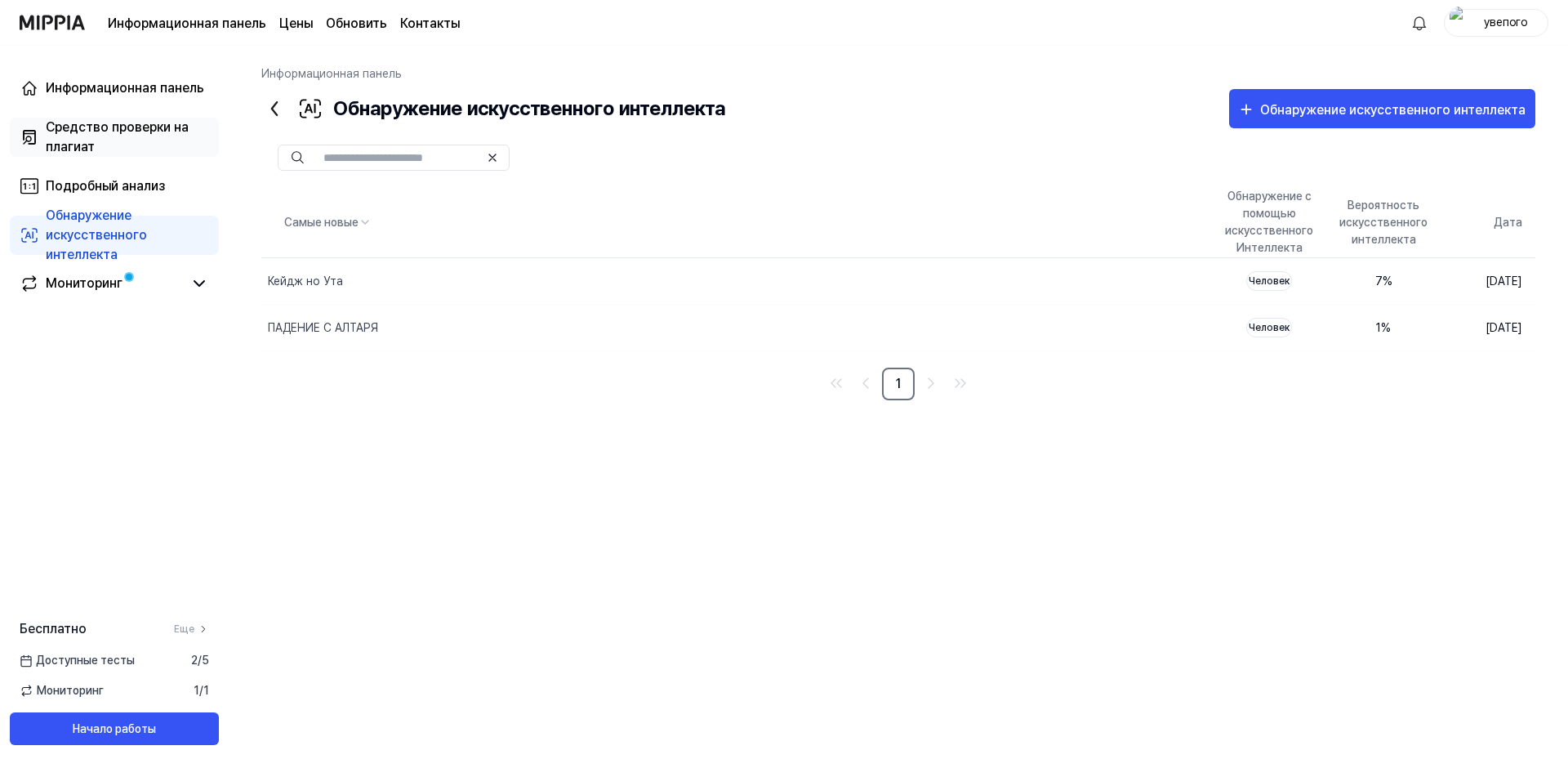
click at [107, 141] on div "Средство проверки на плагиат" at bounding box center [127, 137] width 163 height 40
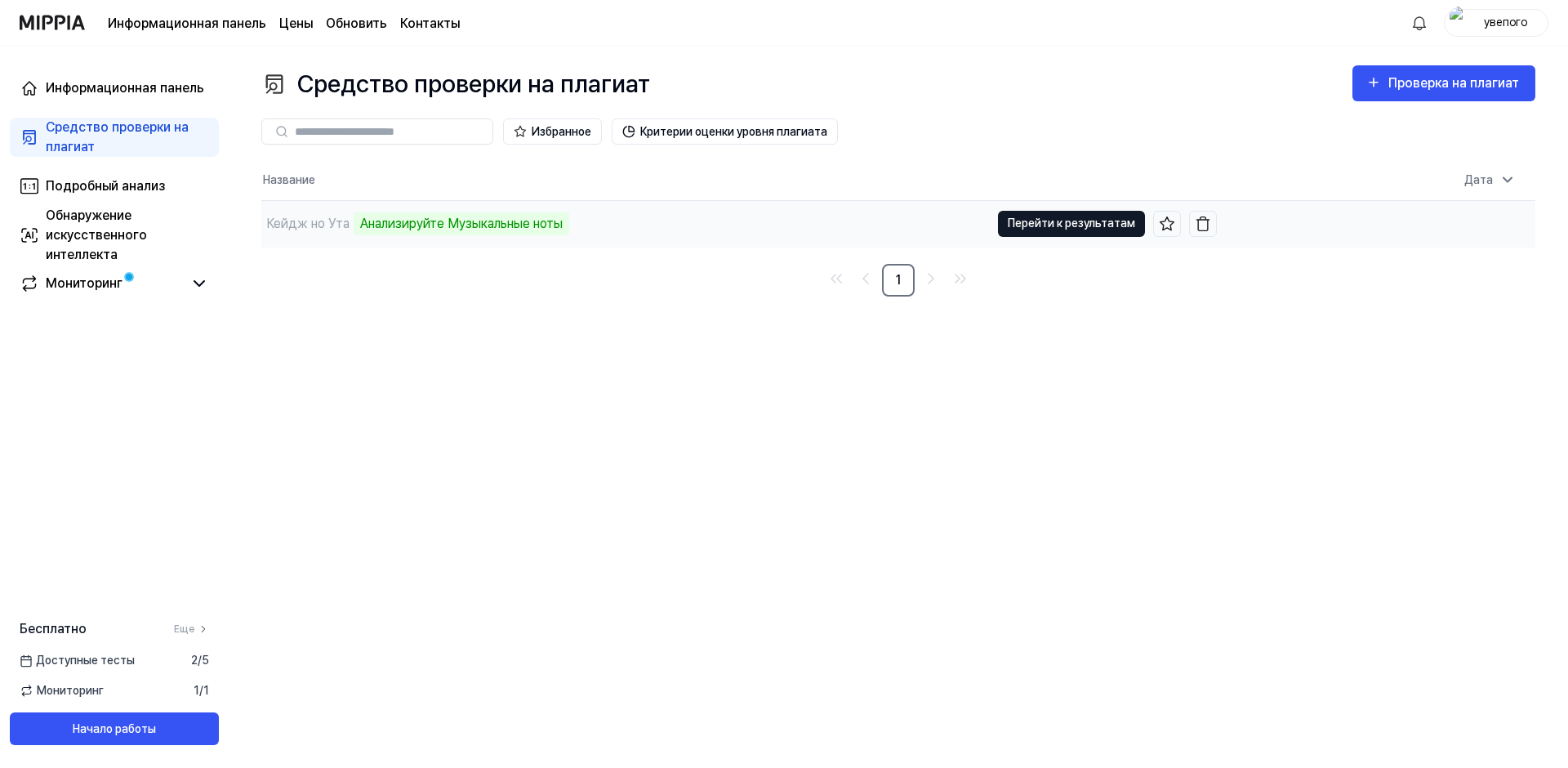
click at [1101, 225] on button "Перейти к результатам" at bounding box center [1071, 224] width 147 height 26
click at [704, 129] on button "Критерии оценки уровня плагиата" at bounding box center [725, 131] width 226 height 26
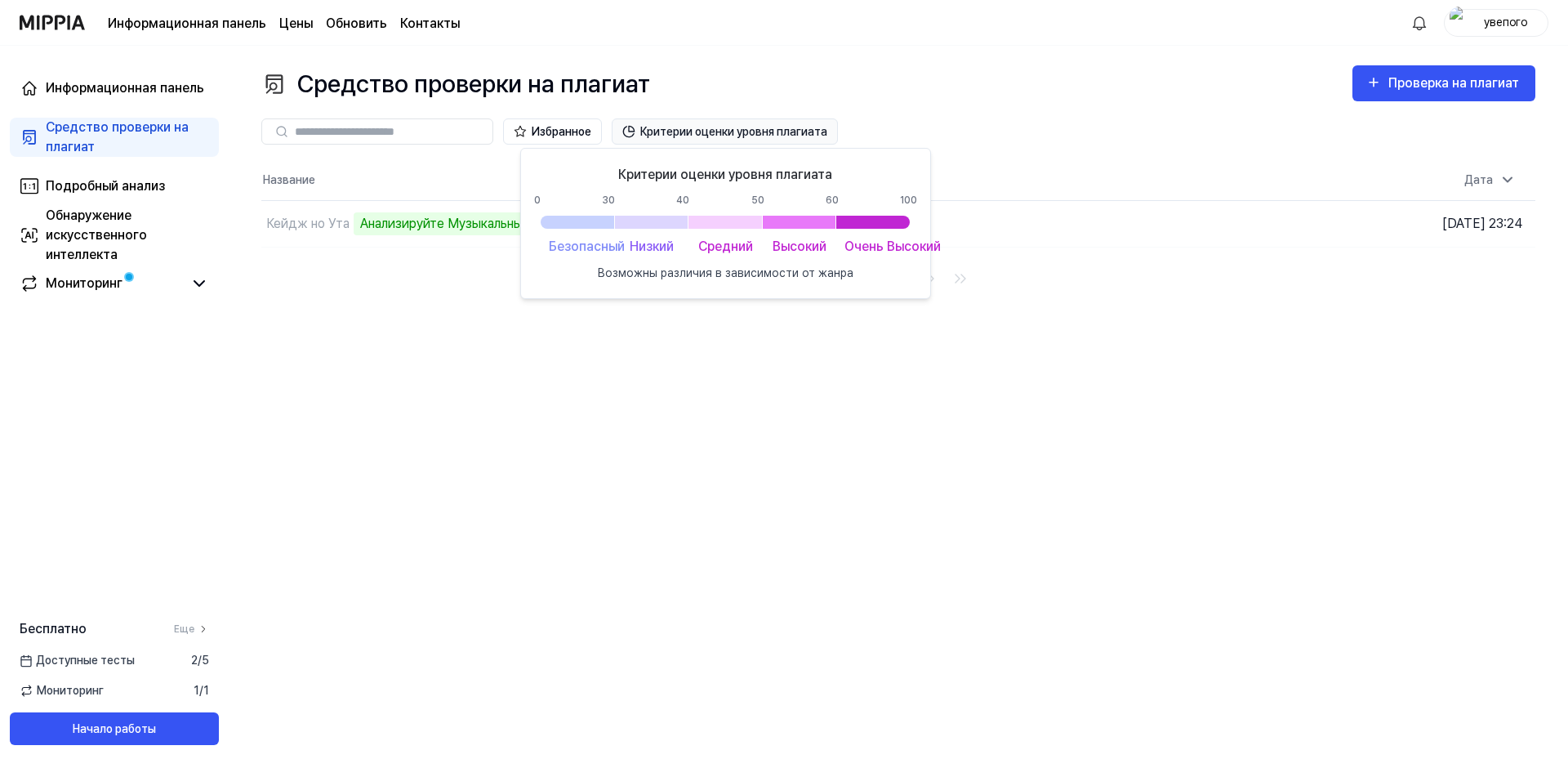
click at [694, 135] on button "Критерии оценки уровня плагиата" at bounding box center [725, 131] width 226 height 26
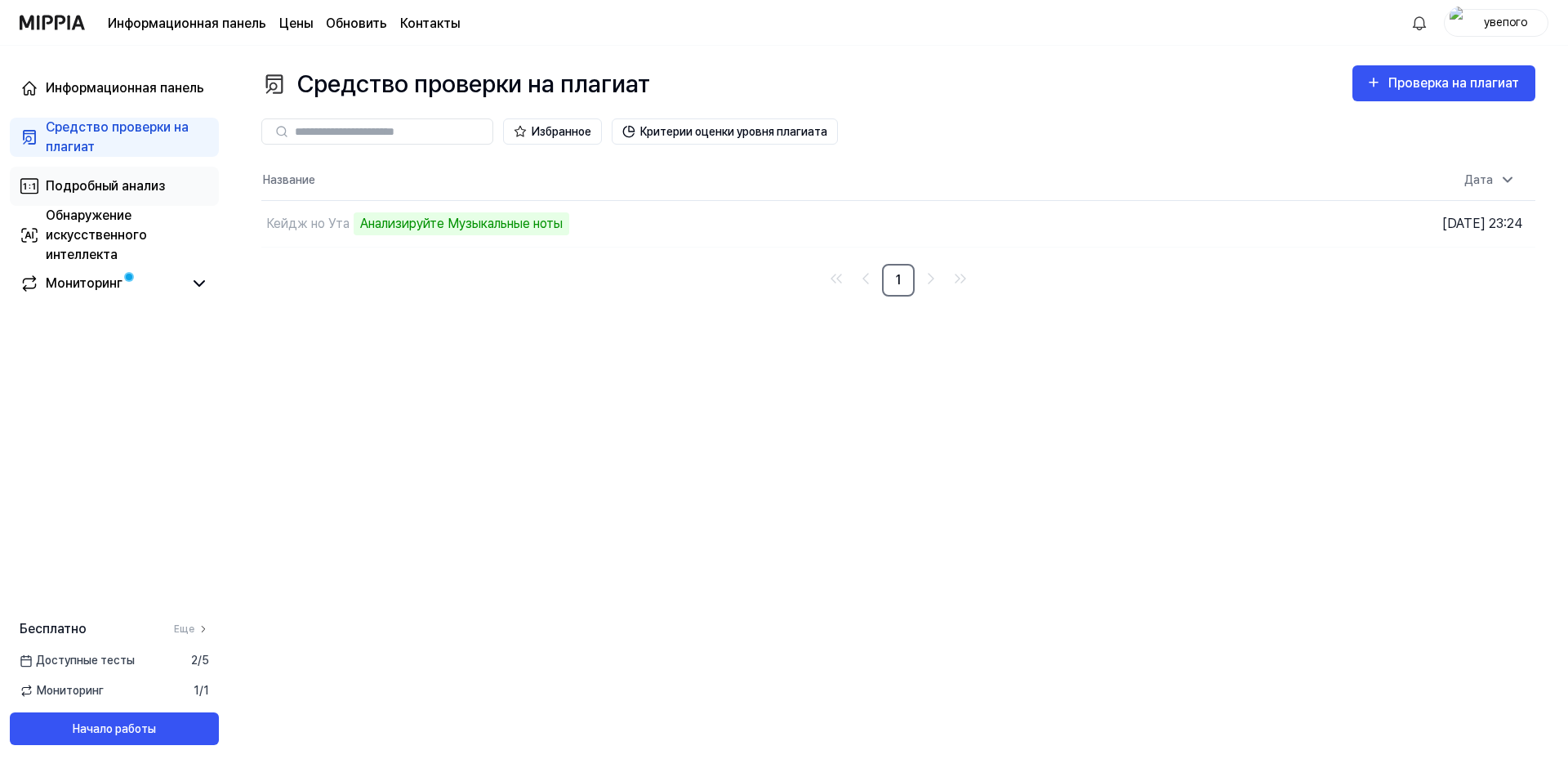
click at [99, 193] on div "Подробный анализ" at bounding box center [105, 186] width 119 height 19
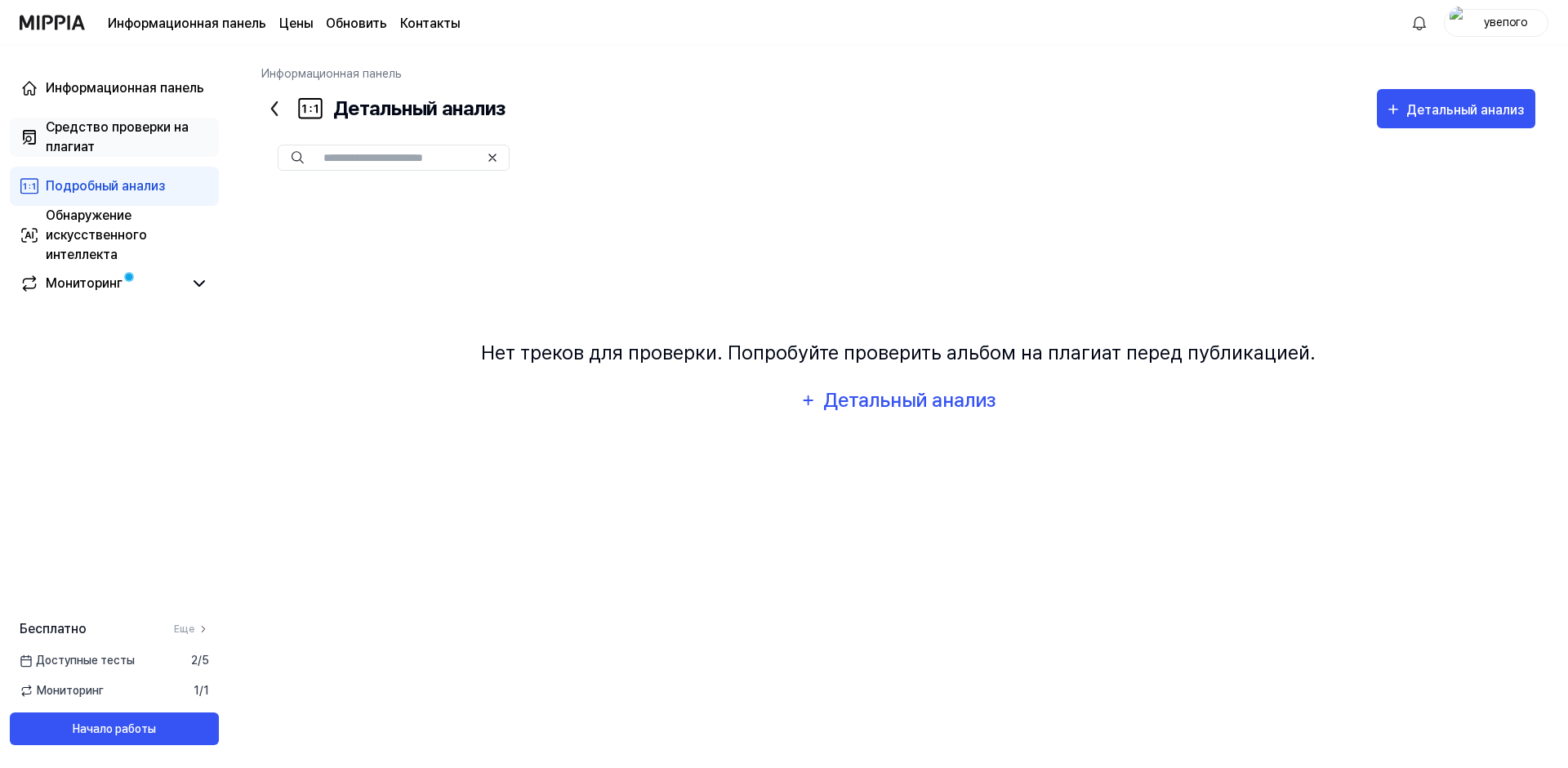
click at [91, 131] on div "Средство проверки на плагиат" at bounding box center [127, 137] width 163 height 40
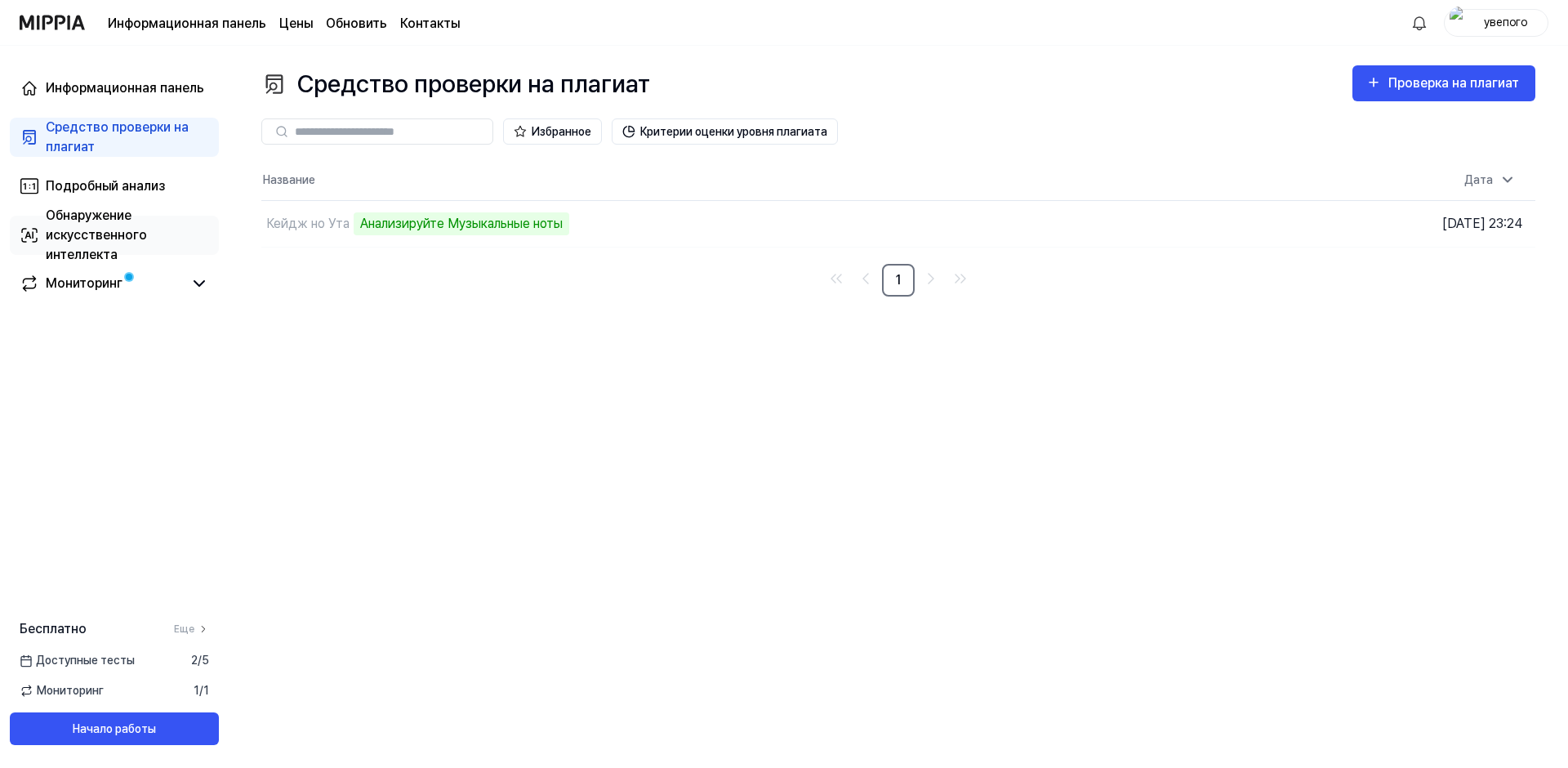
click at [93, 225] on div "Обнаружение искусственного интеллекта" at bounding box center [127, 236] width 163 height 59
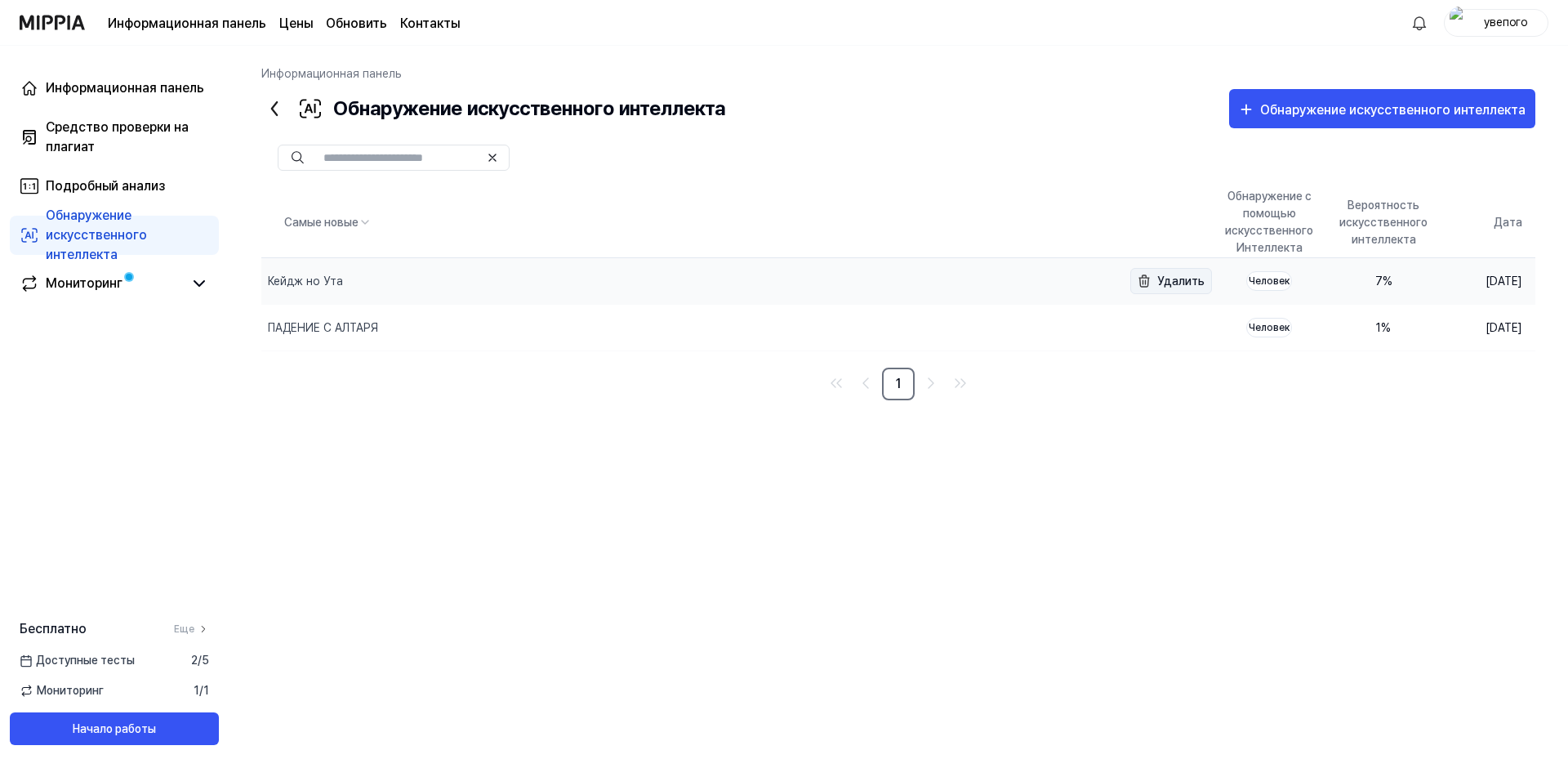
click at [1131, 281] on button "Удалить" at bounding box center [1171, 281] width 82 height 26
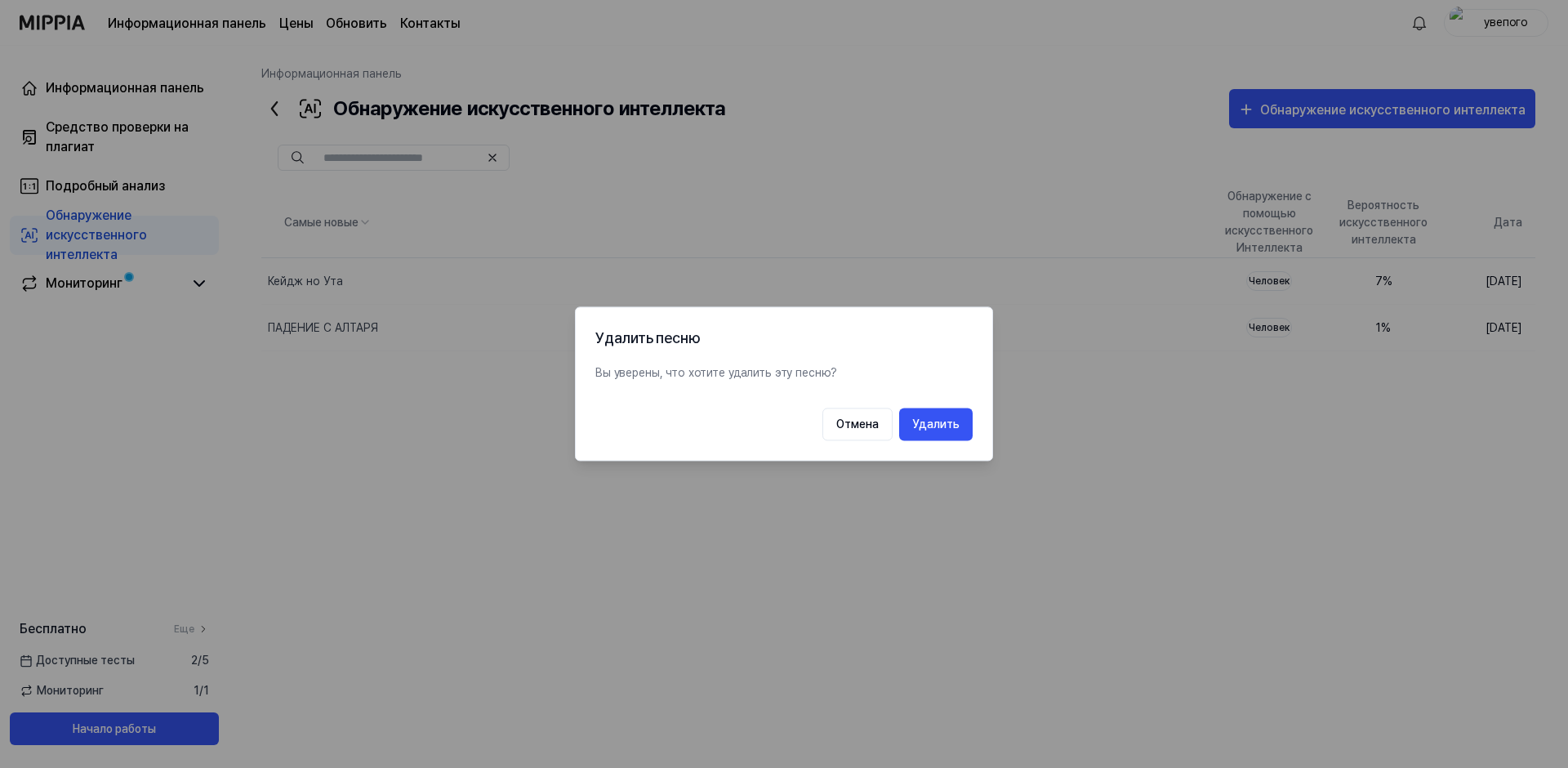
drag, startPoint x: 864, startPoint y: 426, endPoint x: 722, endPoint y: 399, distance: 144.5
click at [863, 426] on button "Отмена" at bounding box center [858, 425] width 71 height 33
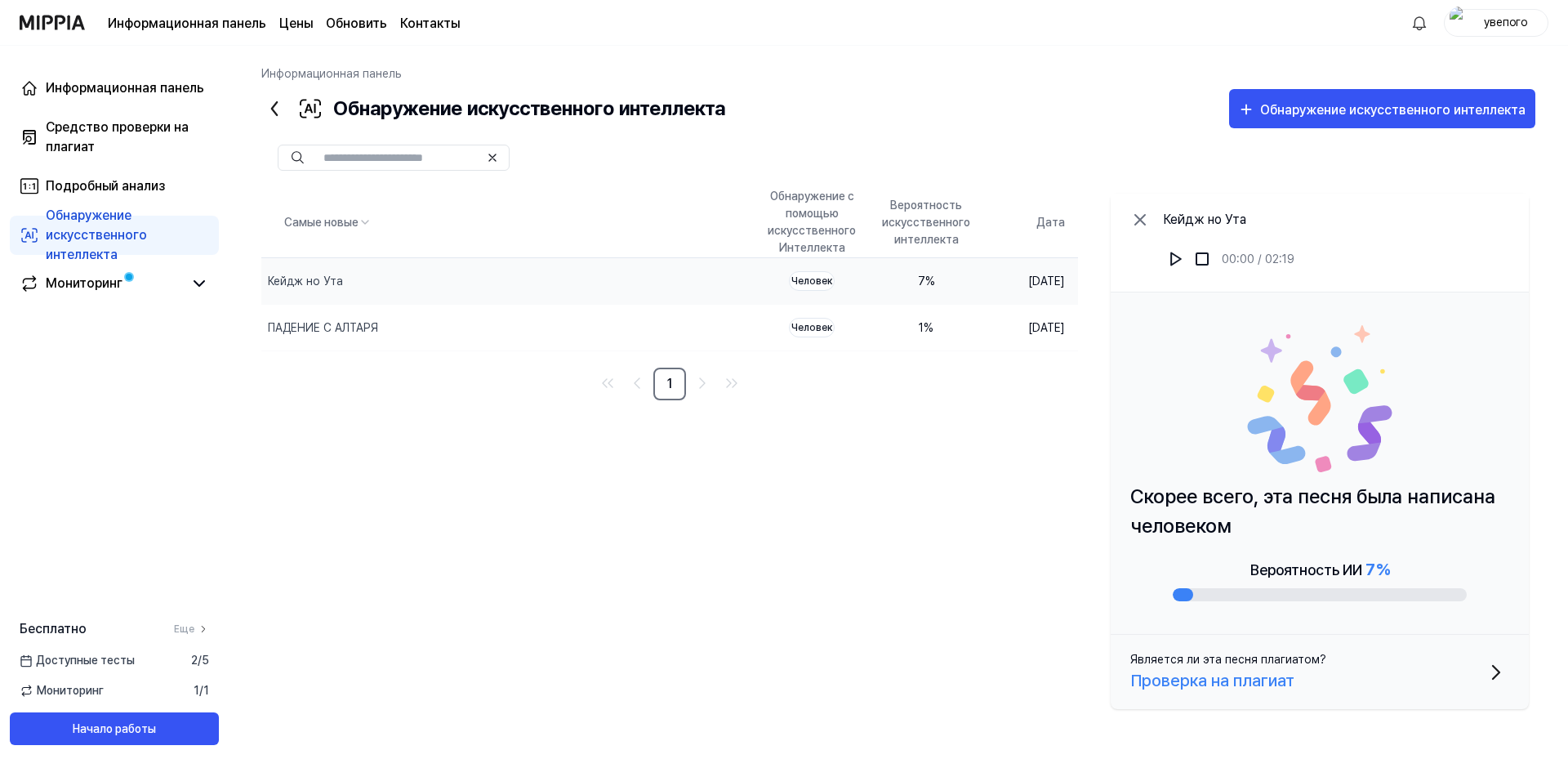
click at [1140, 218] on icon at bounding box center [1140, 220] width 19 height 19
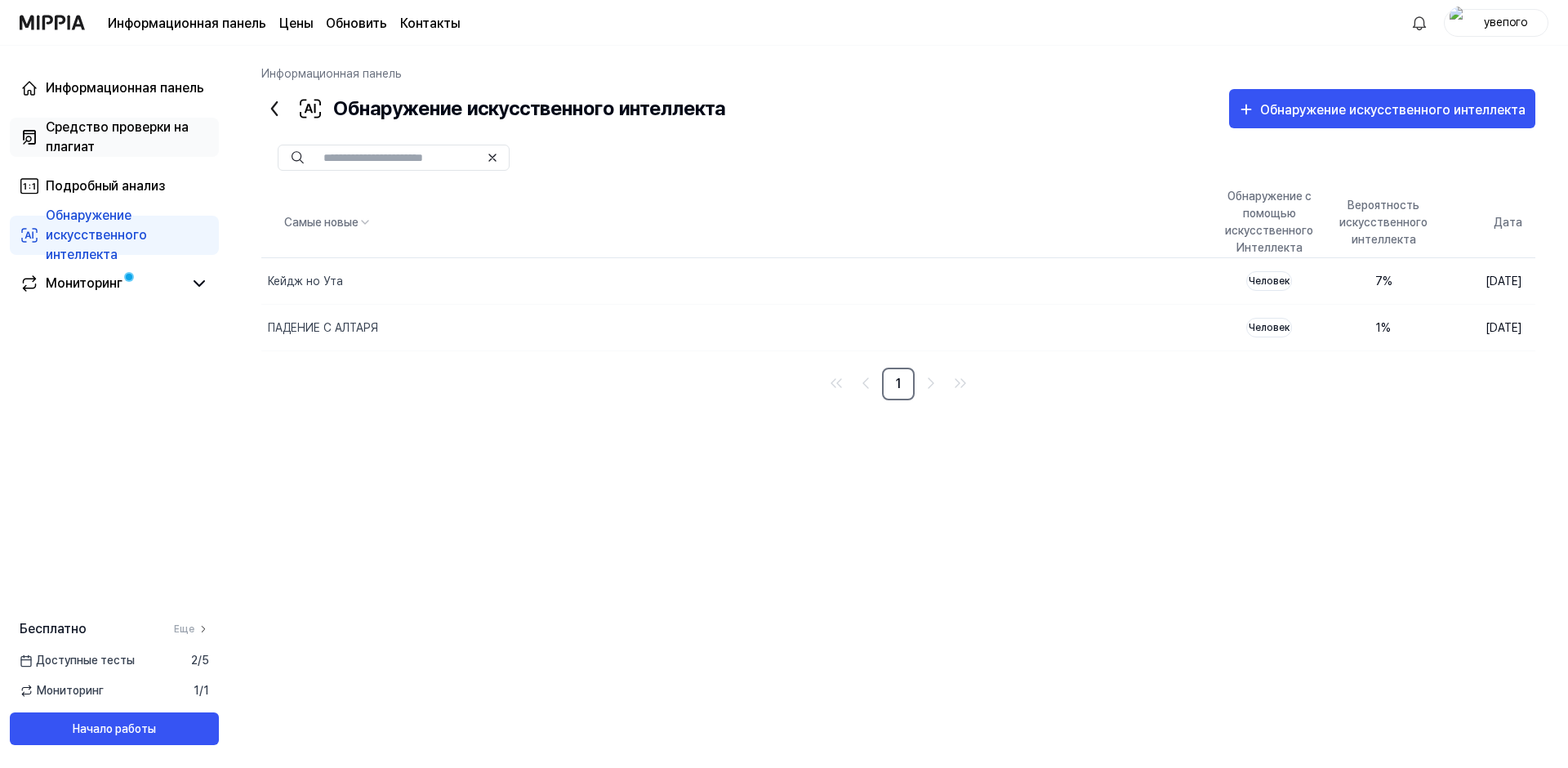
click at [103, 129] on div "Средство проверки на плагиат" at bounding box center [127, 137] width 163 height 40
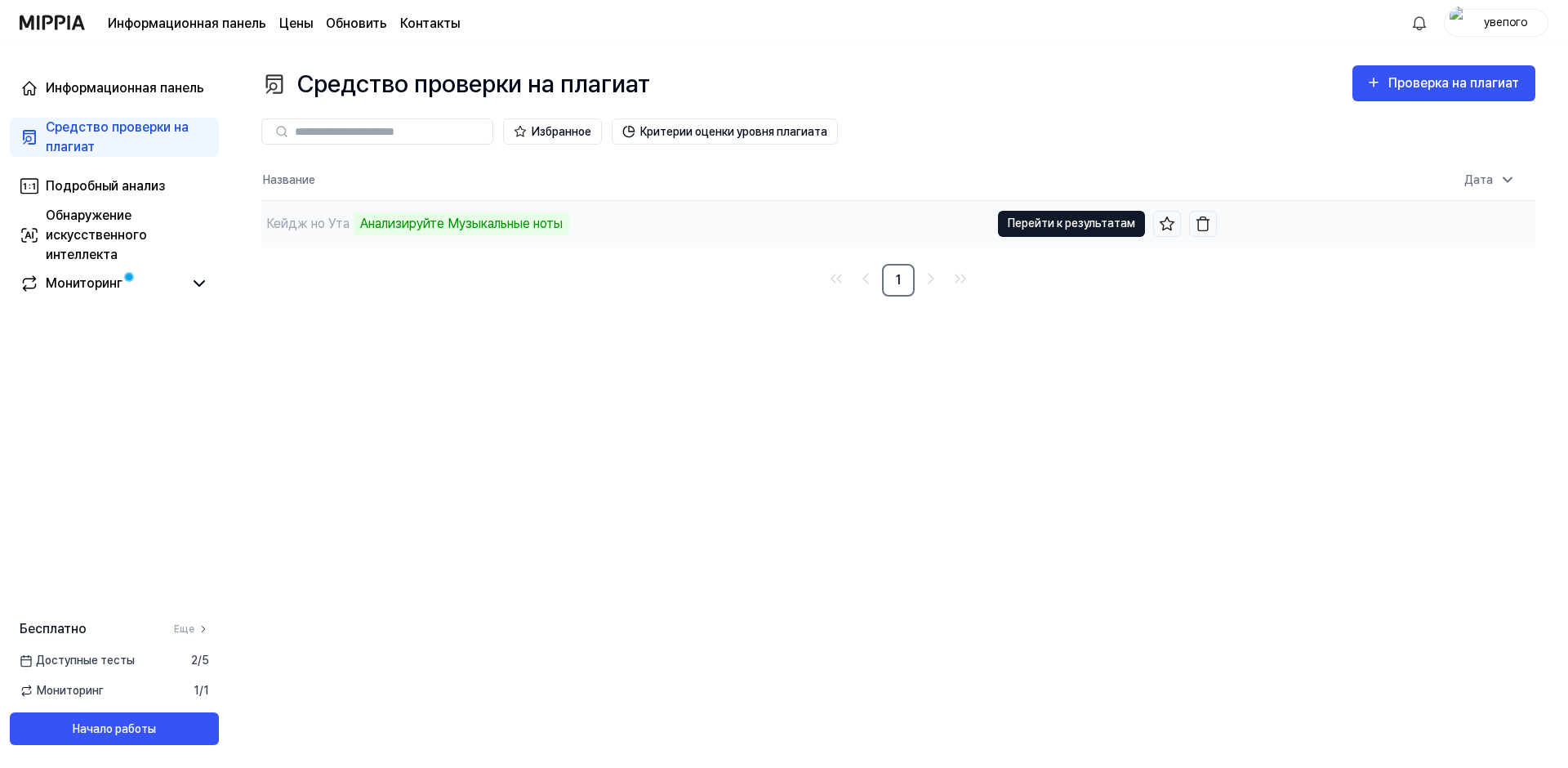
click at [1090, 225] on button "Перейти к результатам" at bounding box center [1071, 224] width 147 height 26
click at [98, 230] on div "Обнаружение искусственного интеллекта" at bounding box center [127, 236] width 163 height 59
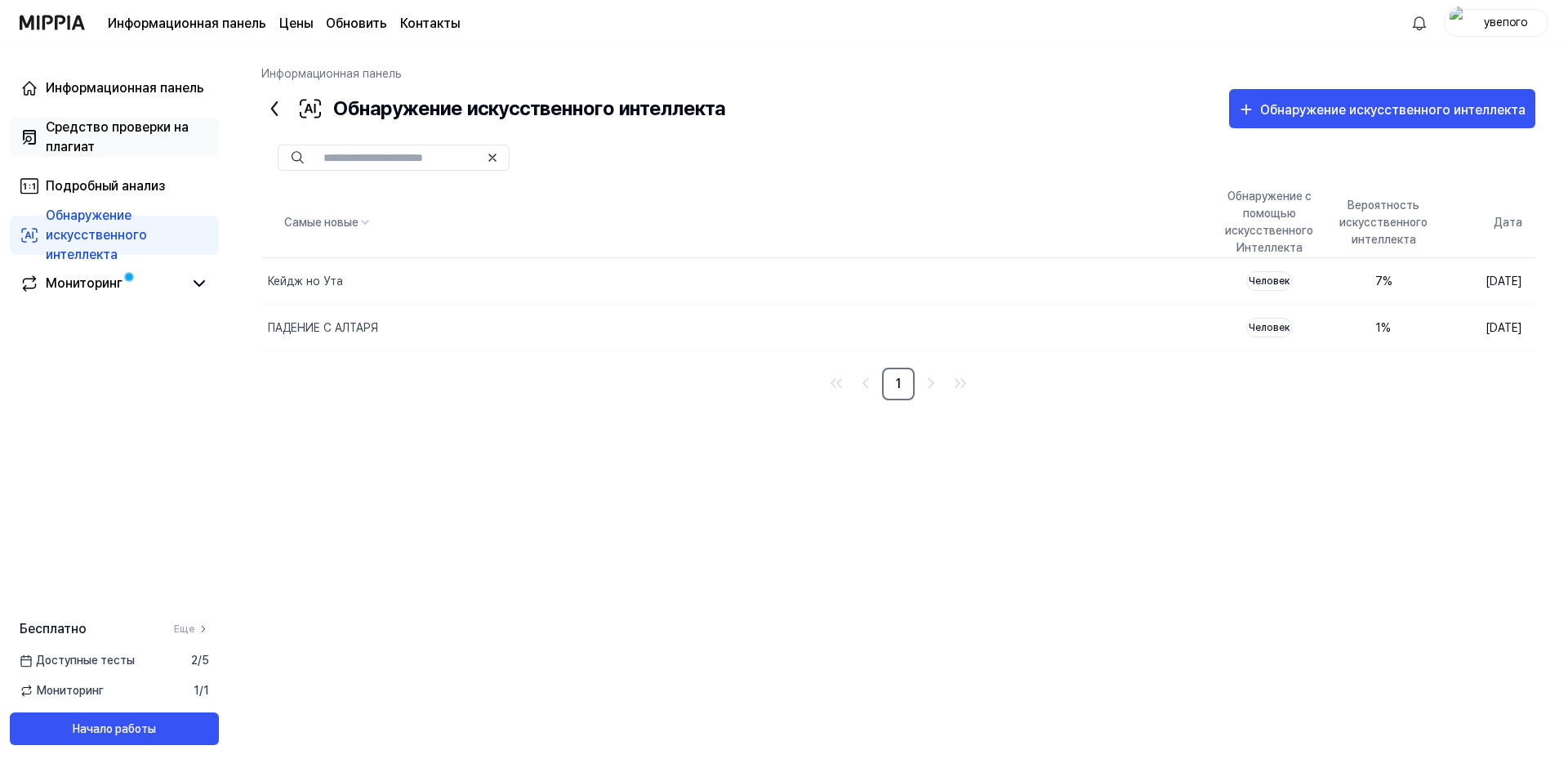
click at [98, 139] on div "Средство проверки на плагиат" at bounding box center [127, 137] width 163 height 40
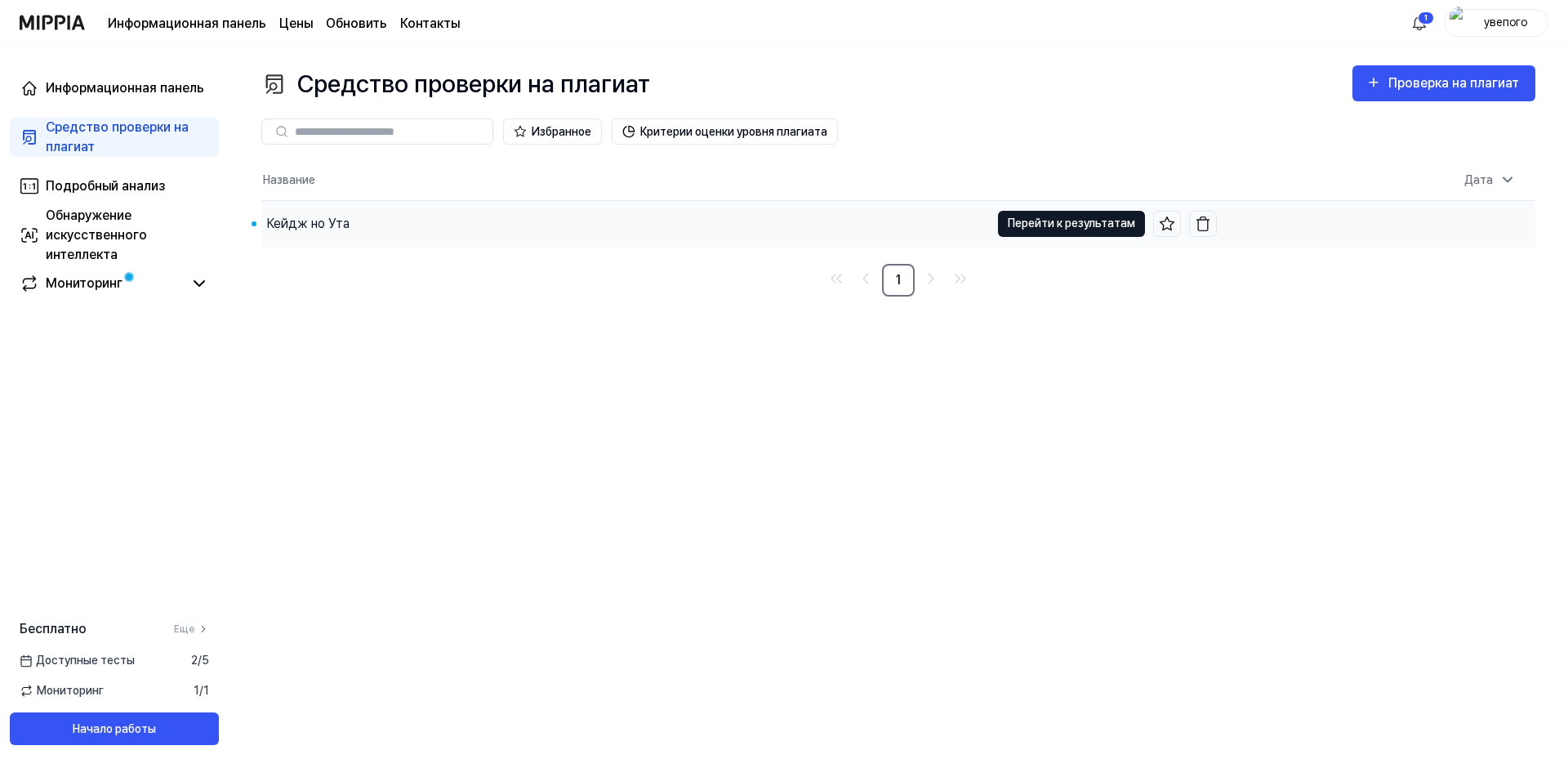
click at [1056, 227] on button "Перейти к результатам" at bounding box center [1071, 224] width 147 height 26
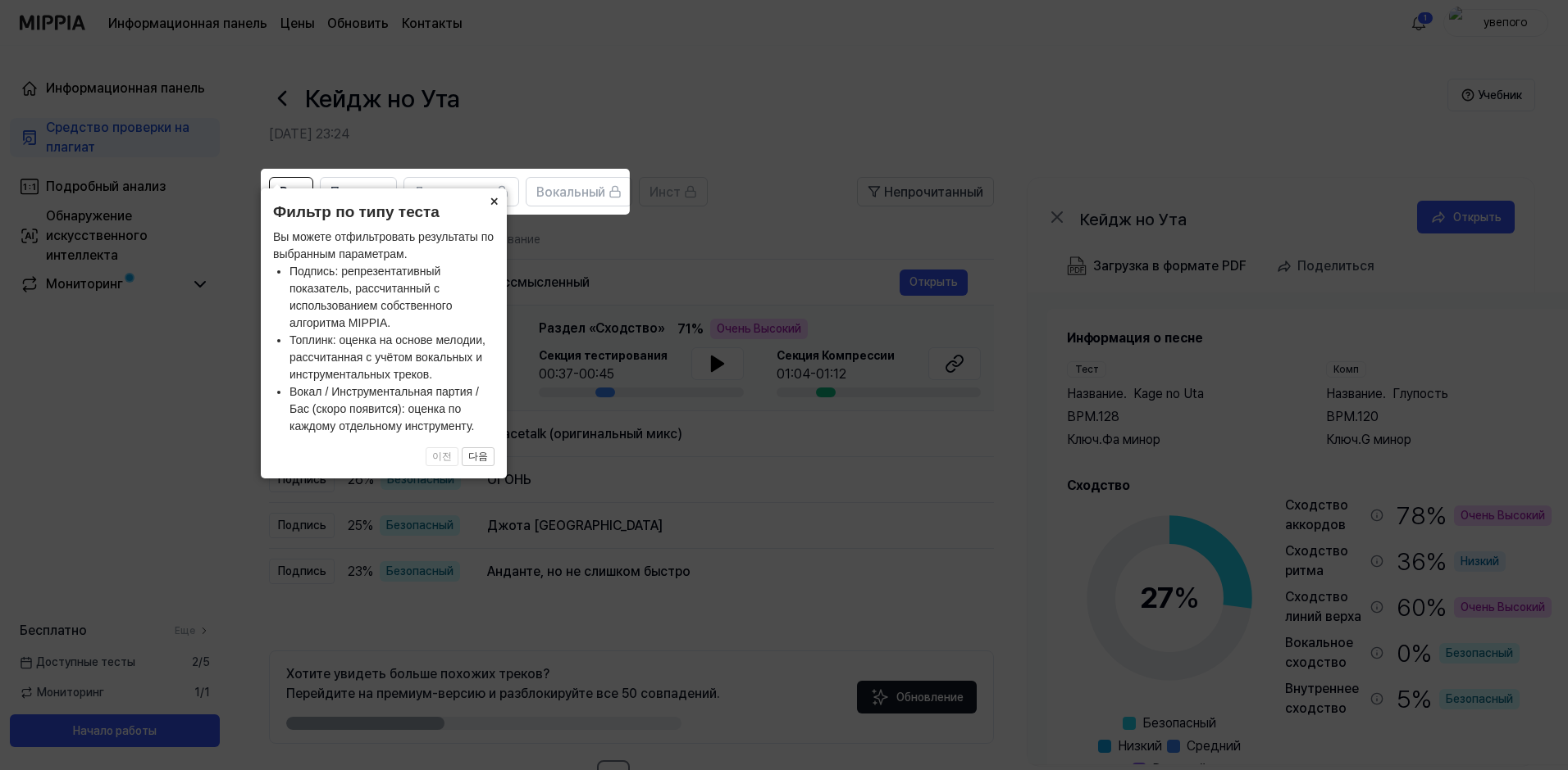
click at [491, 205] on button "×" at bounding box center [493, 199] width 26 height 23
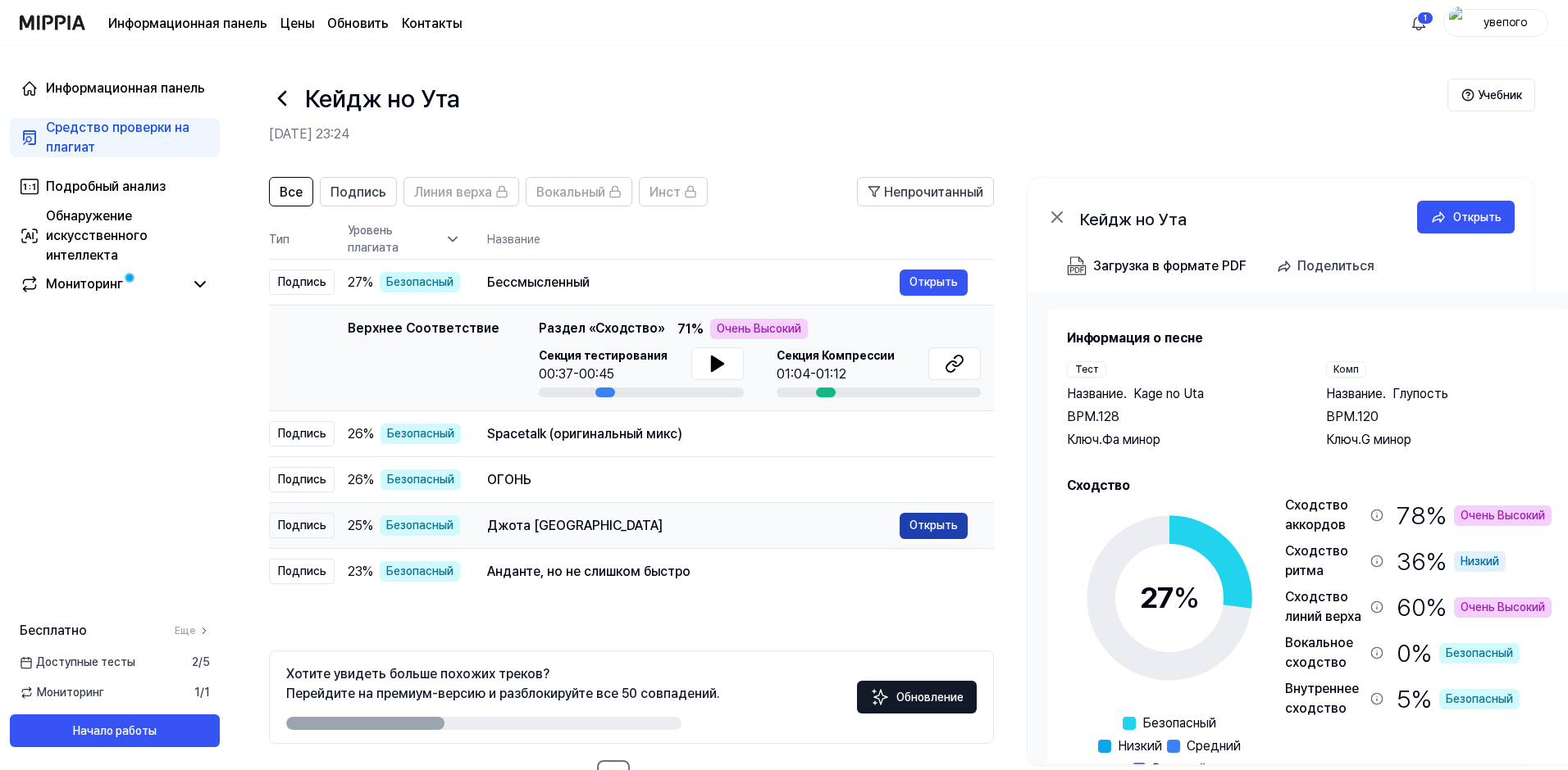
click at [928, 520] on button "Открыть" at bounding box center [933, 525] width 68 height 26
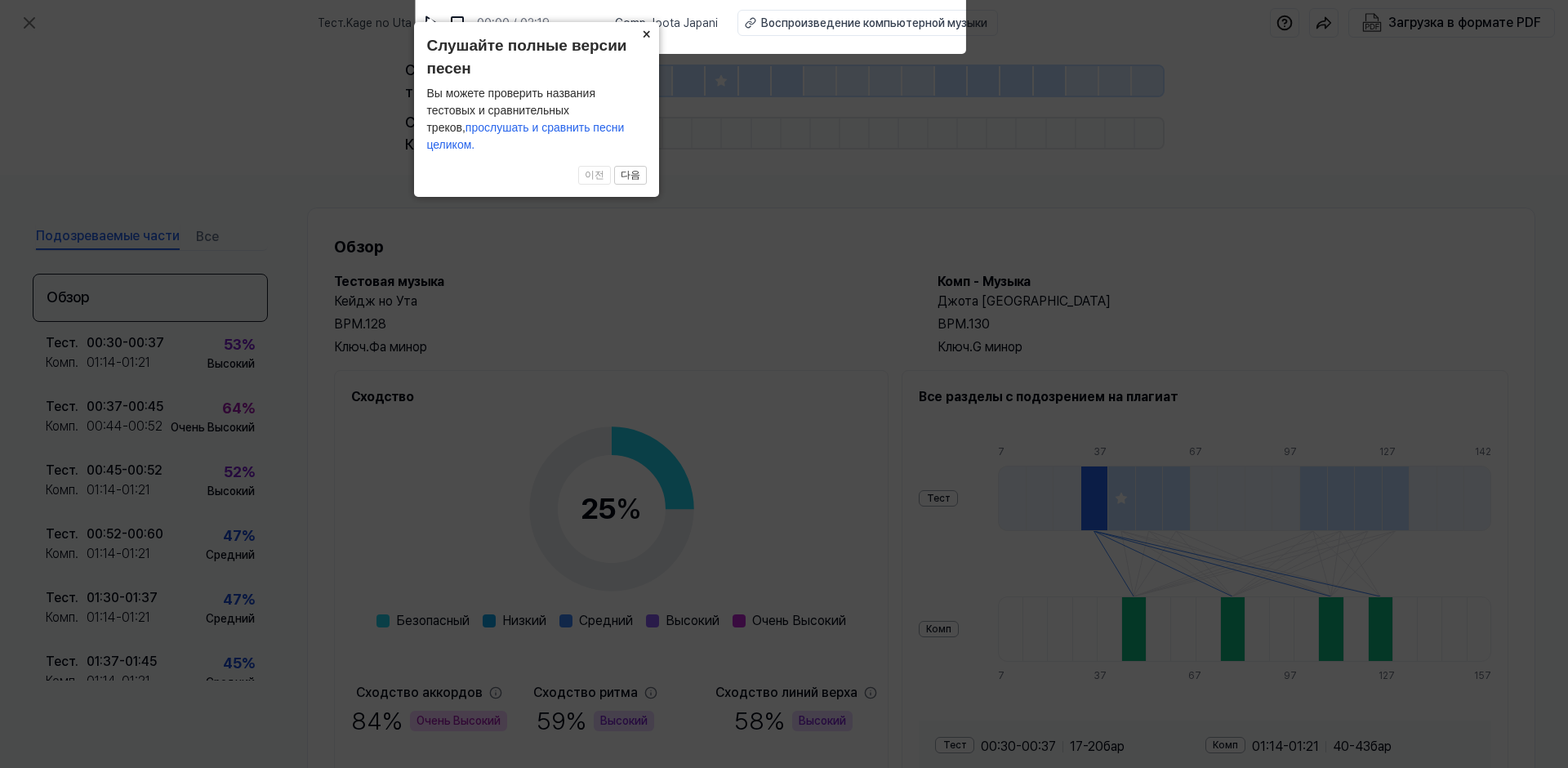
click at [642, 45] on button "×" at bounding box center [646, 33] width 26 height 23
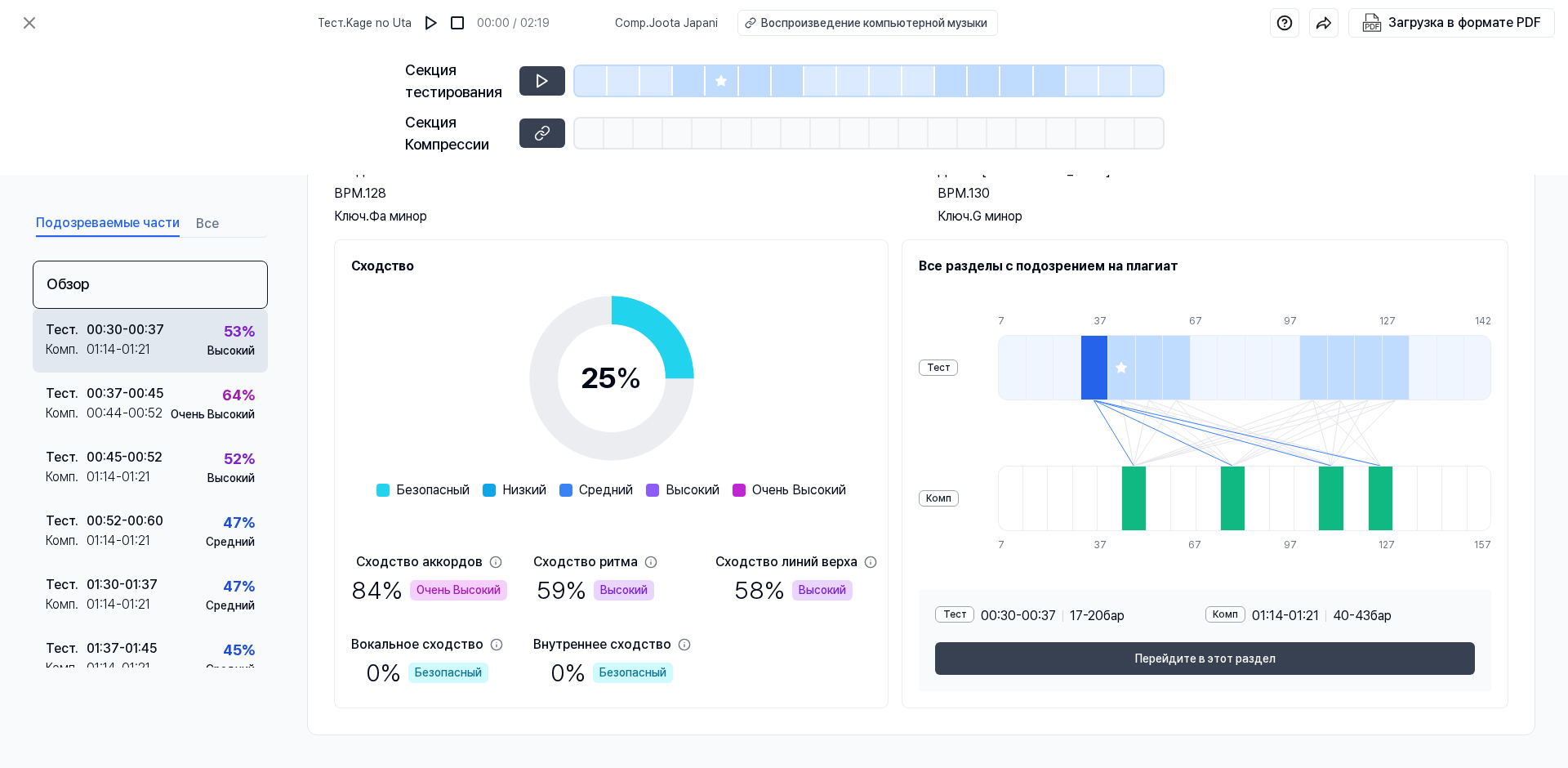
click at [149, 339] on div "00:30 - 00:37" at bounding box center [125, 330] width 77 height 19
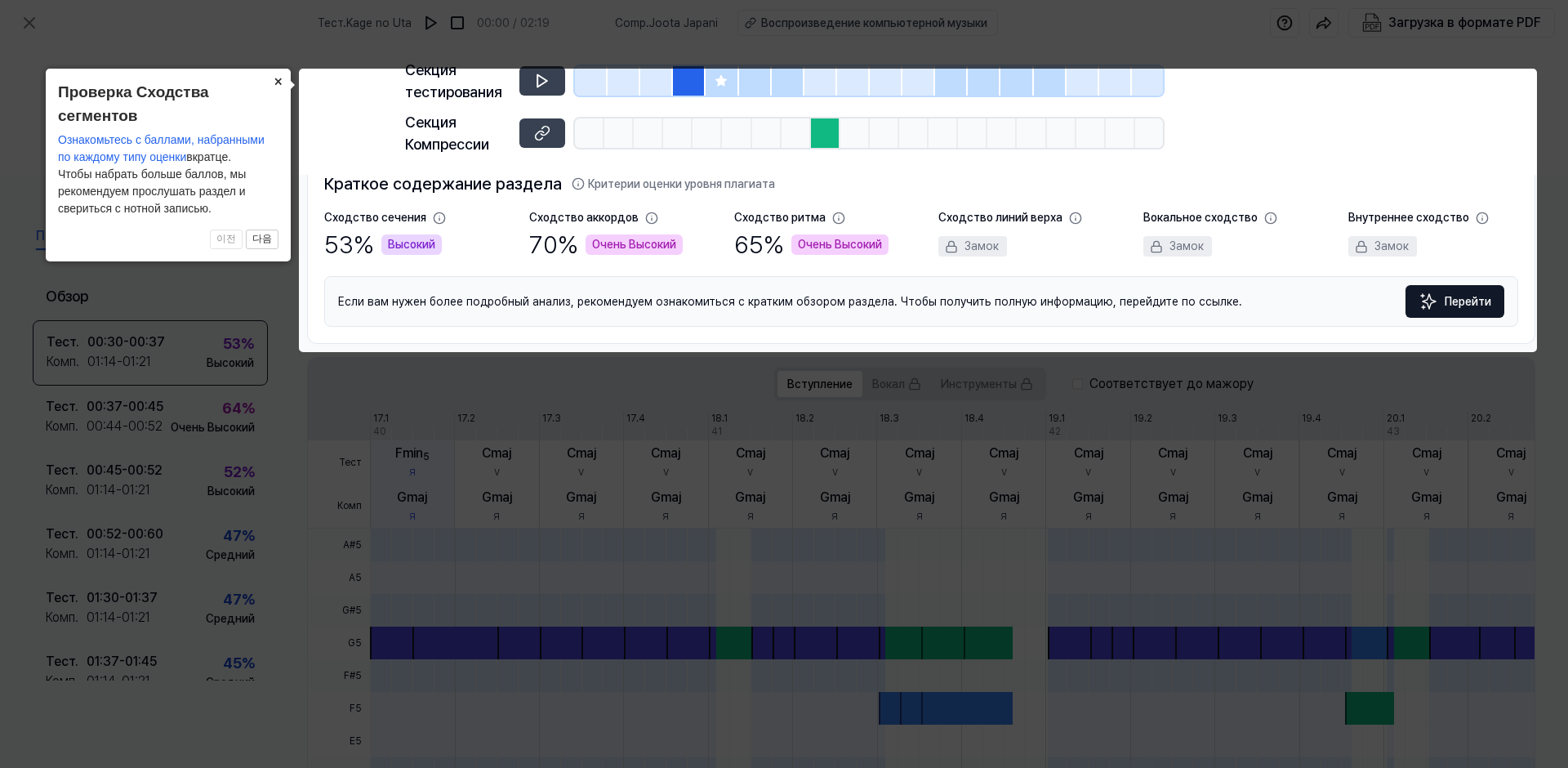
click at [281, 81] on button "×" at bounding box center [277, 80] width 26 height 23
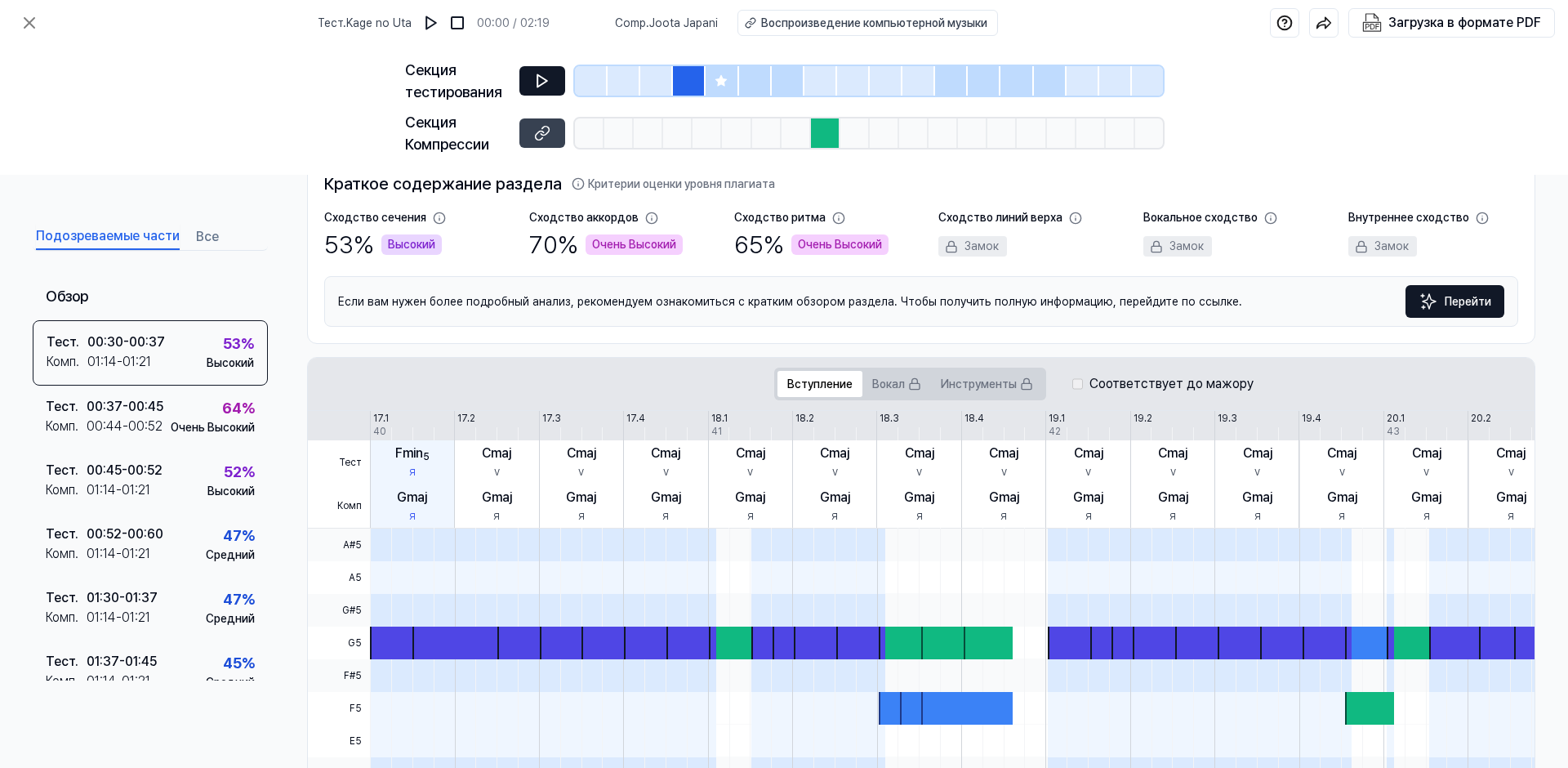
click at [546, 74] on icon at bounding box center [541, 80] width 16 height 16
click at [1489, 95] on div "Секция тестирования Секция Компрессии" at bounding box center [784, 109] width 1568 height 129
click at [543, 73] on icon at bounding box center [541, 80] width 16 height 16
click at [534, 79] on icon at bounding box center [541, 80] width 16 height 16
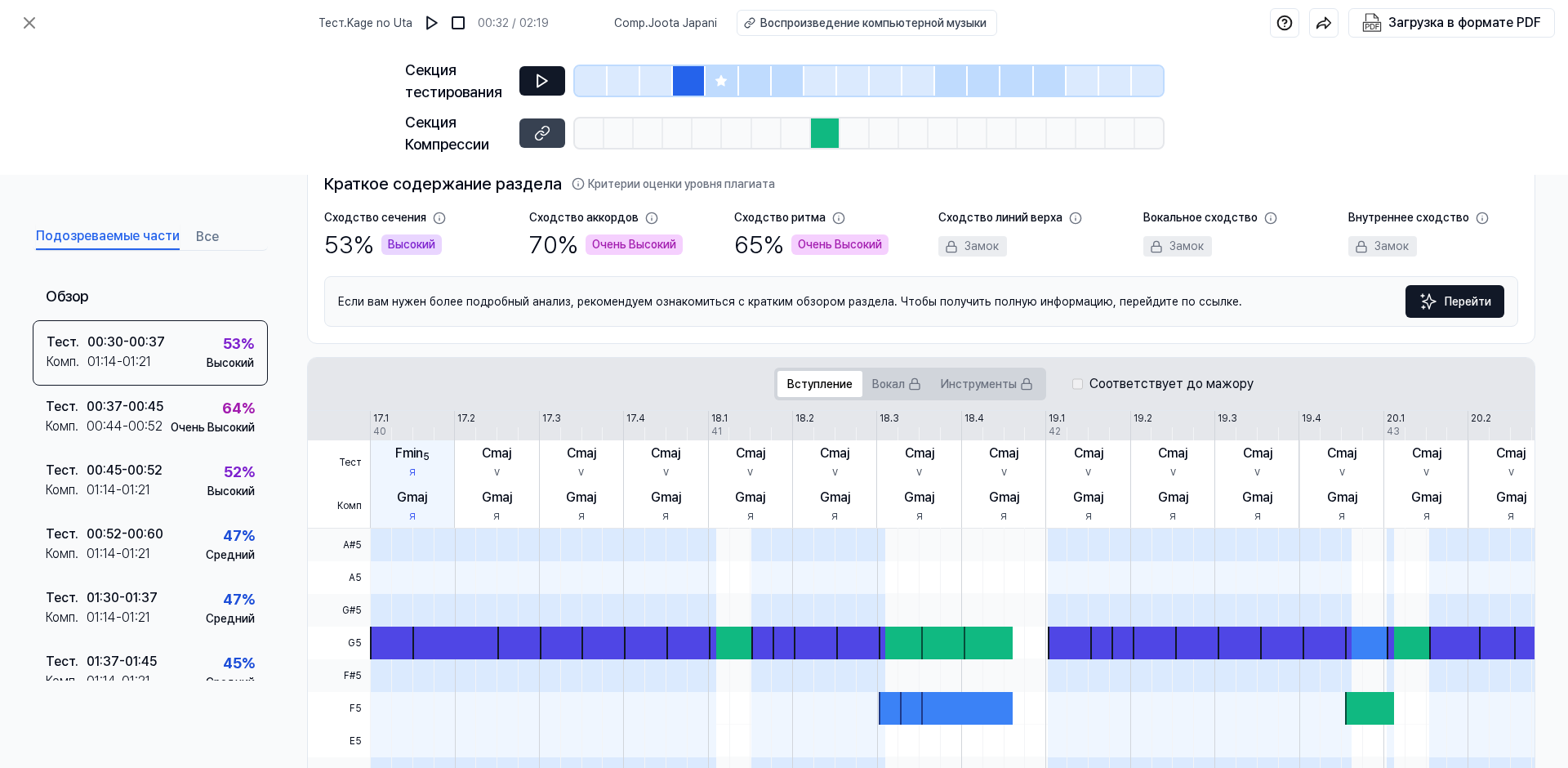
click at [821, 135] on div at bounding box center [826, 133] width 29 height 29
click at [825, 75] on div at bounding box center [821, 81] width 33 height 29
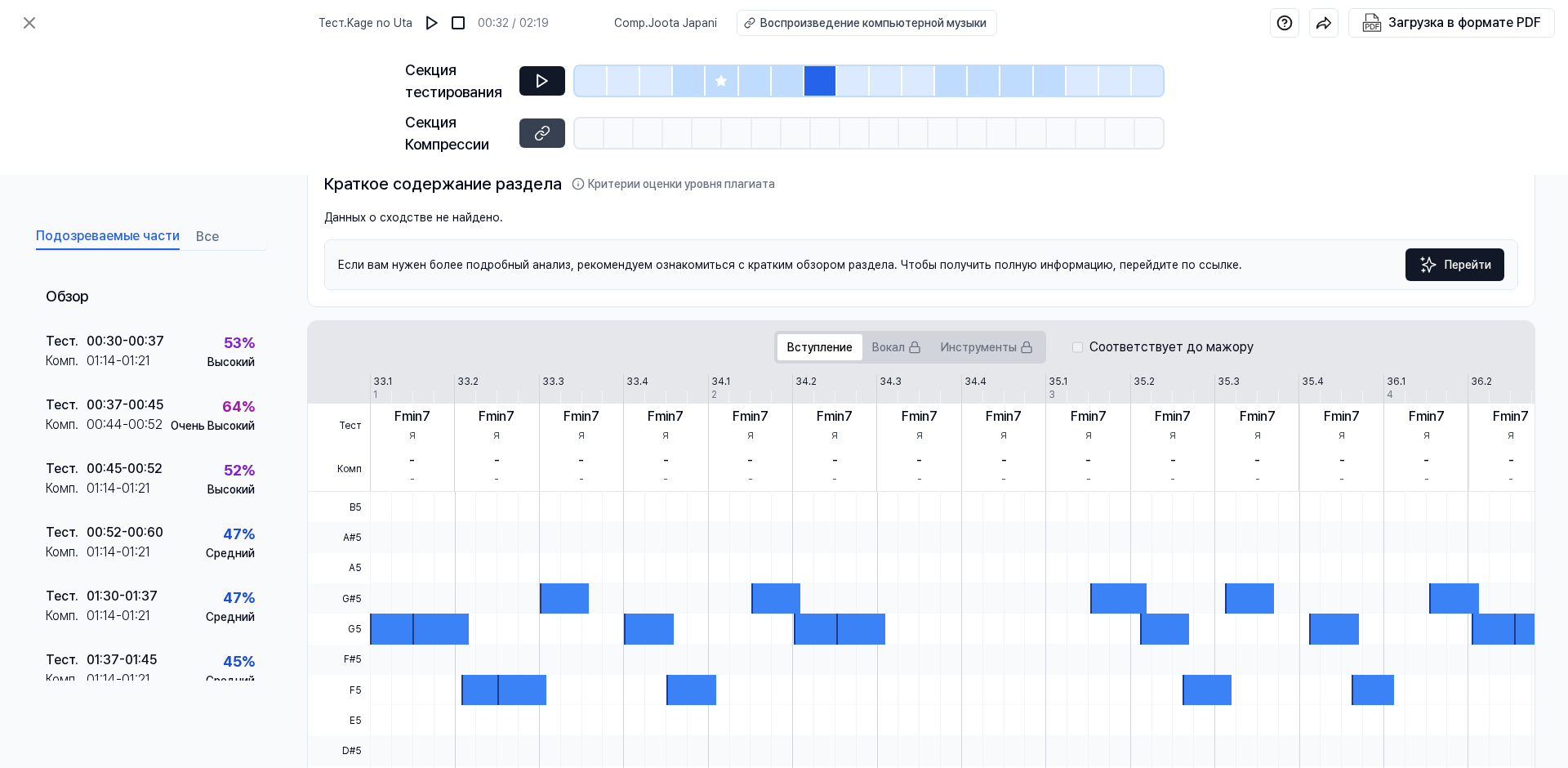
click at [545, 75] on icon at bounding box center [541, 80] width 16 height 16
click at [583, 76] on div at bounding box center [591, 81] width 33 height 29
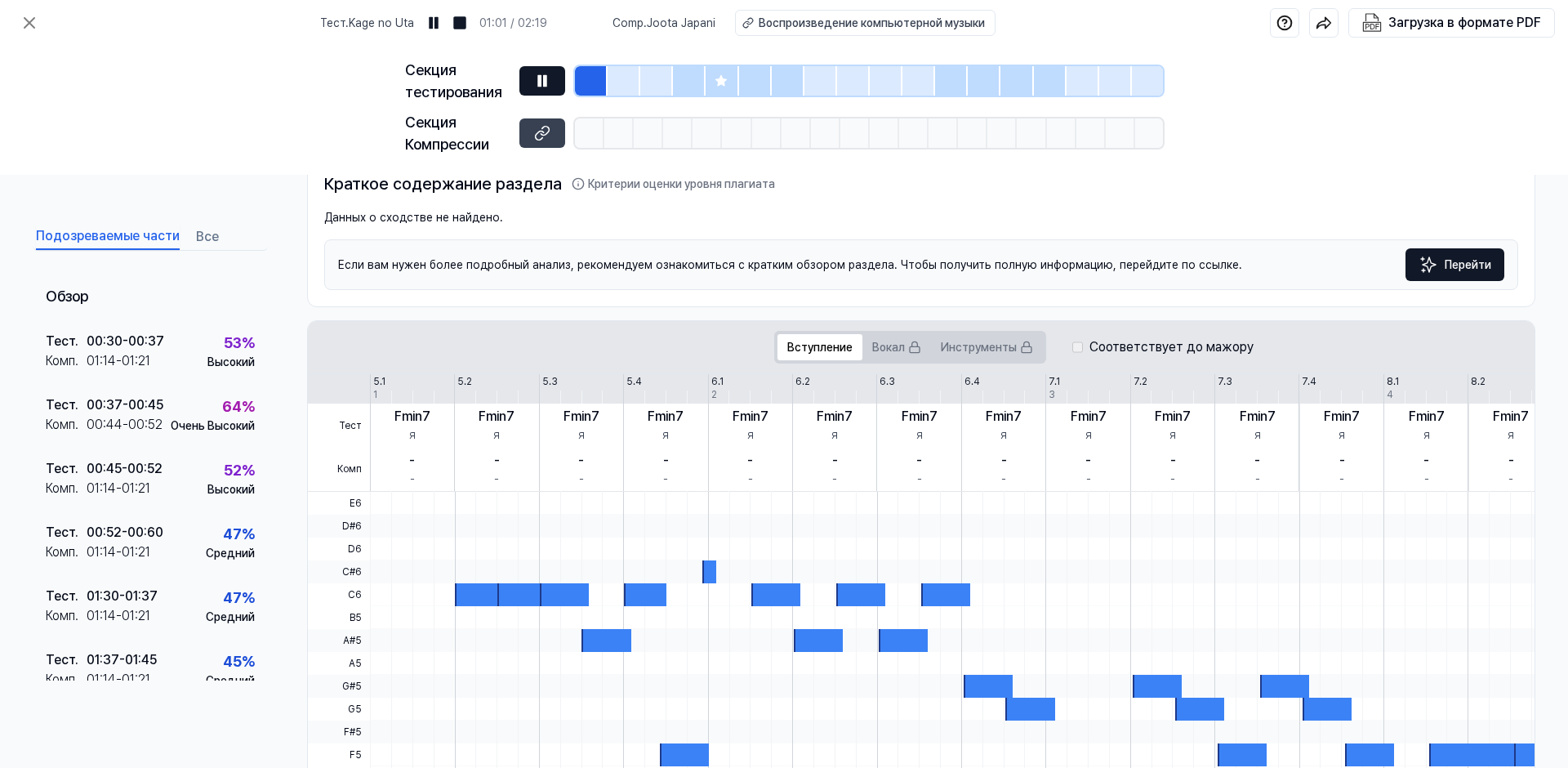
click at [552, 77] on button at bounding box center [542, 81] width 45 height 29
click at [203, 232] on button "Все" at bounding box center [207, 236] width 23 height 26
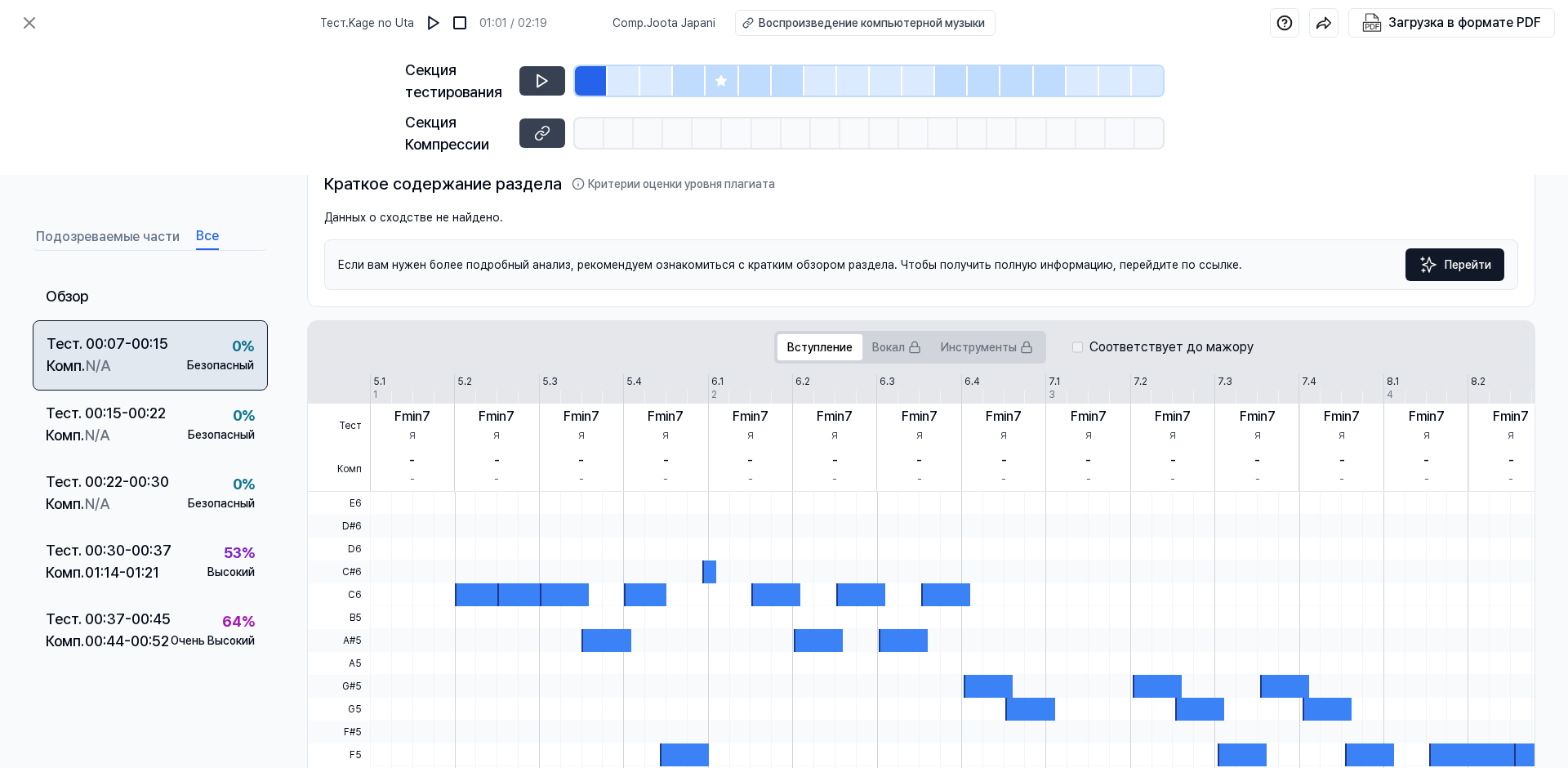
click at [158, 358] on div "Комп . N/A" at bounding box center [107, 366] width 122 height 22
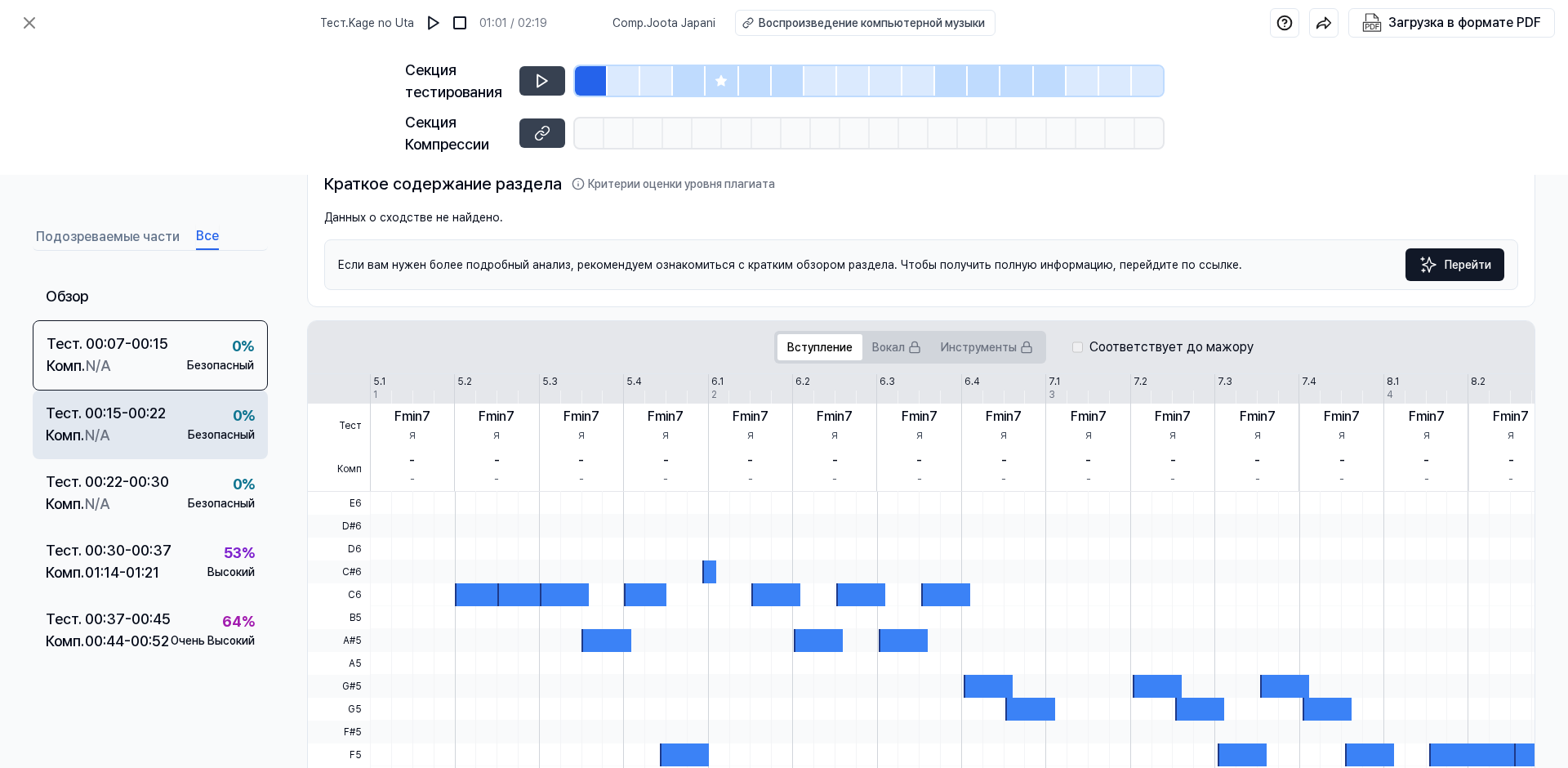
click at [162, 432] on div "Комп . N/A" at bounding box center [105, 435] width 120 height 22
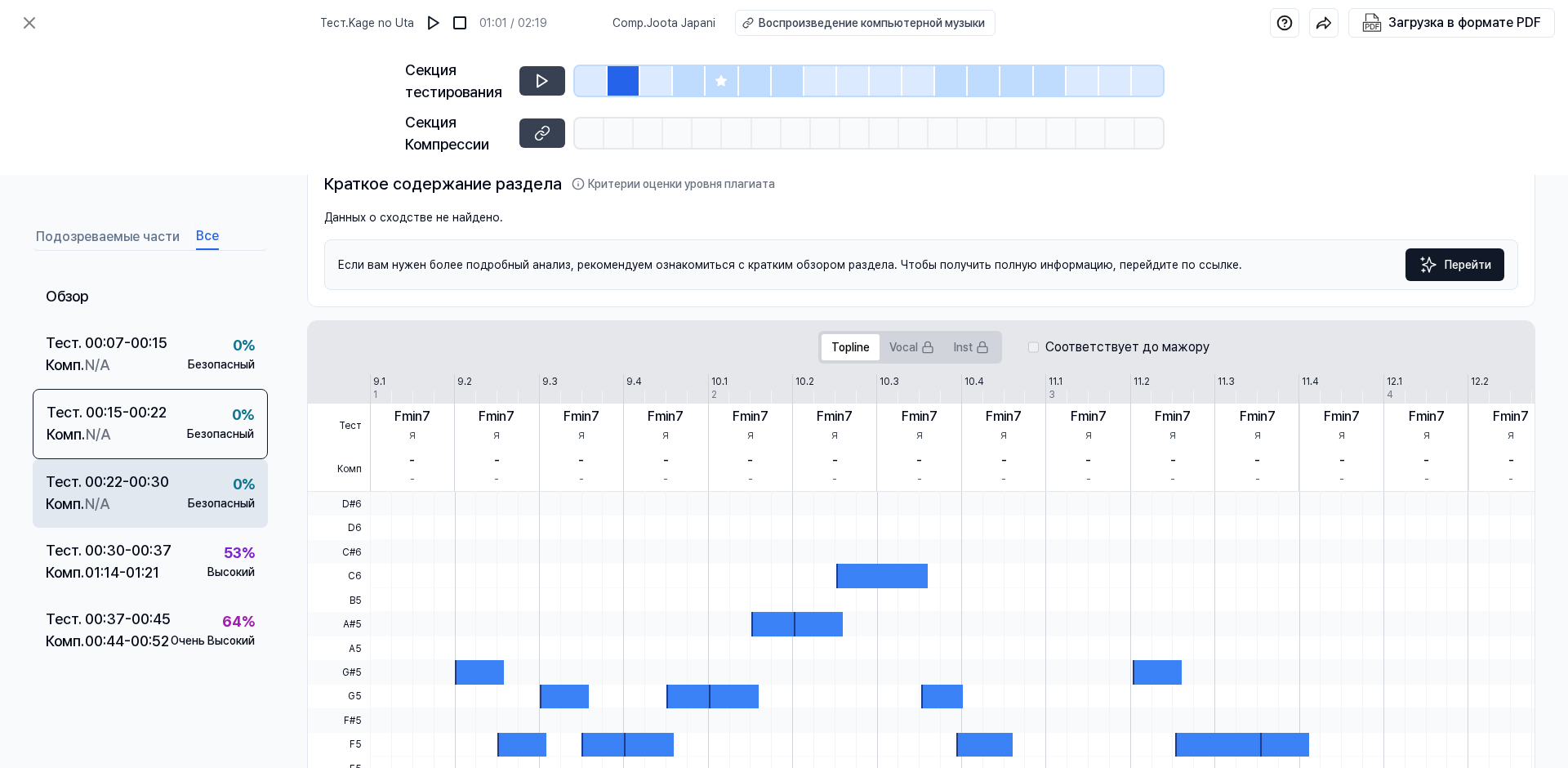
click at [155, 494] on div "Комп . N/A" at bounding box center [107, 504] width 124 height 22
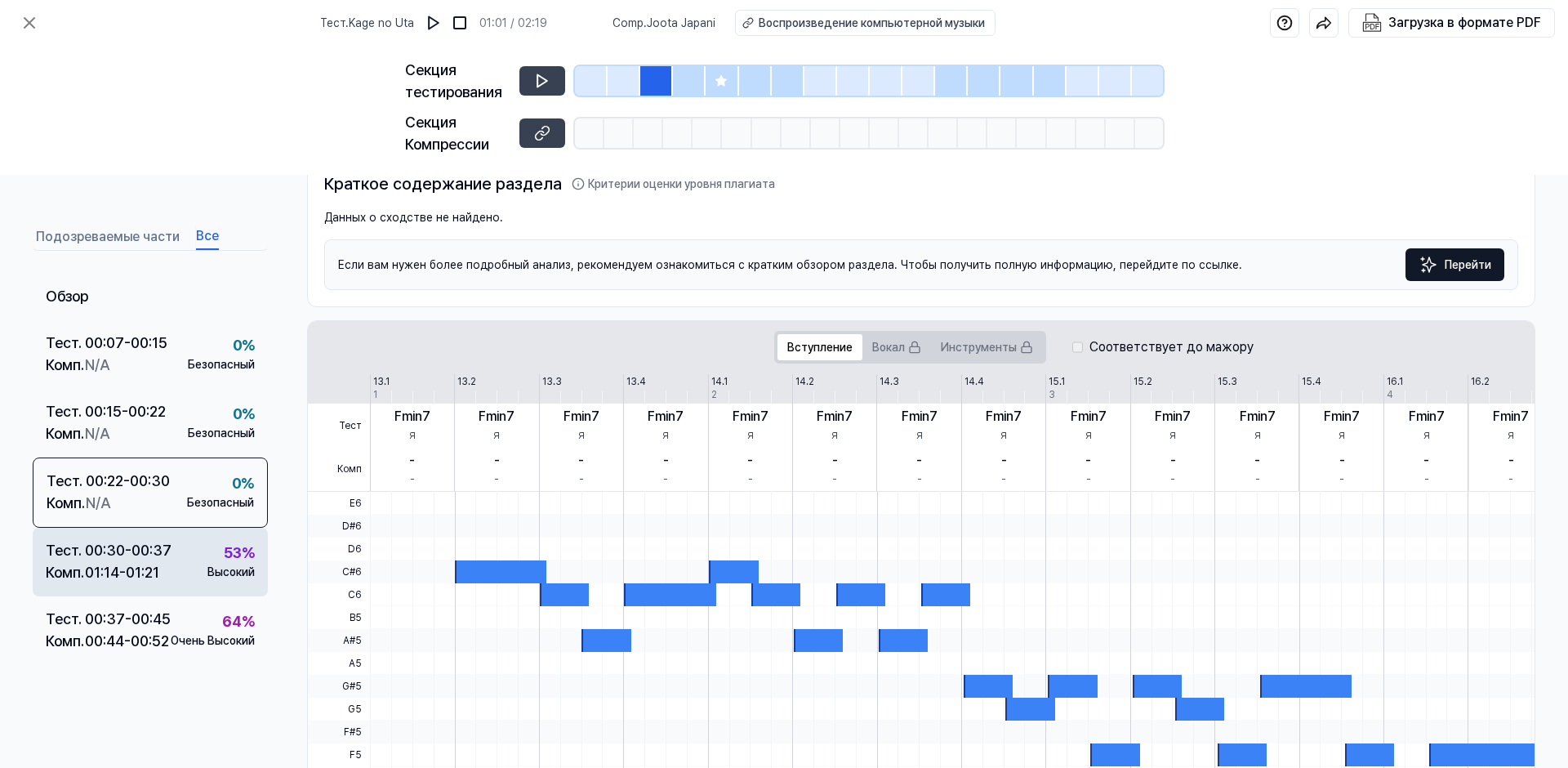
click at [156, 552] on div "00:30 - 00:37" at bounding box center [128, 550] width 87 height 22
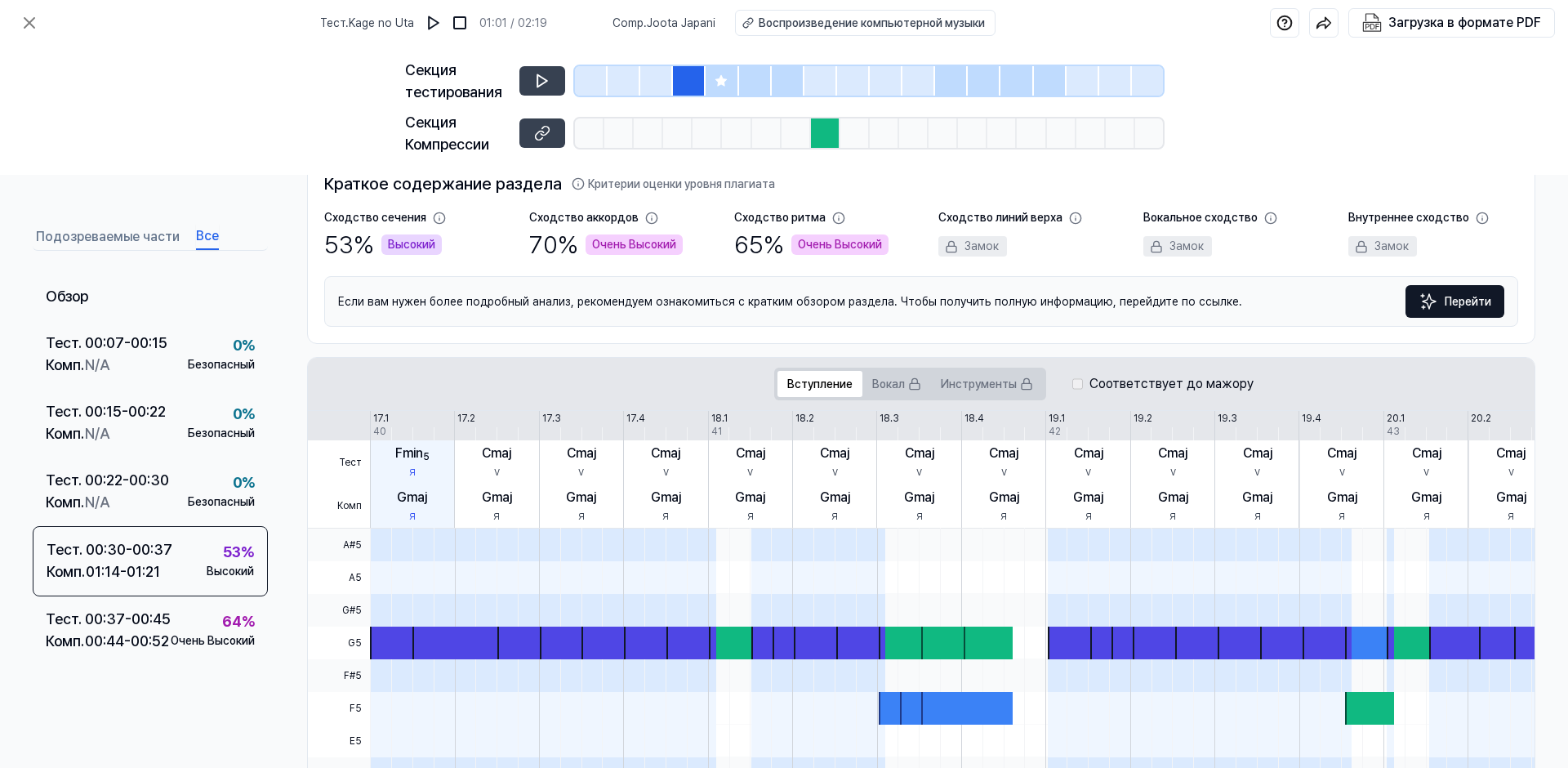
click at [682, 83] on div at bounding box center [689, 81] width 33 height 29
click at [523, 80] on button at bounding box center [542, 81] width 45 height 29
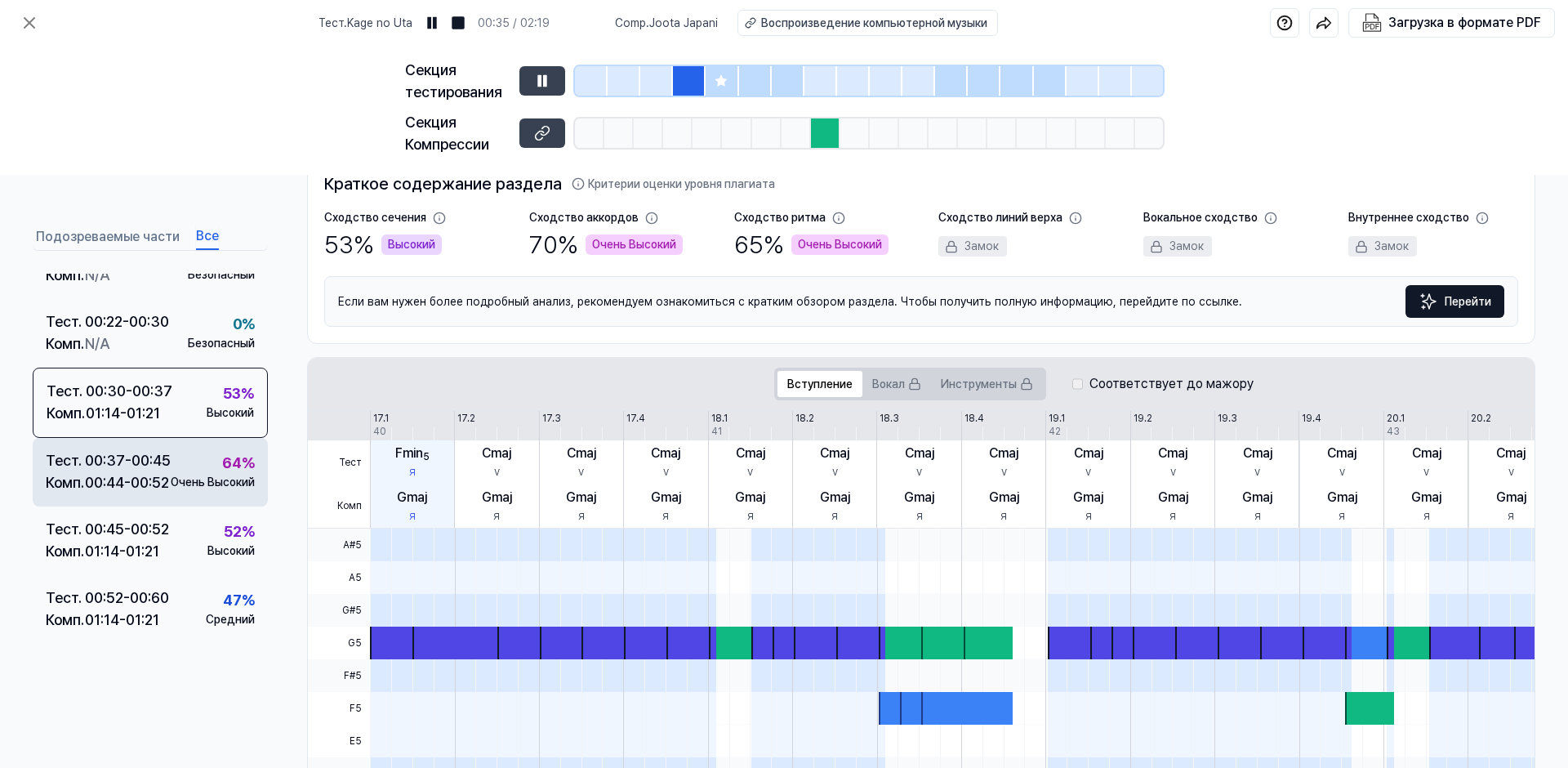
scroll to position [163, 0]
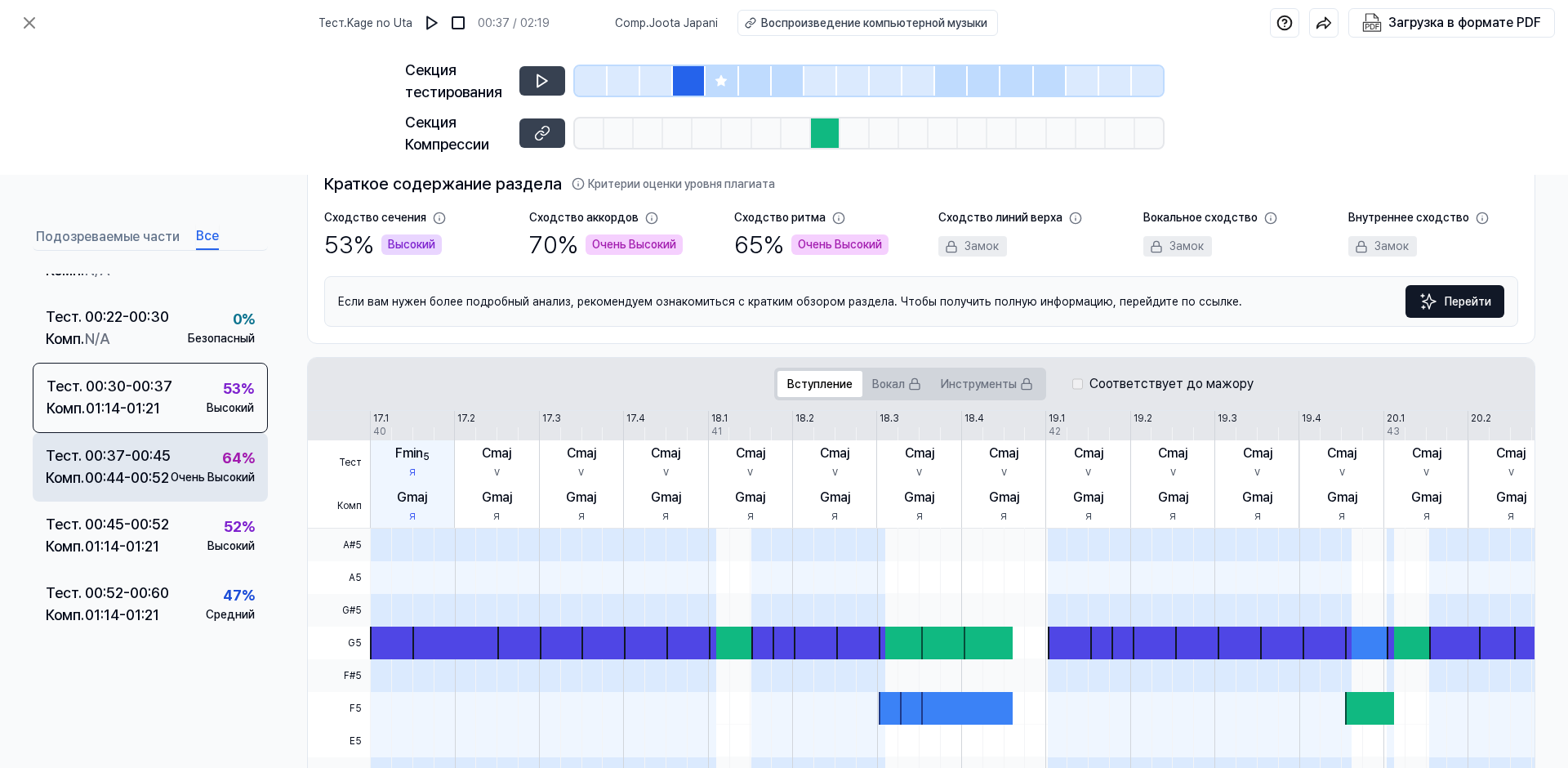
click at [155, 476] on div "00:44 - 00:52" at bounding box center [127, 478] width 84 height 22
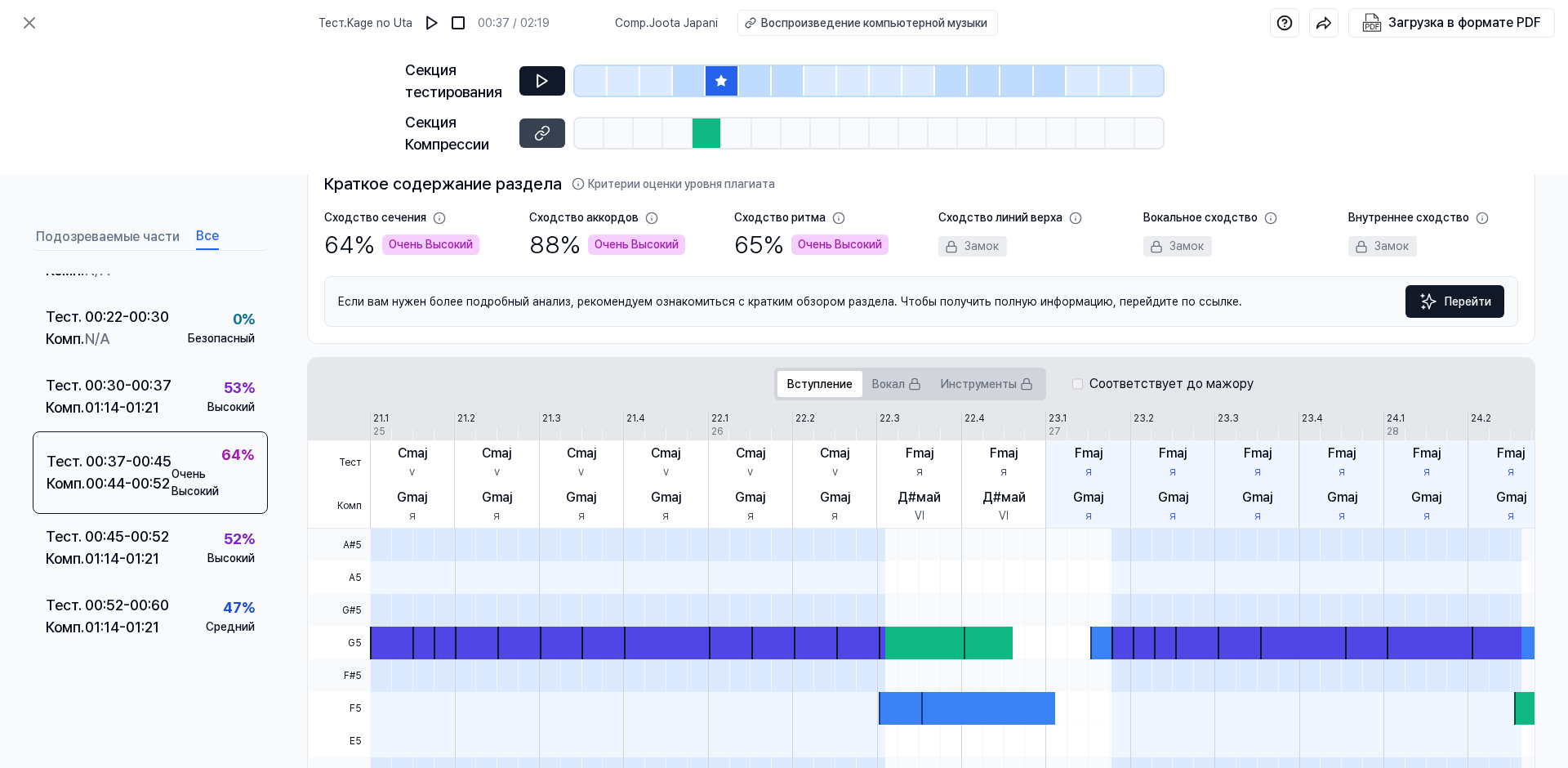
click at [538, 85] on icon at bounding box center [542, 81] width 10 height 13
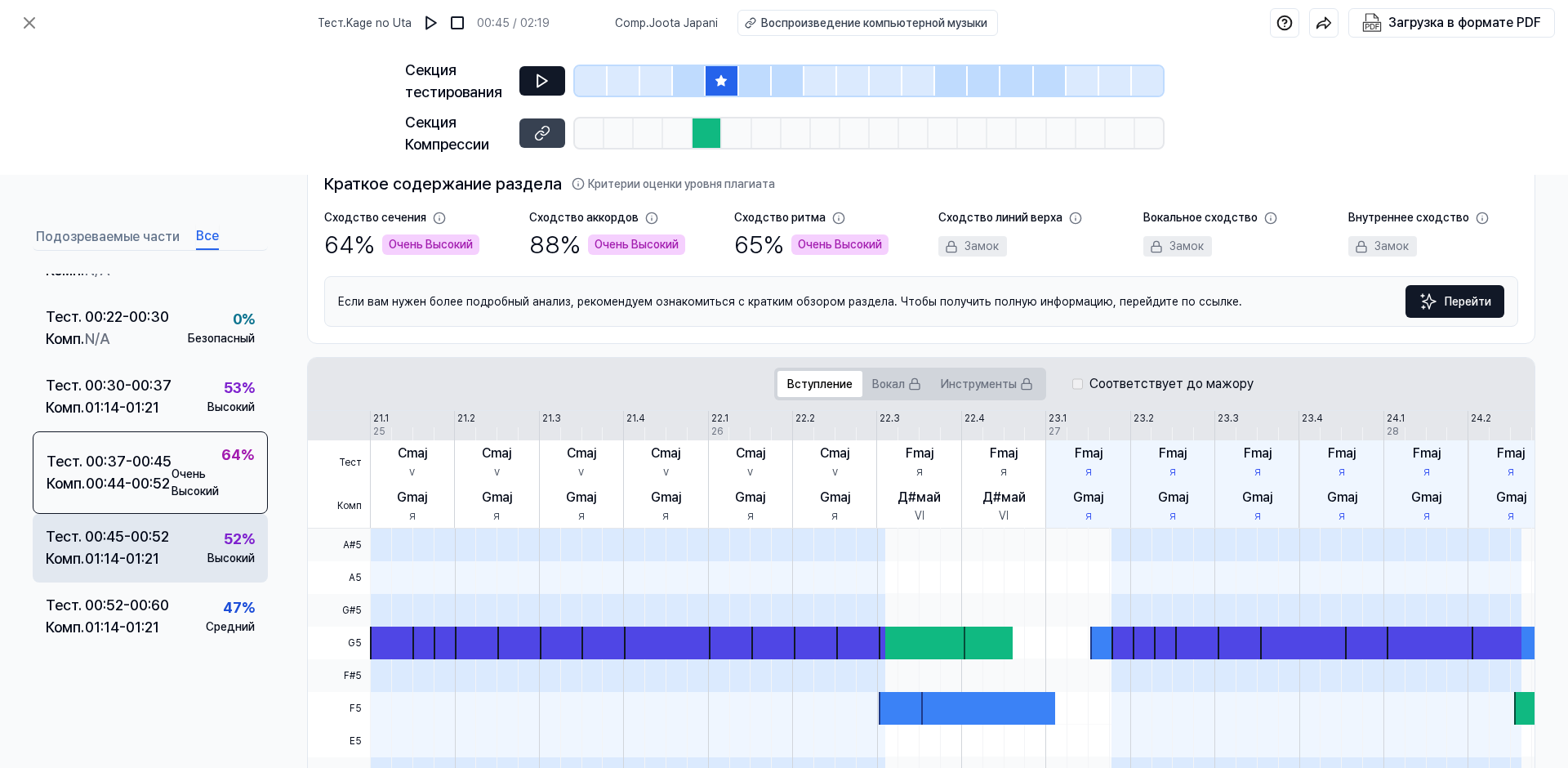
click at [155, 549] on div "01:14 - 01:21" at bounding box center [122, 559] width 74 height 22
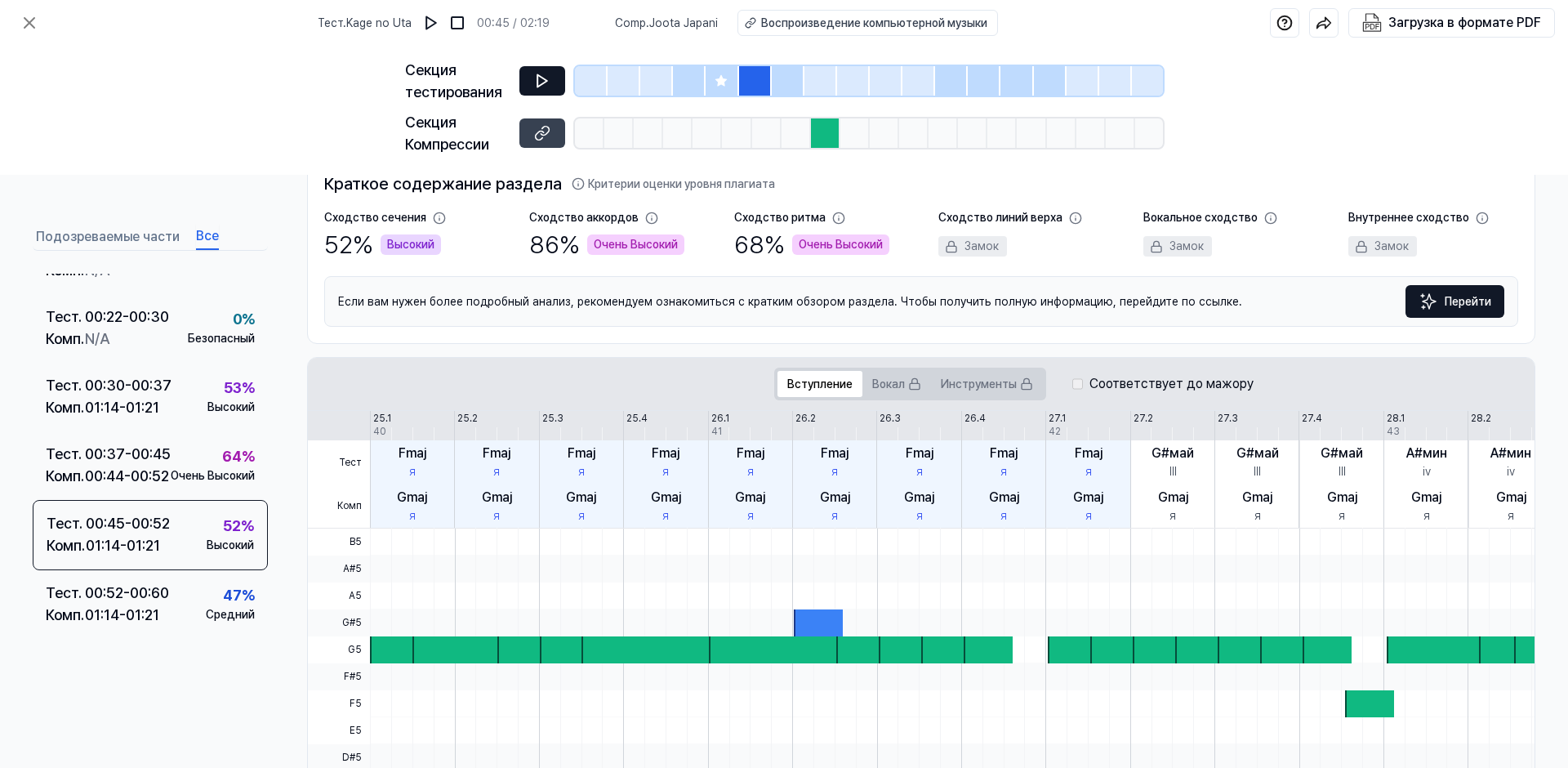
click at [537, 80] on icon at bounding box center [542, 81] width 10 height 13
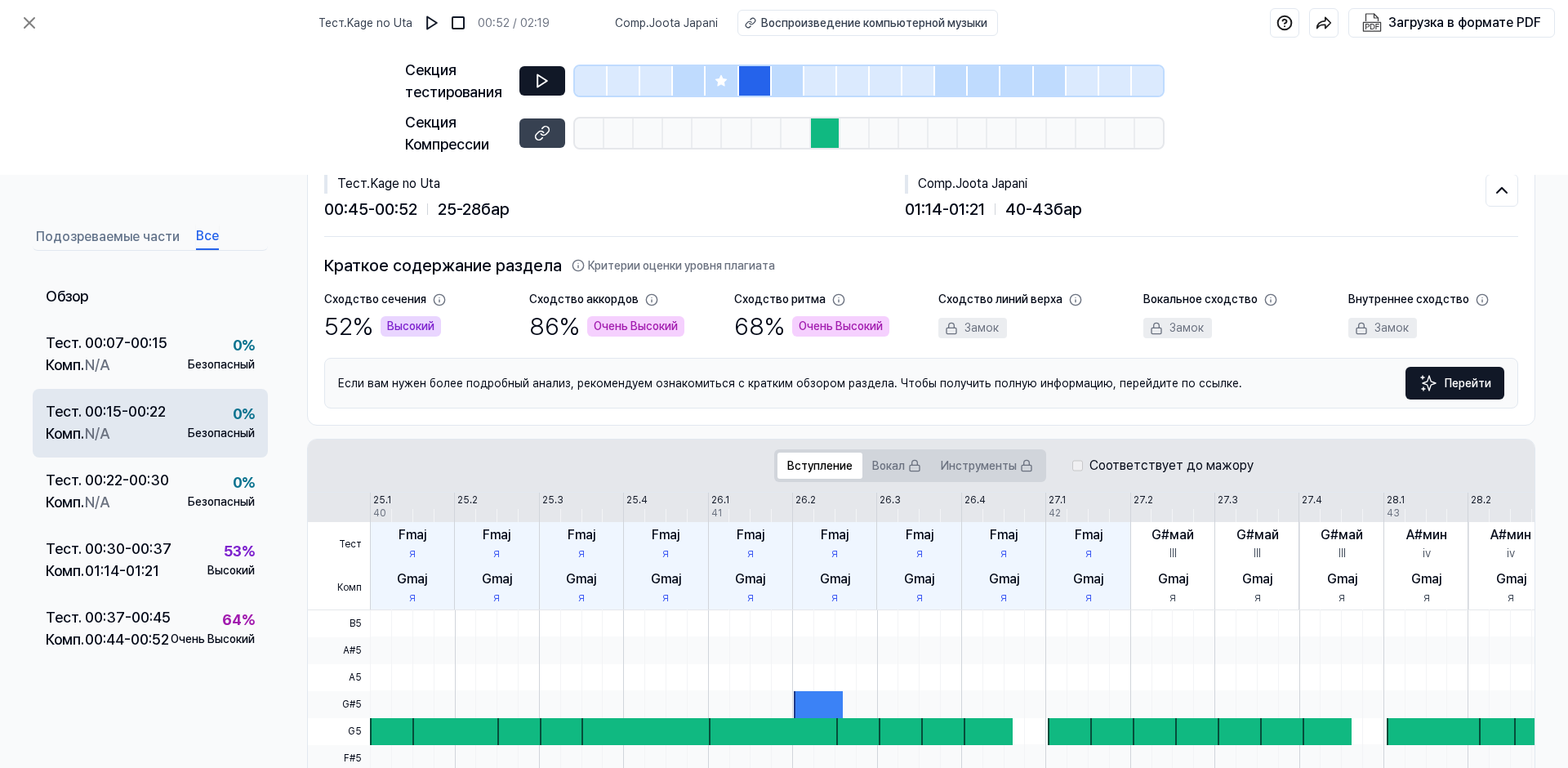
scroll to position [0, 0]
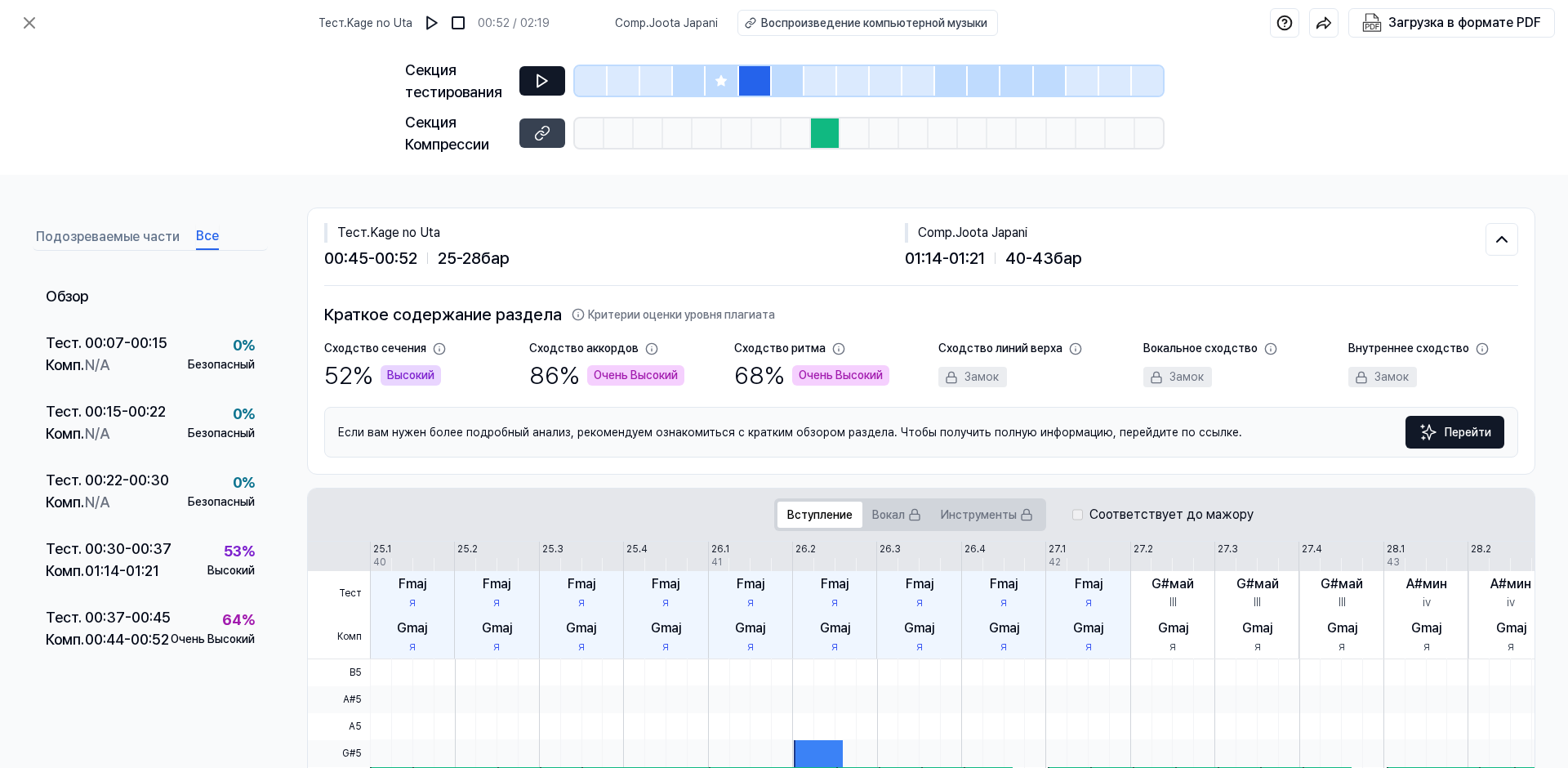
click at [140, 242] on button "Подозреваемые части" at bounding box center [108, 236] width 144 height 26
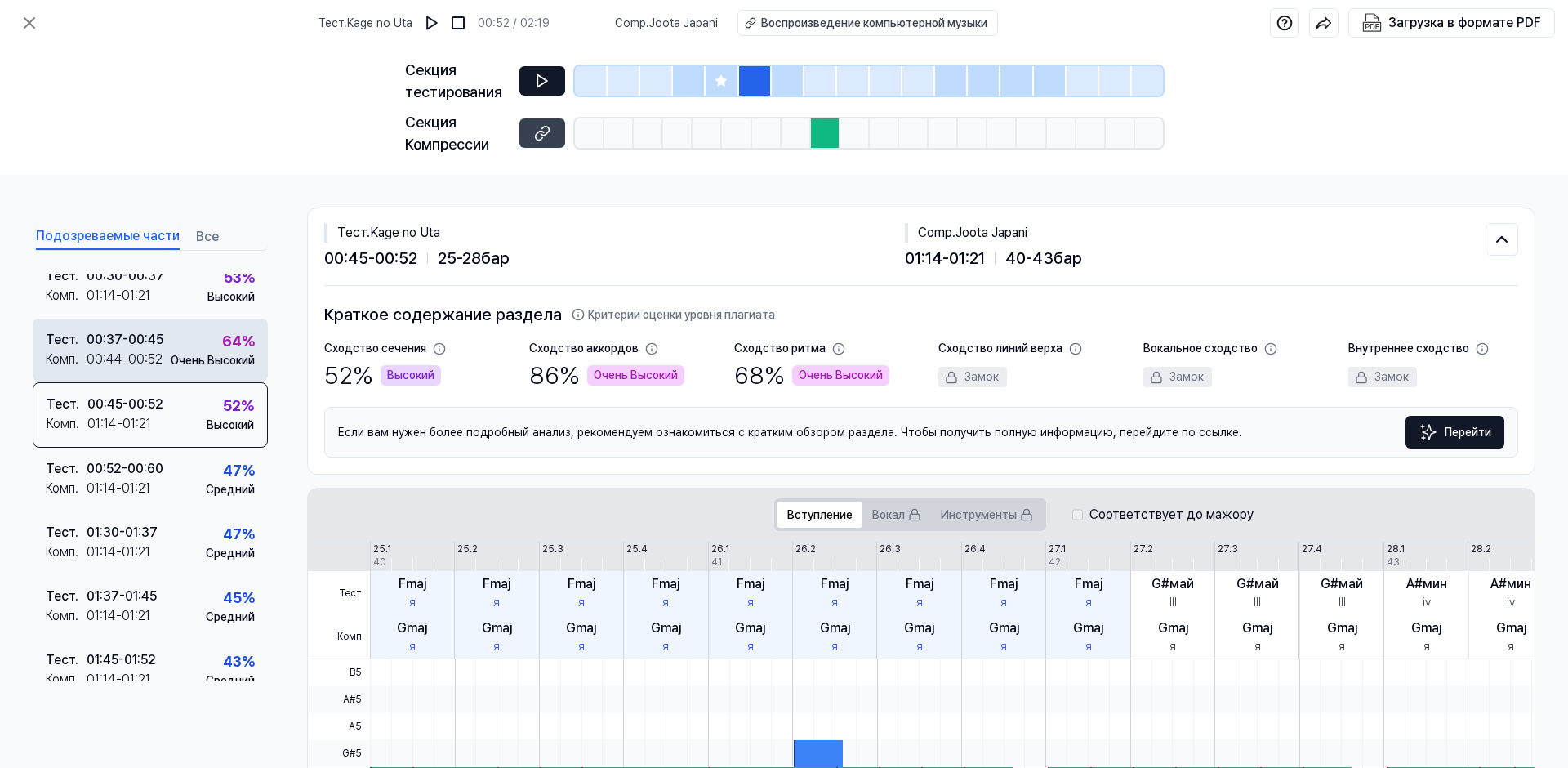
scroll to position [151, 0]
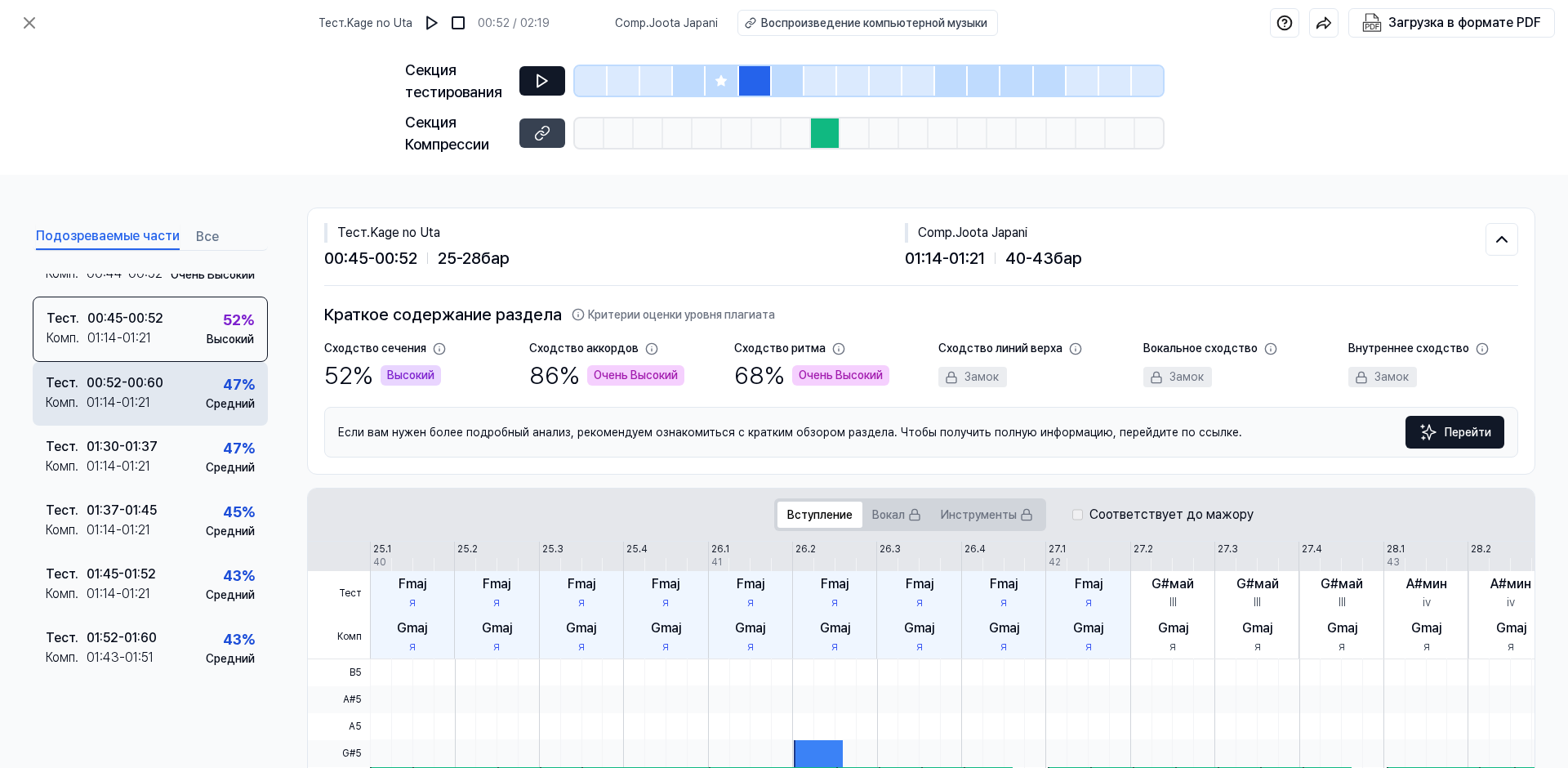
click at [129, 397] on div "01:14 - 01:21" at bounding box center [119, 402] width 64 height 19
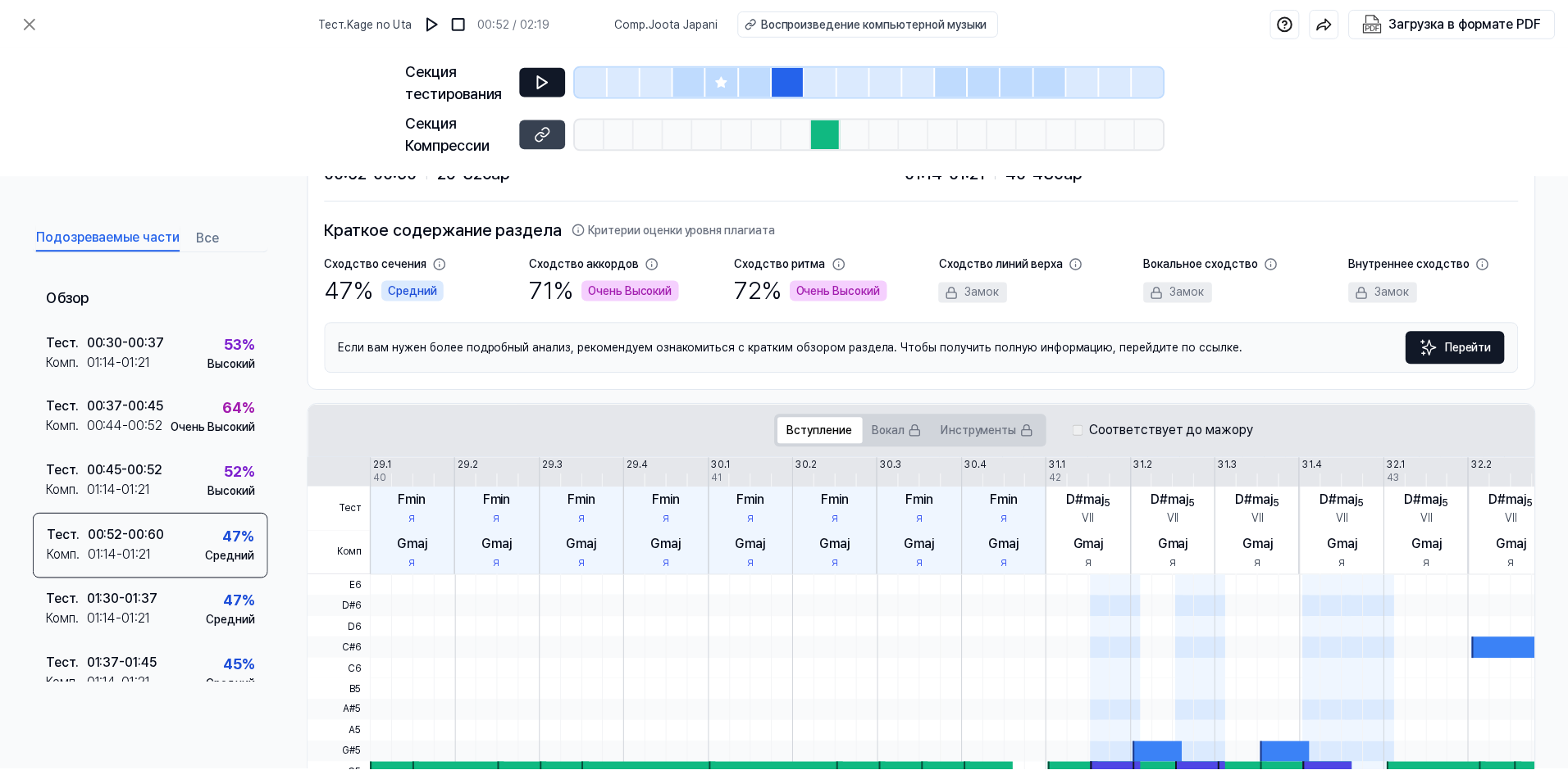
scroll to position [56, 0]
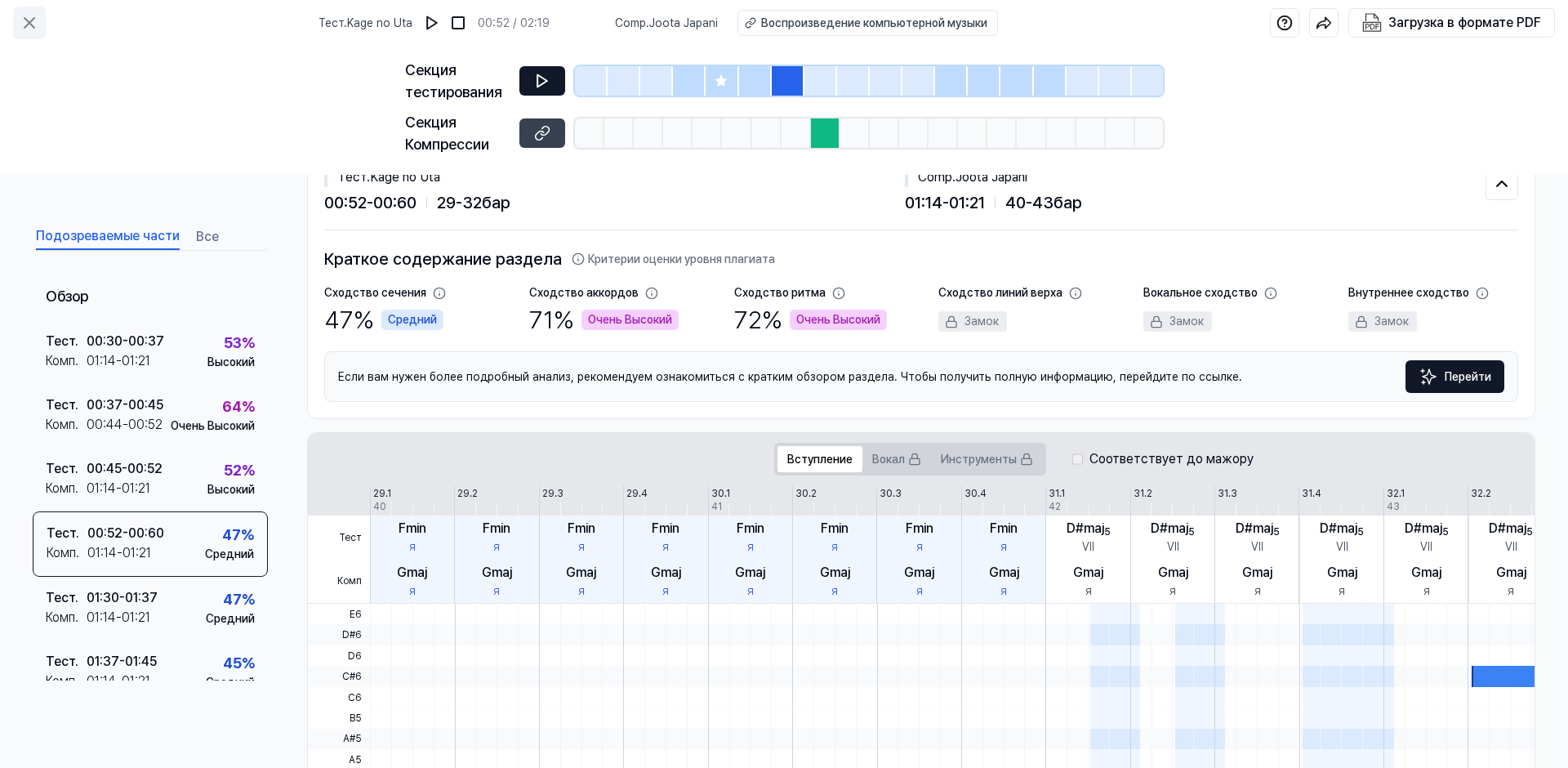
click at [26, 25] on icon at bounding box center [29, 23] width 10 height 10
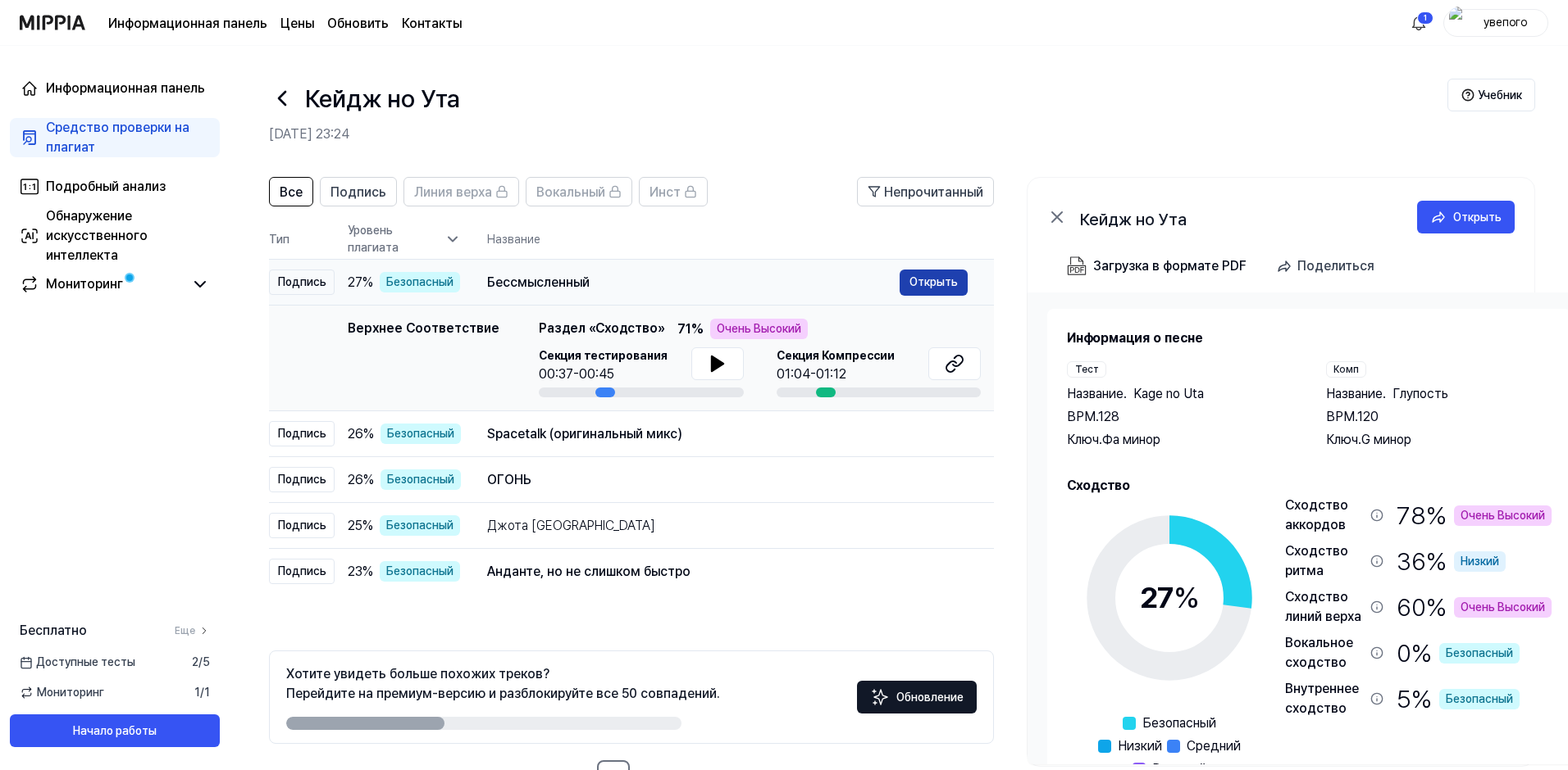
click at [926, 283] on button "Открыть" at bounding box center [933, 283] width 68 height 26
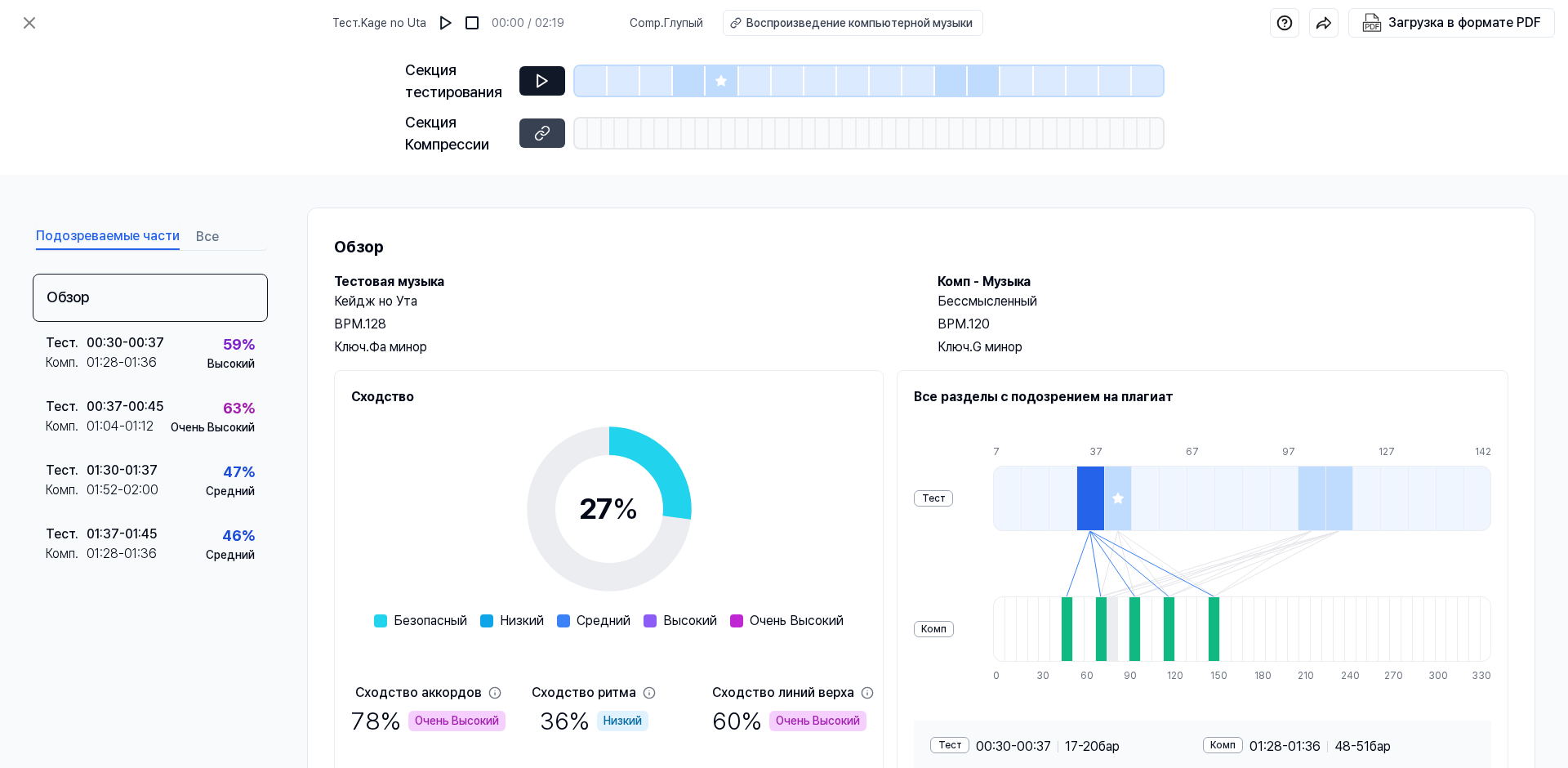
click at [547, 84] on icon at bounding box center [541, 80] width 16 height 16
click at [537, 78] on icon at bounding box center [542, 81] width 10 height 13
click at [154, 350] on div "00:30 - 00:37" at bounding box center [125, 342] width 77 height 19
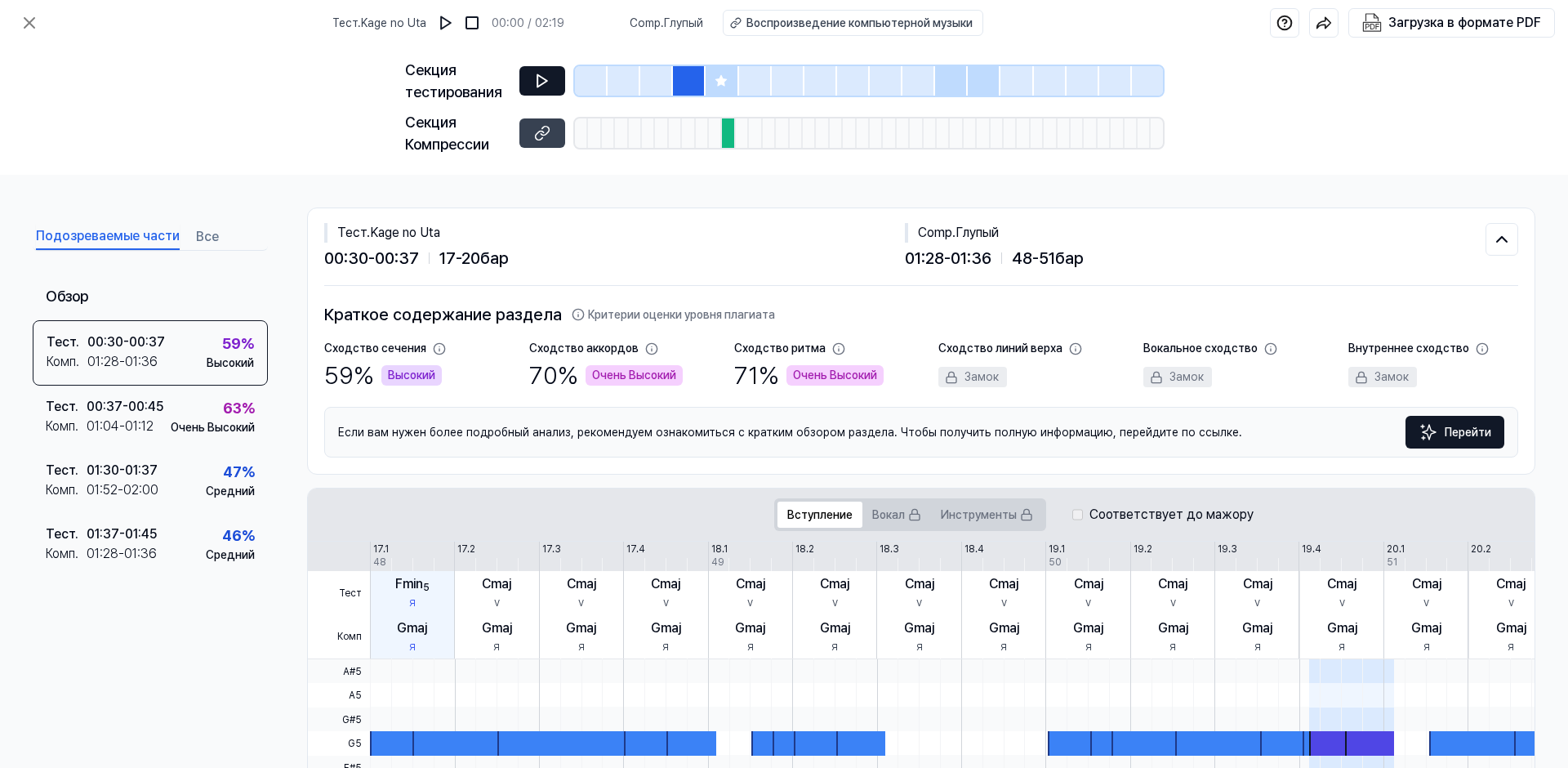
click at [545, 72] on button at bounding box center [542, 81] width 45 height 29
click at [544, 79] on icon at bounding box center [545, 80] width 3 height 11
click at [28, 18] on icon at bounding box center [29, 23] width 19 height 19
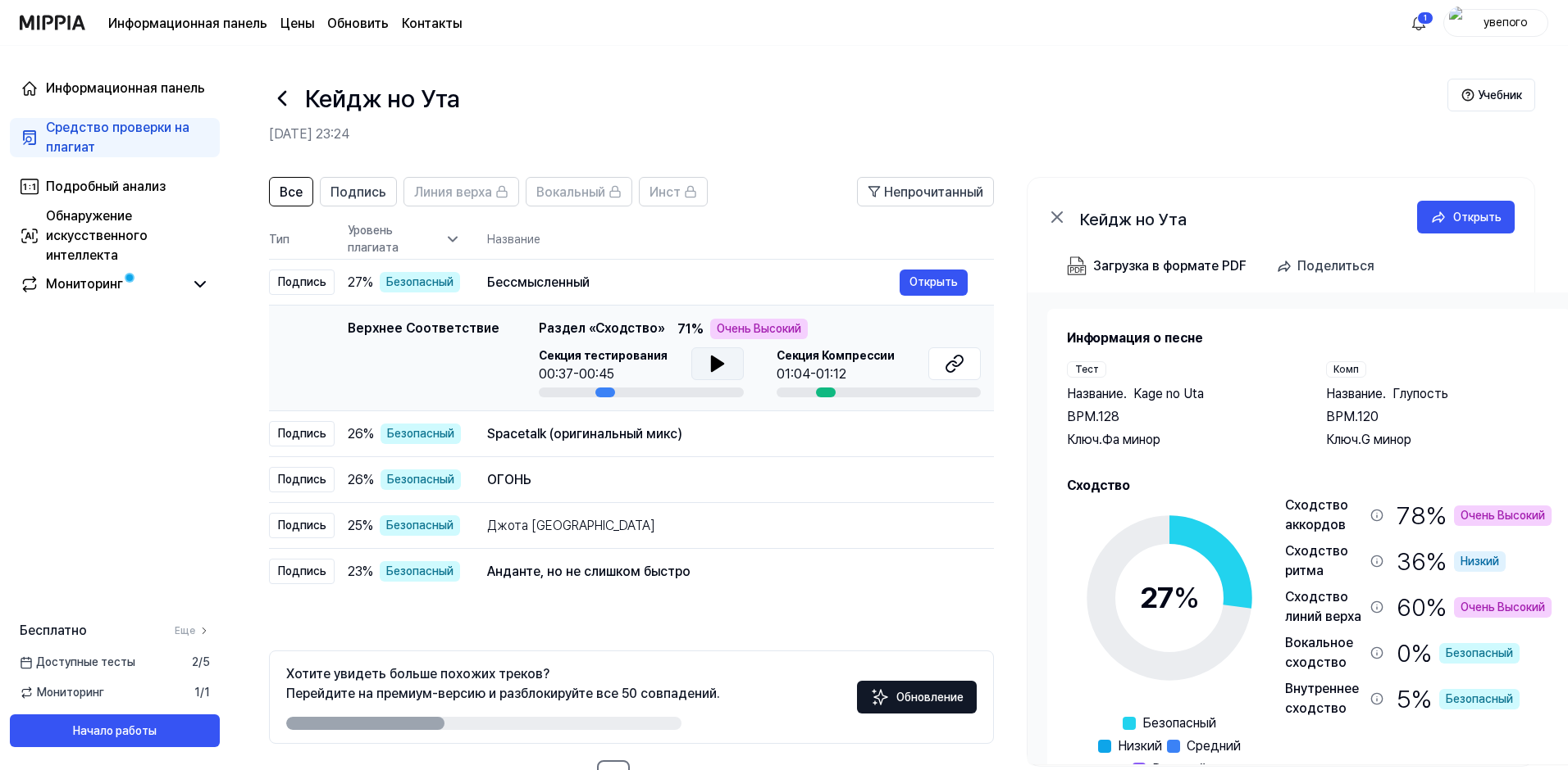
click at [711, 362] on icon at bounding box center [716, 363] width 12 height 14
click at [712, 362] on icon at bounding box center [714, 364] width 3 height 13
click at [964, 365] on icon at bounding box center [954, 363] width 19 height 19
click at [933, 433] on button "Открыть" at bounding box center [933, 433] width 68 height 26
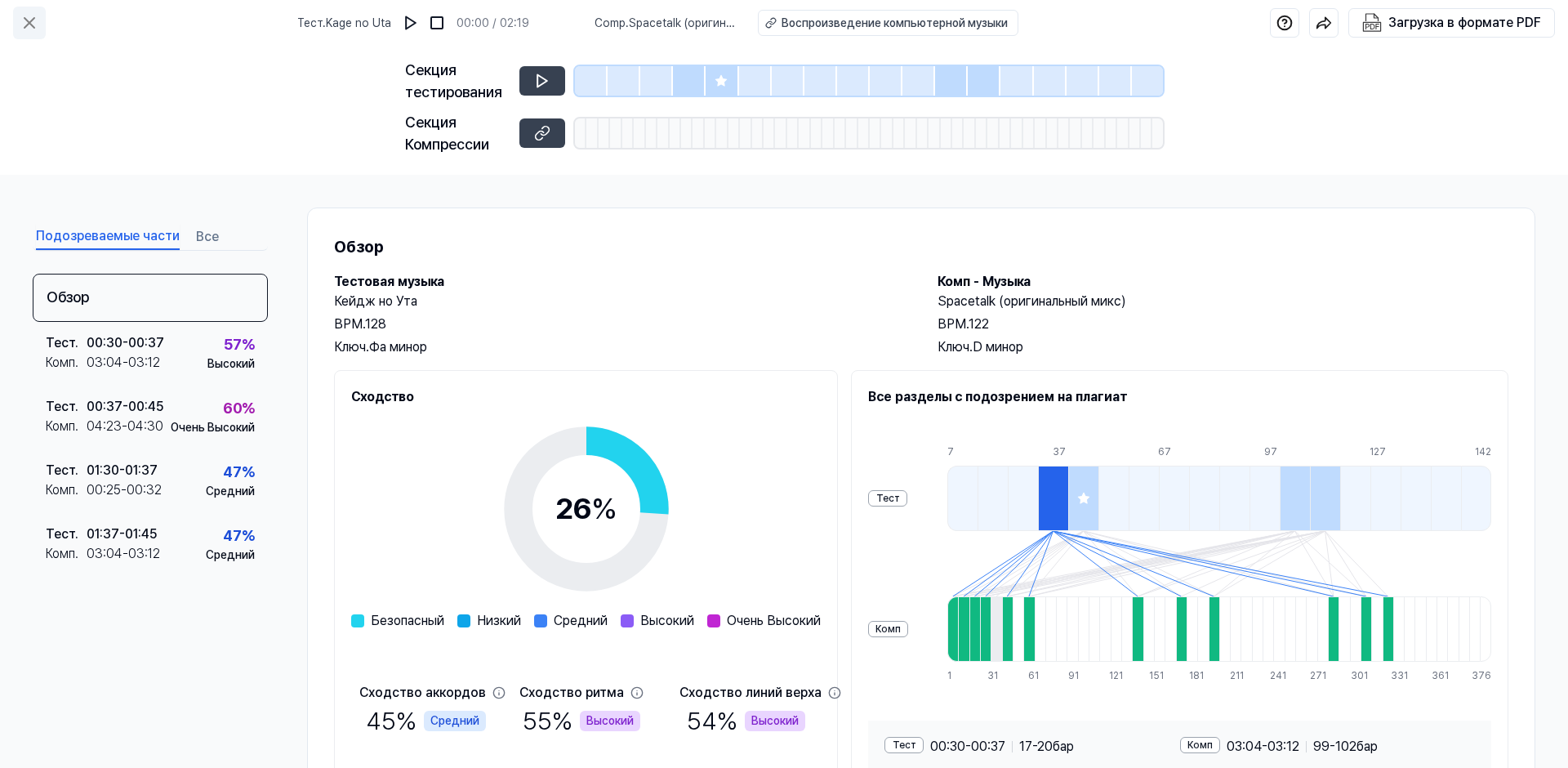
click at [26, 14] on icon at bounding box center [29, 23] width 19 height 19
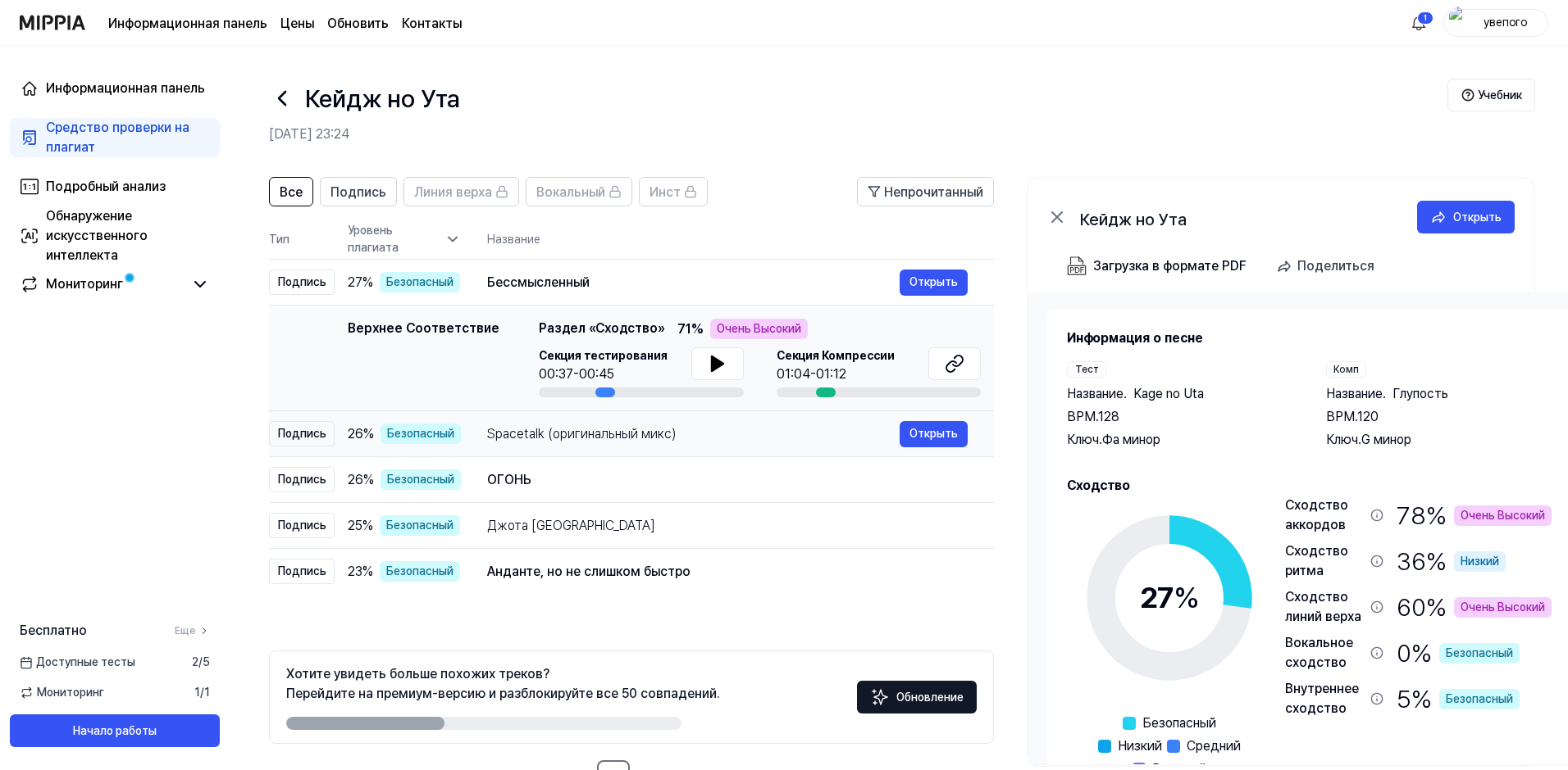
click at [745, 434] on div "Spacetalk (оригинальный микс)" at bounding box center [693, 433] width 413 height 19
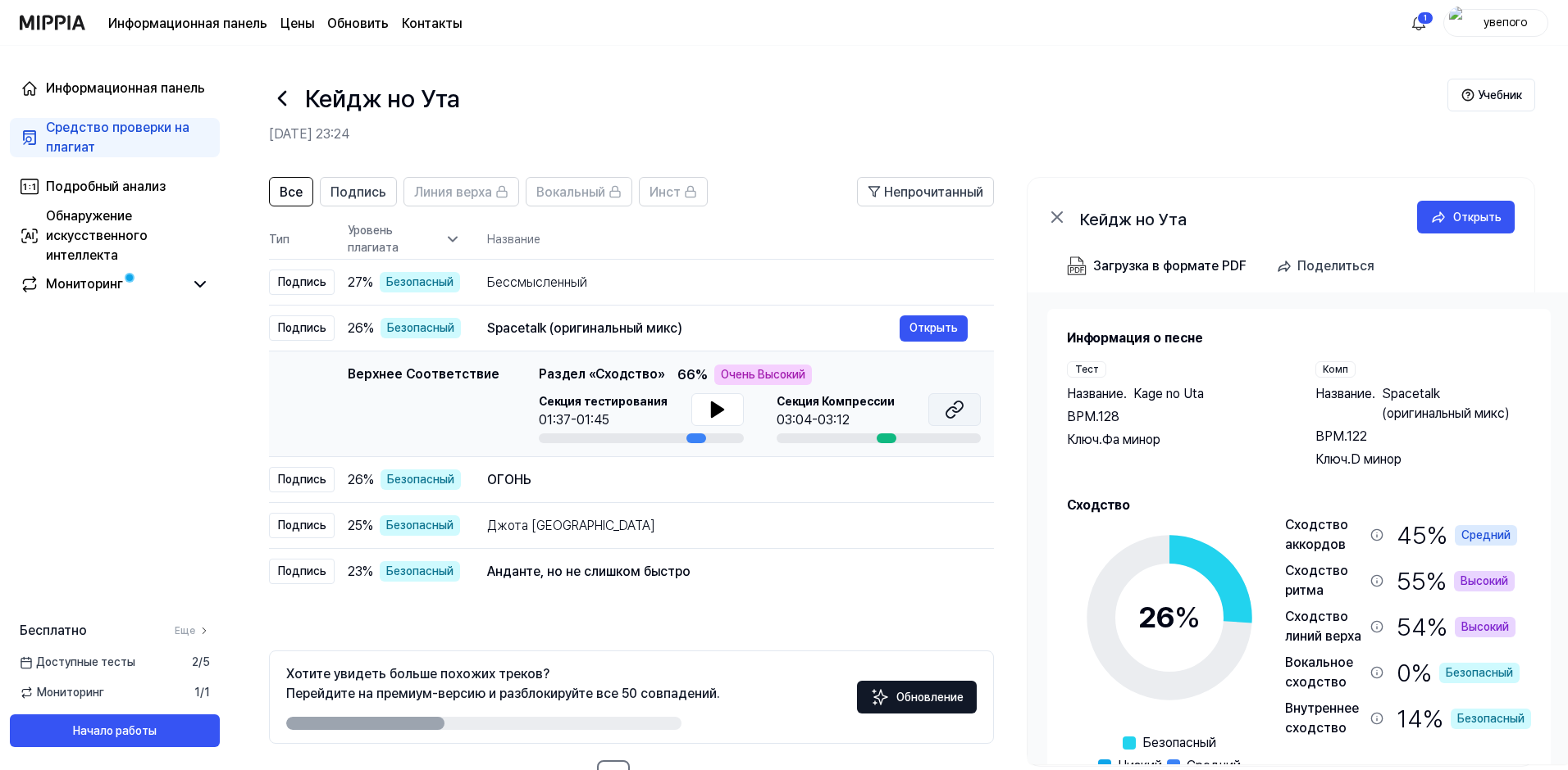
click at [965, 411] on button at bounding box center [954, 409] width 52 height 33
click at [600, 524] on div "Джота Япония" at bounding box center [693, 525] width 413 height 19
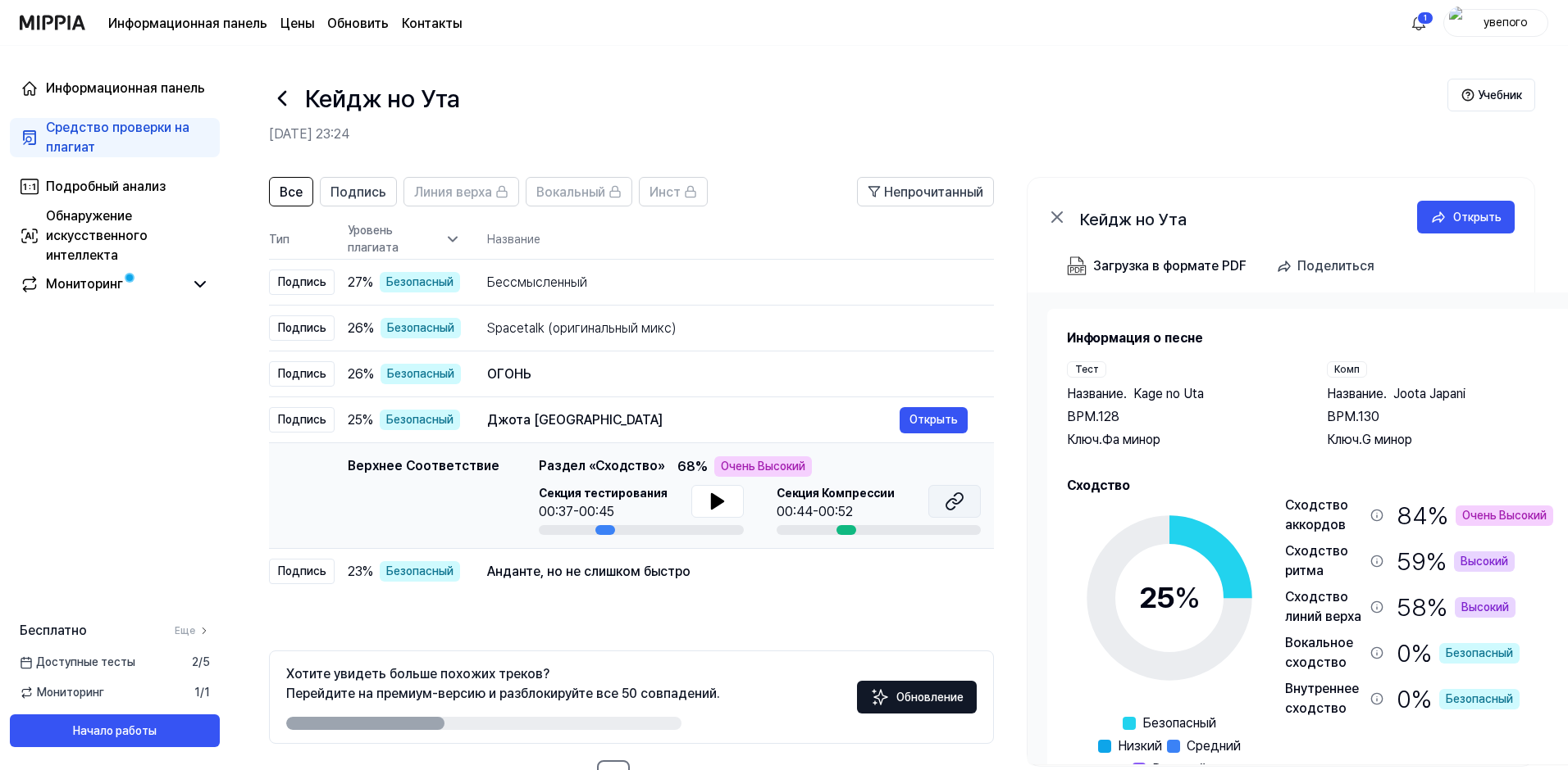
click at [943, 506] on button at bounding box center [954, 501] width 52 height 33
click at [712, 504] on icon at bounding box center [716, 501] width 12 height 14
click at [954, 504] on icon at bounding box center [954, 501] width 19 height 19
click at [286, 104] on icon at bounding box center [282, 98] width 26 height 26
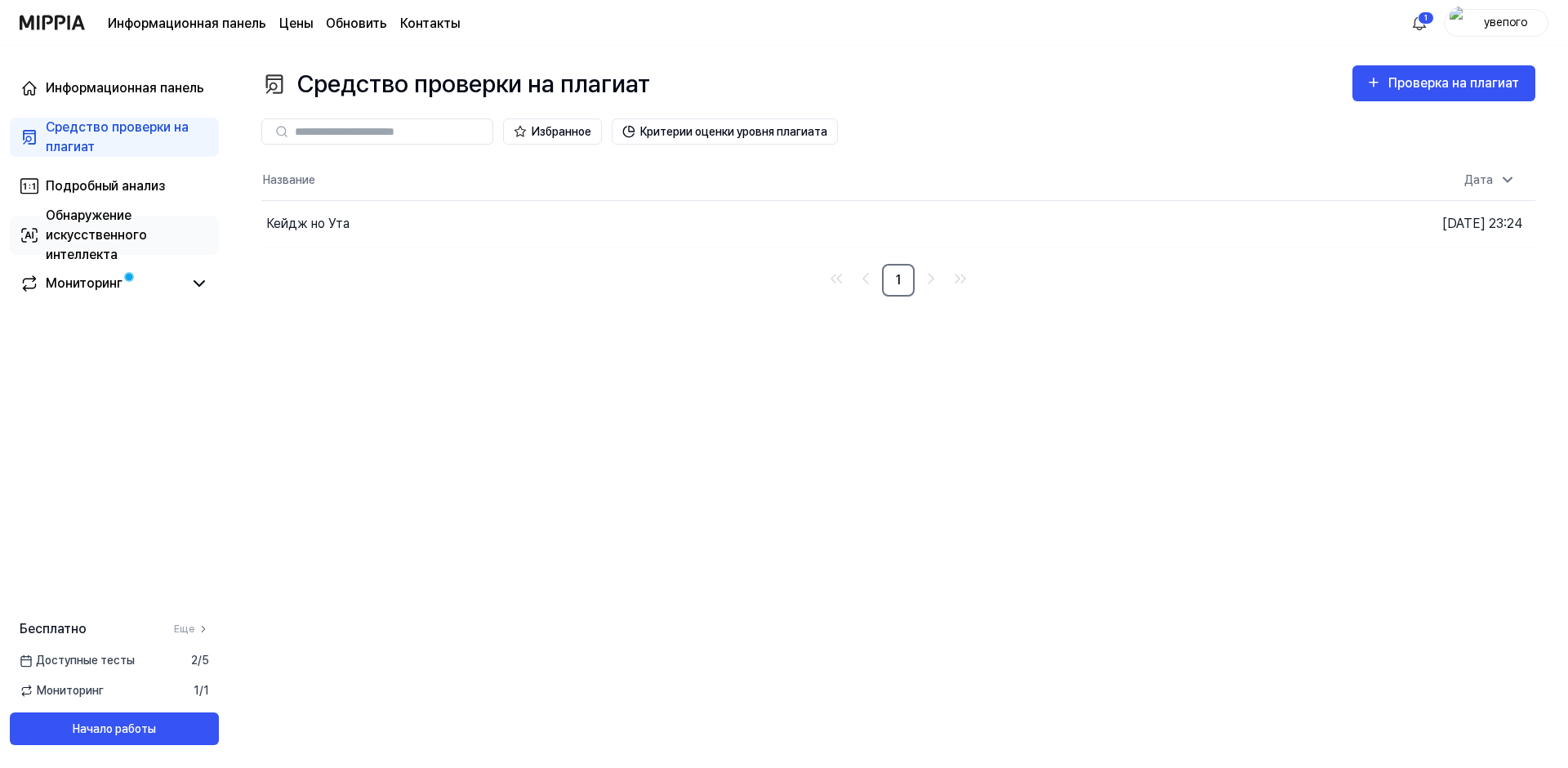
click at [139, 219] on div "Обнаружение искусственного интеллекта" at bounding box center [127, 236] width 163 height 59
